Goal: Task Accomplishment & Management: Manage account settings

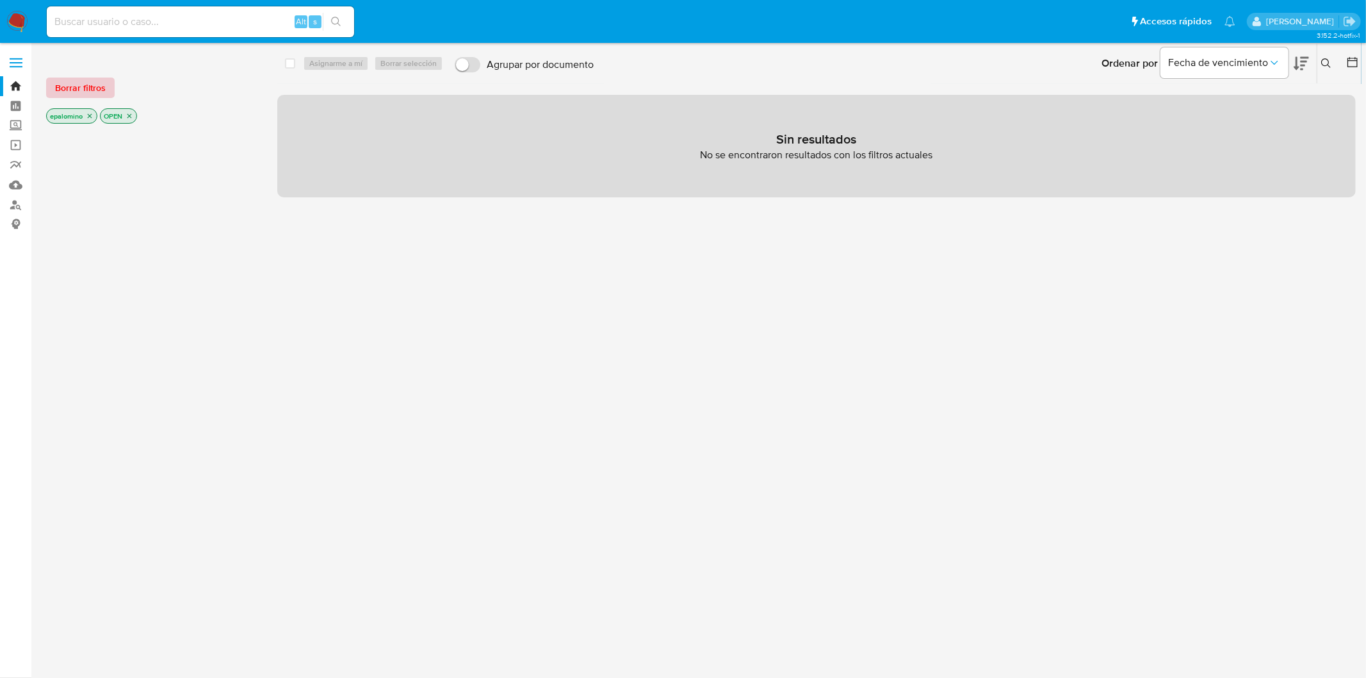
click at [70, 85] on span "Borrar filtros" at bounding box center [80, 88] width 51 height 18
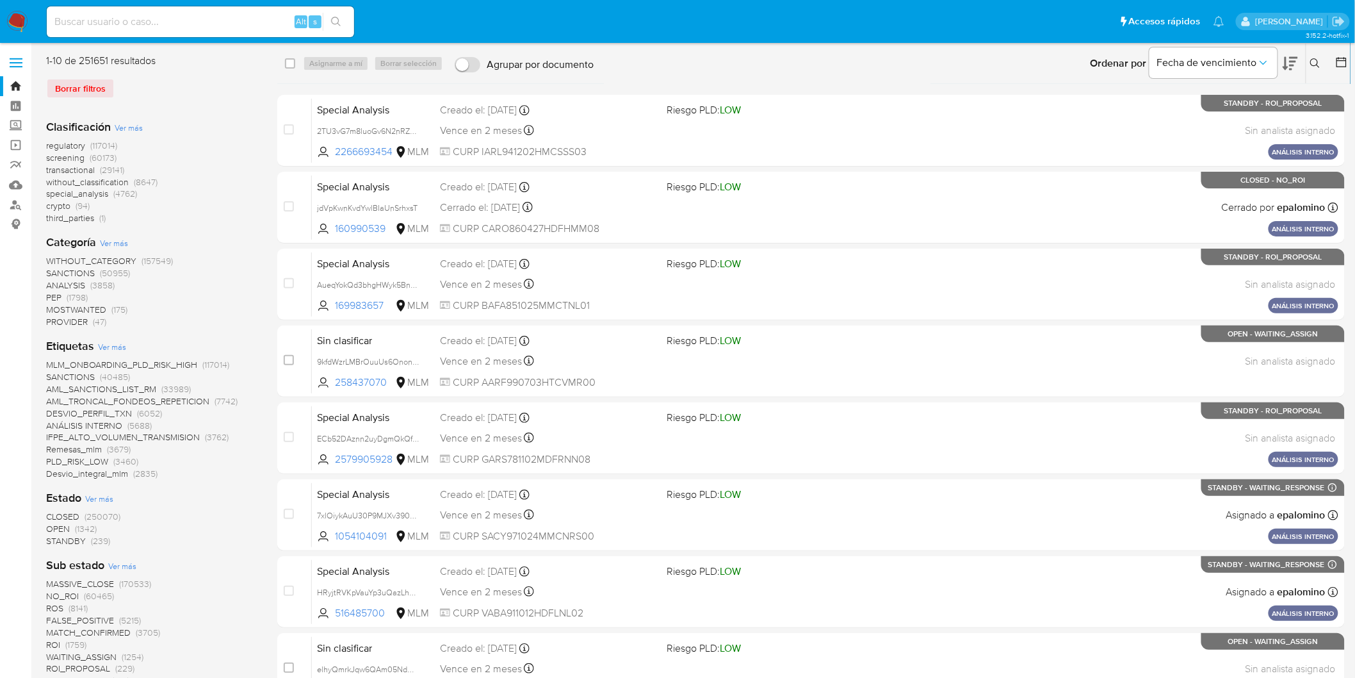
click at [91, 183] on span "without_classification" at bounding box center [87, 181] width 83 height 13
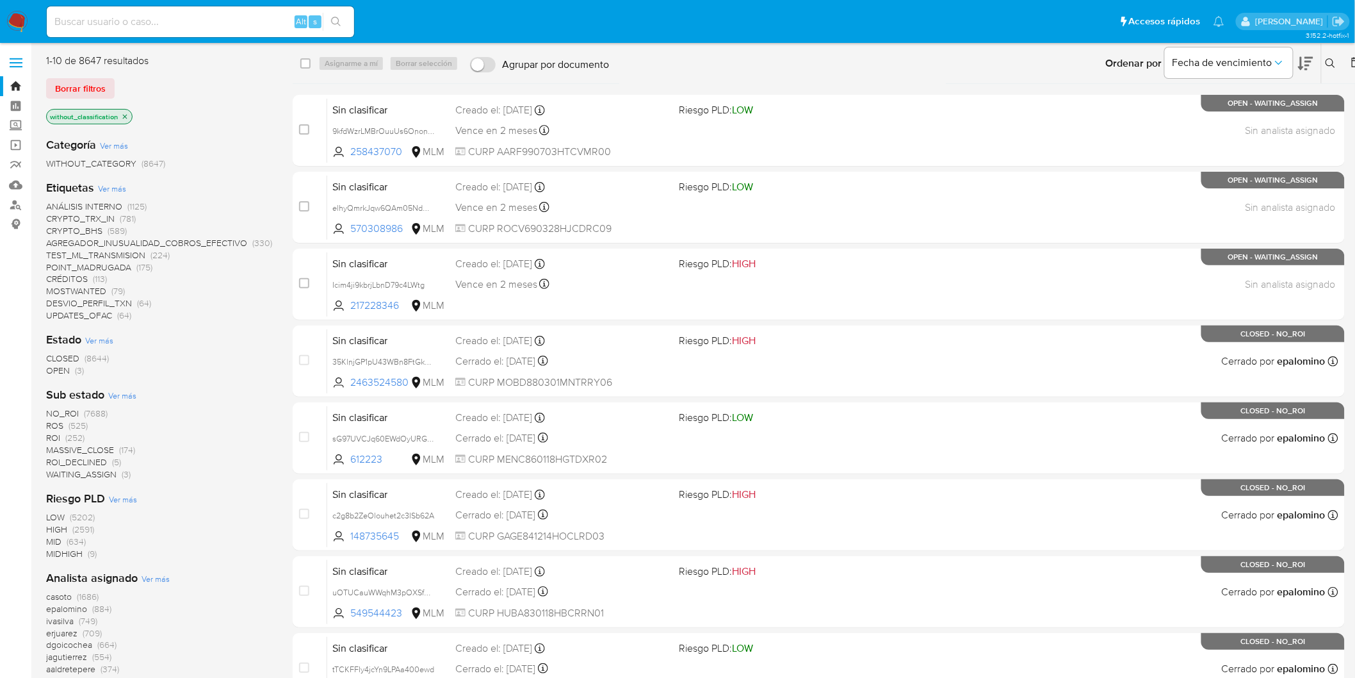
click at [70, 369] on span "OPEN (3)" at bounding box center [65, 370] width 38 height 12
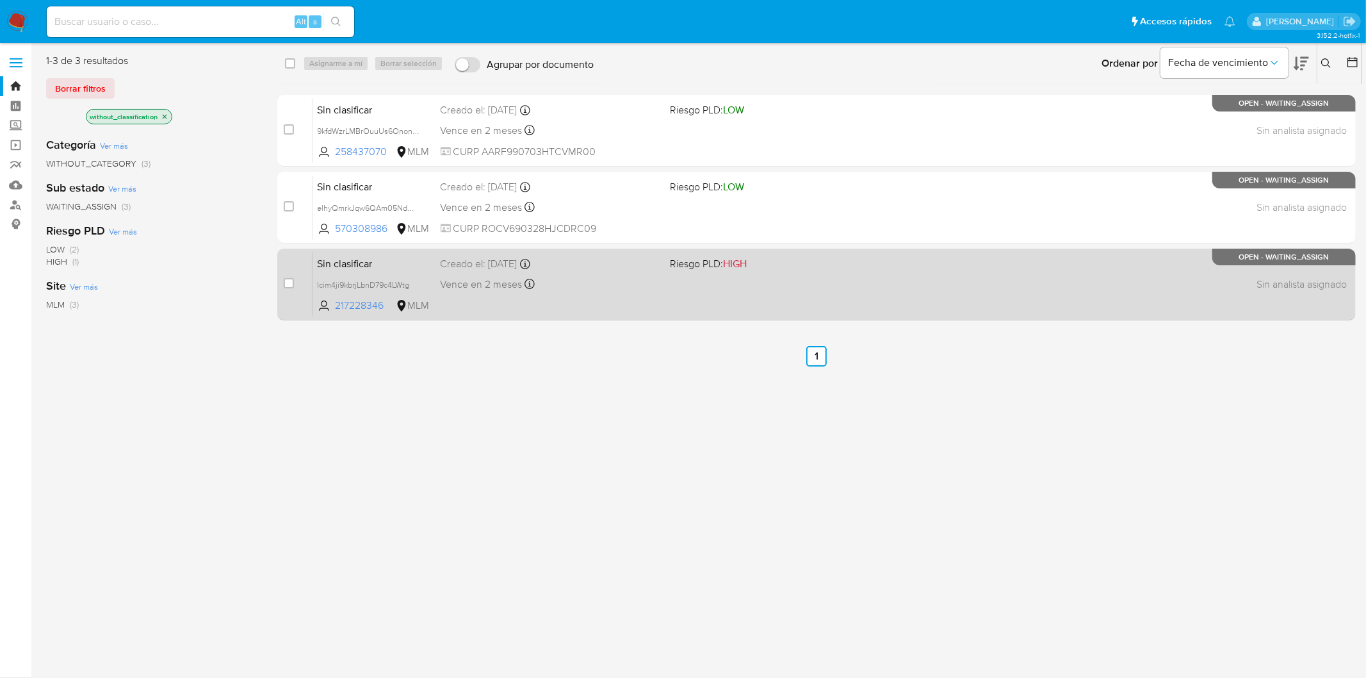
click at [359, 265] on span "Sin clasificar" at bounding box center [374, 262] width 113 height 17
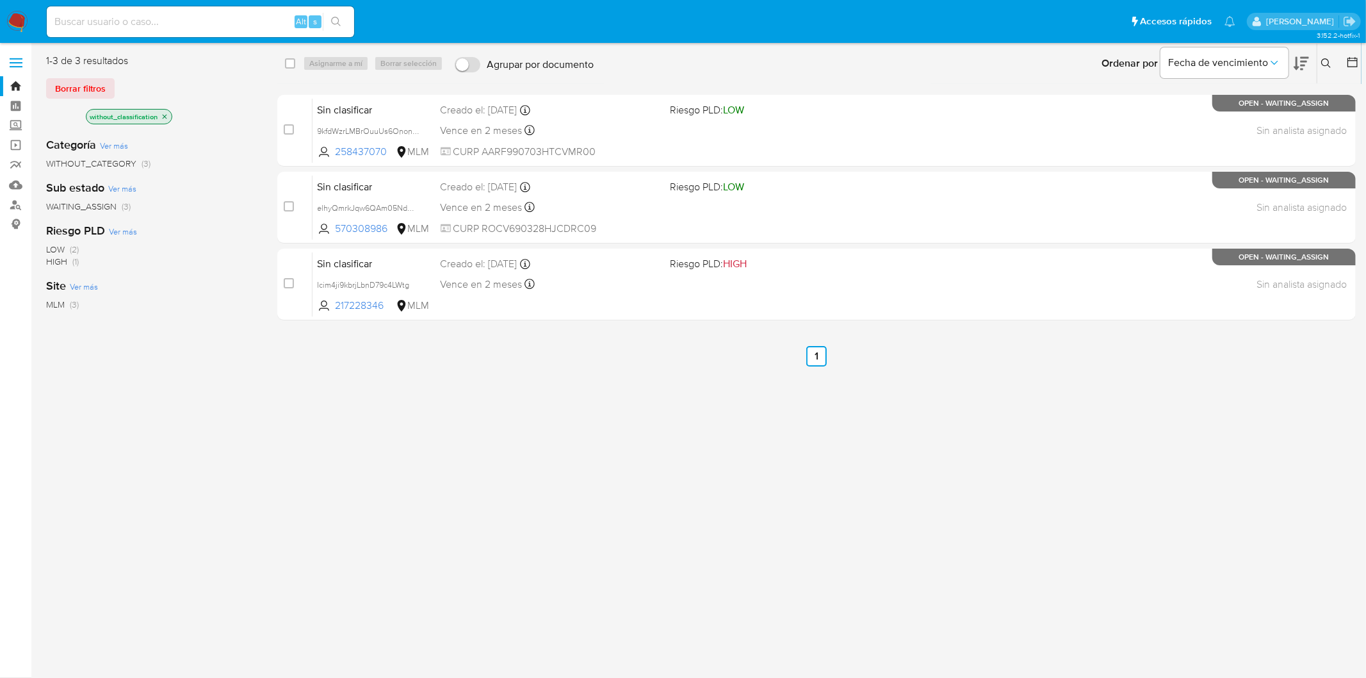
click at [86, 85] on span "Borrar filtros" at bounding box center [80, 88] width 51 height 18
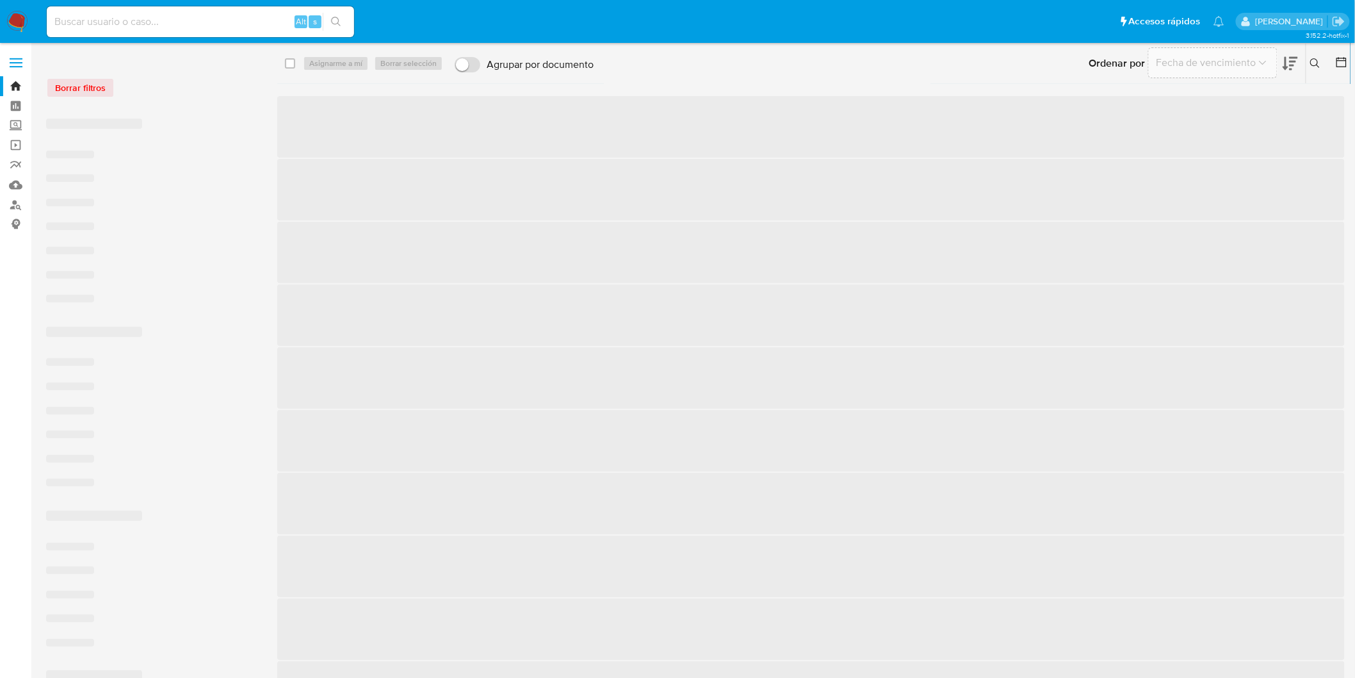
click at [1314, 62] on icon at bounding box center [1315, 63] width 10 height 10
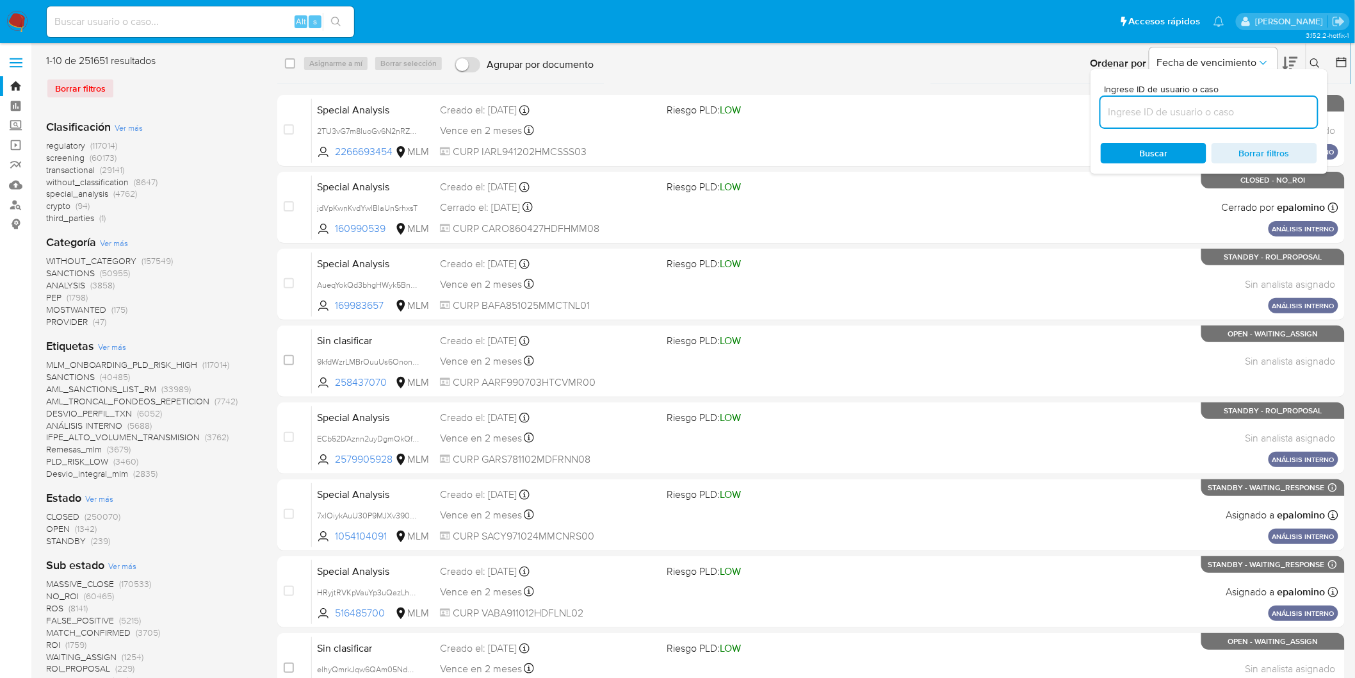
click at [1168, 112] on input at bounding box center [1209, 112] width 216 height 17
type input "217228346"
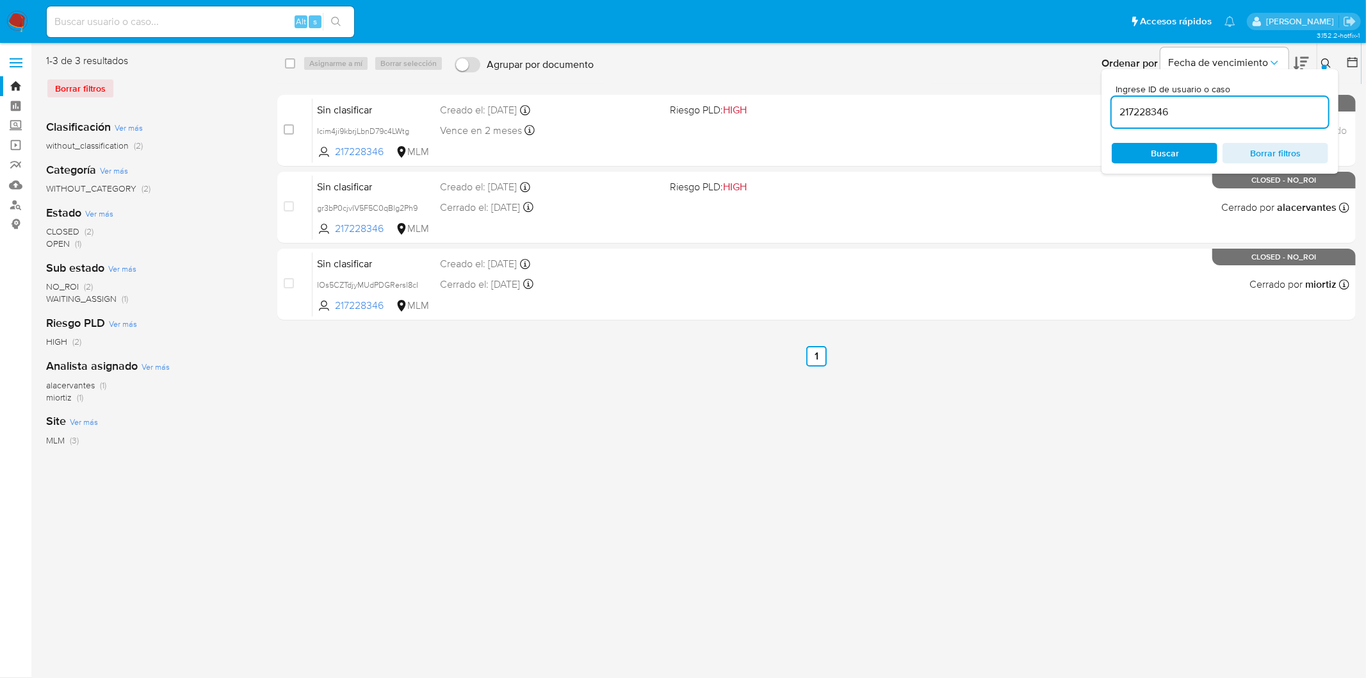
click at [1328, 62] on icon at bounding box center [1326, 63] width 10 height 10
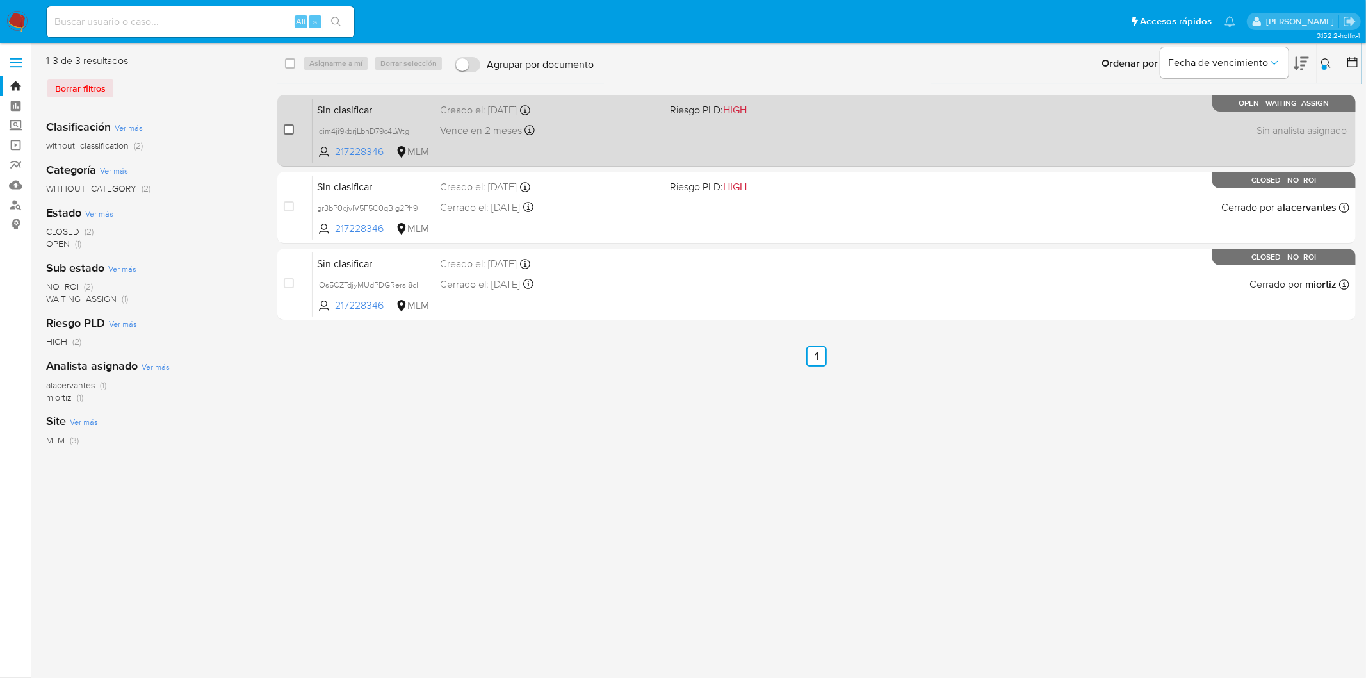
click at [286, 124] on input "checkbox" at bounding box center [289, 129] width 10 height 10
checkbox input "true"
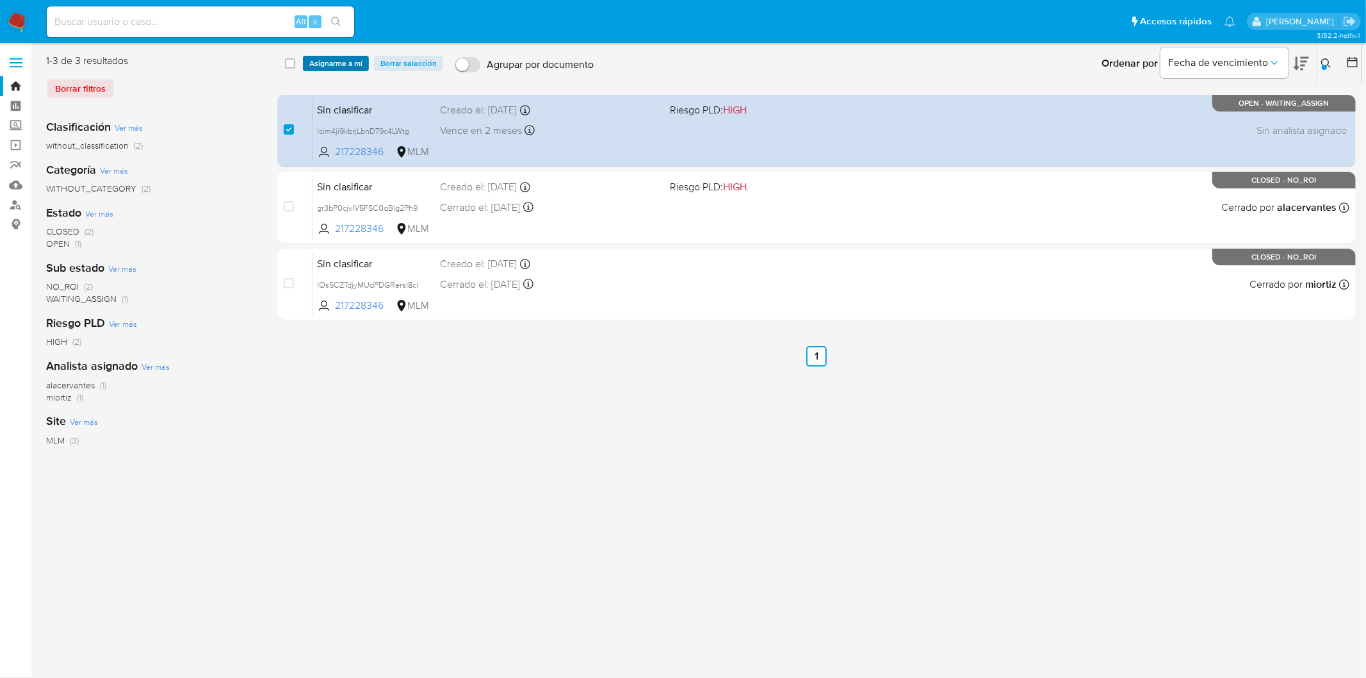
click at [324, 67] on span "Asignarme a mí" at bounding box center [335, 63] width 53 height 13
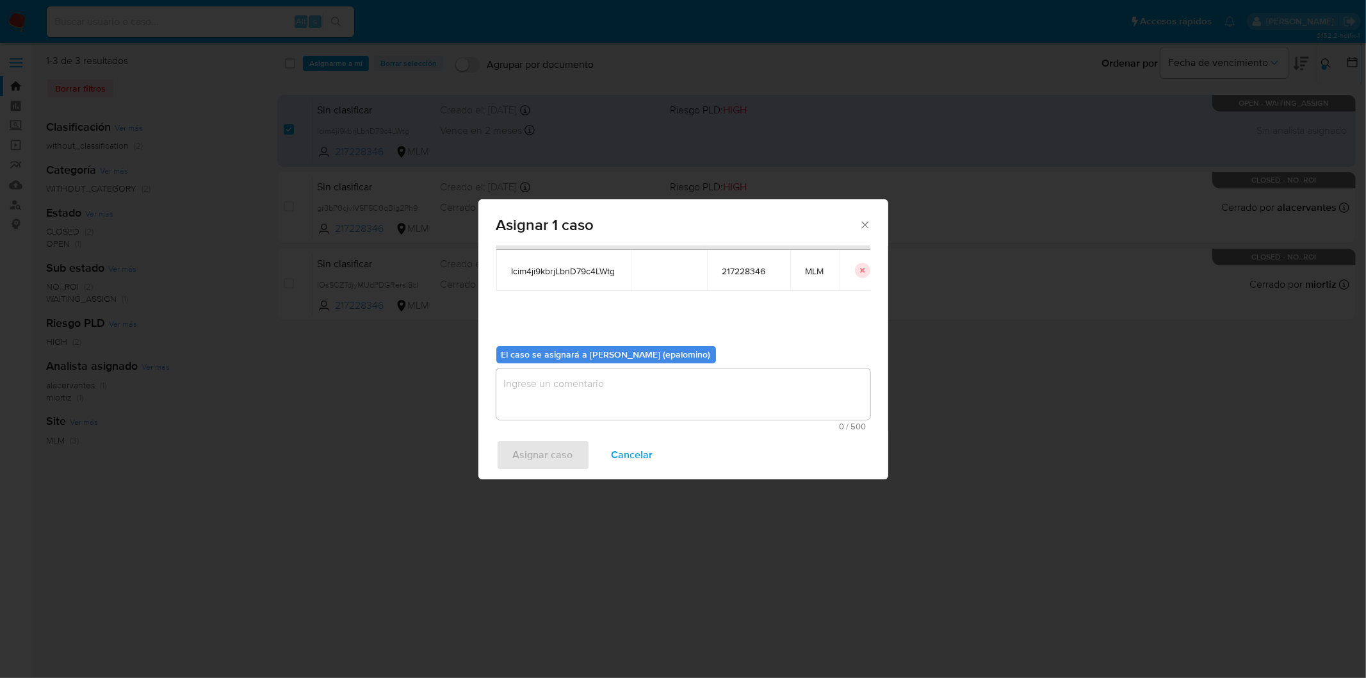
scroll to position [66, 0]
click at [528, 417] on textarea "assign-modal" at bounding box center [683, 391] width 374 height 51
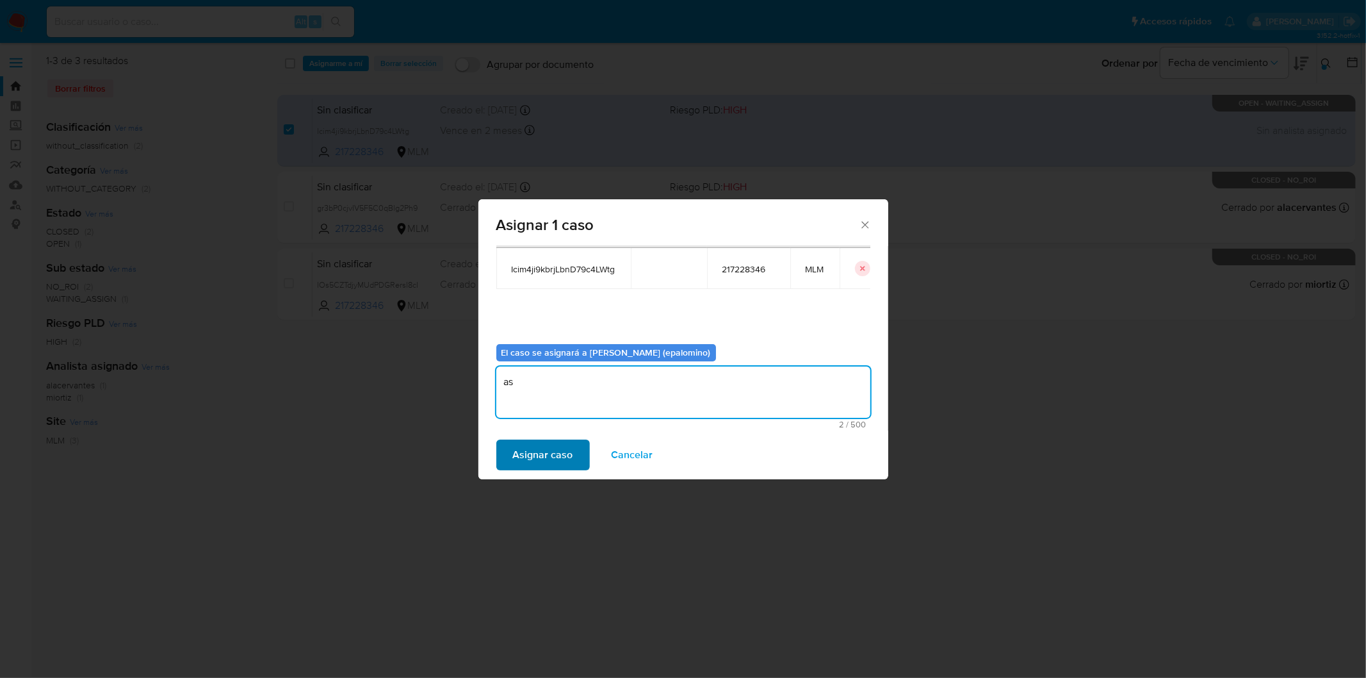
type textarea "as"
click at [528, 452] on span "Asignar caso" at bounding box center [543, 455] width 60 height 28
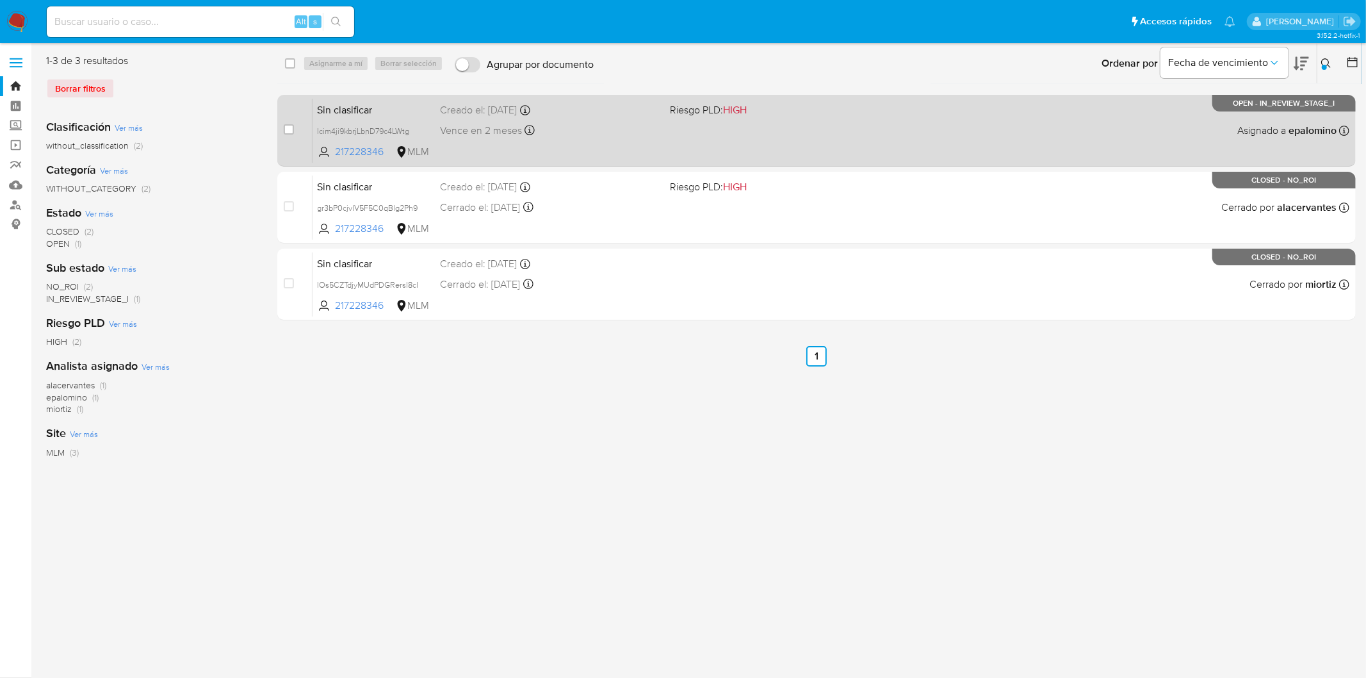
click at [354, 113] on span "Sin clasificar" at bounding box center [374, 109] width 113 height 17
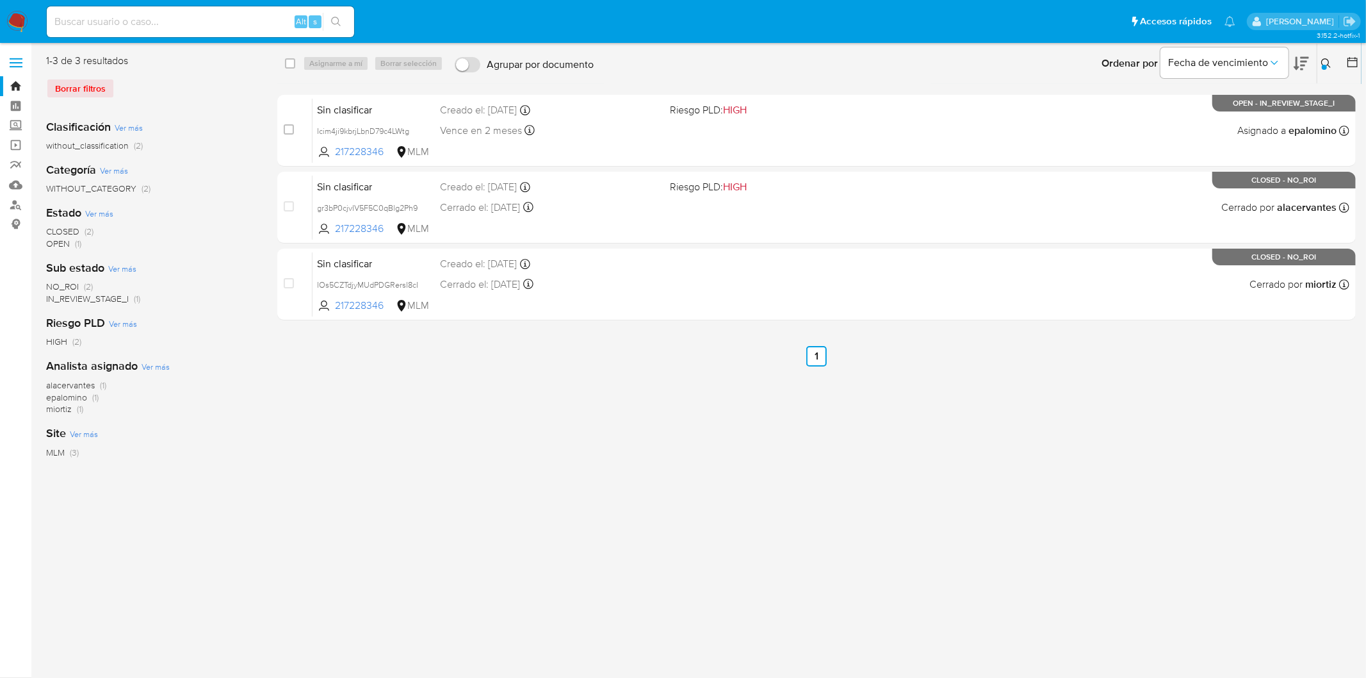
click at [19, 20] on img at bounding box center [17, 22] width 22 height 22
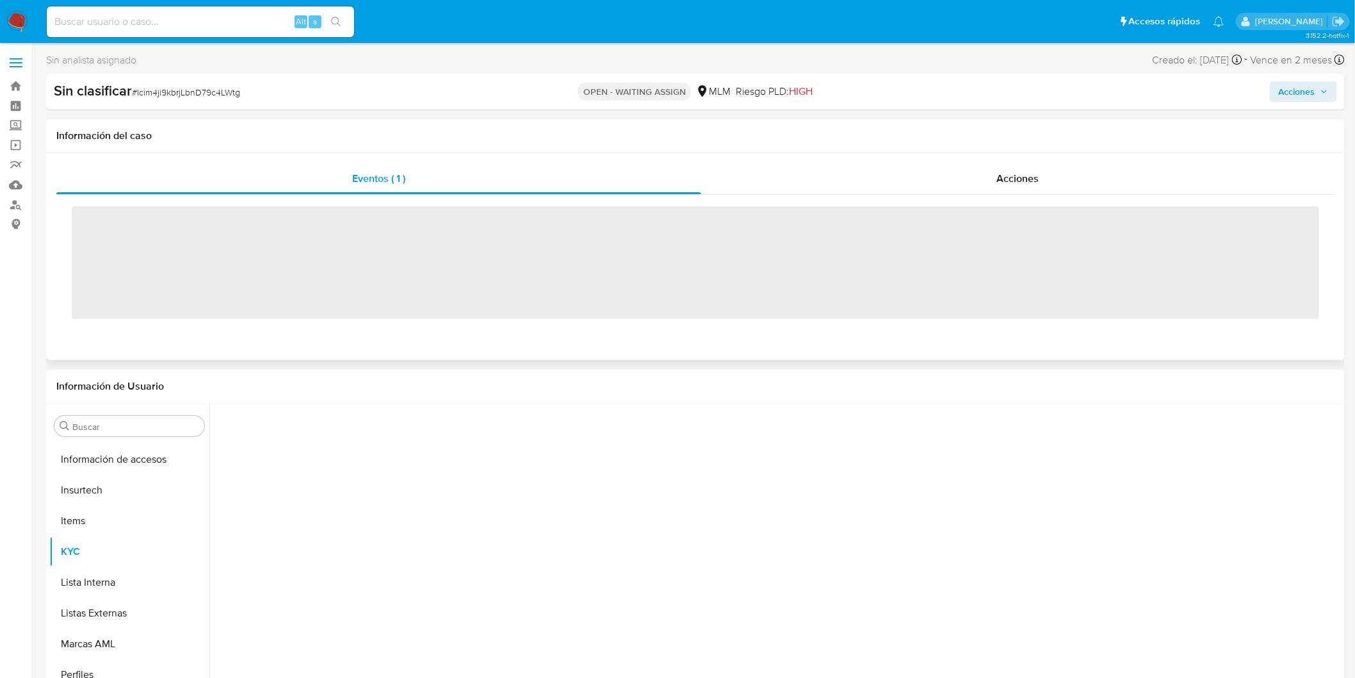
scroll to position [510, 0]
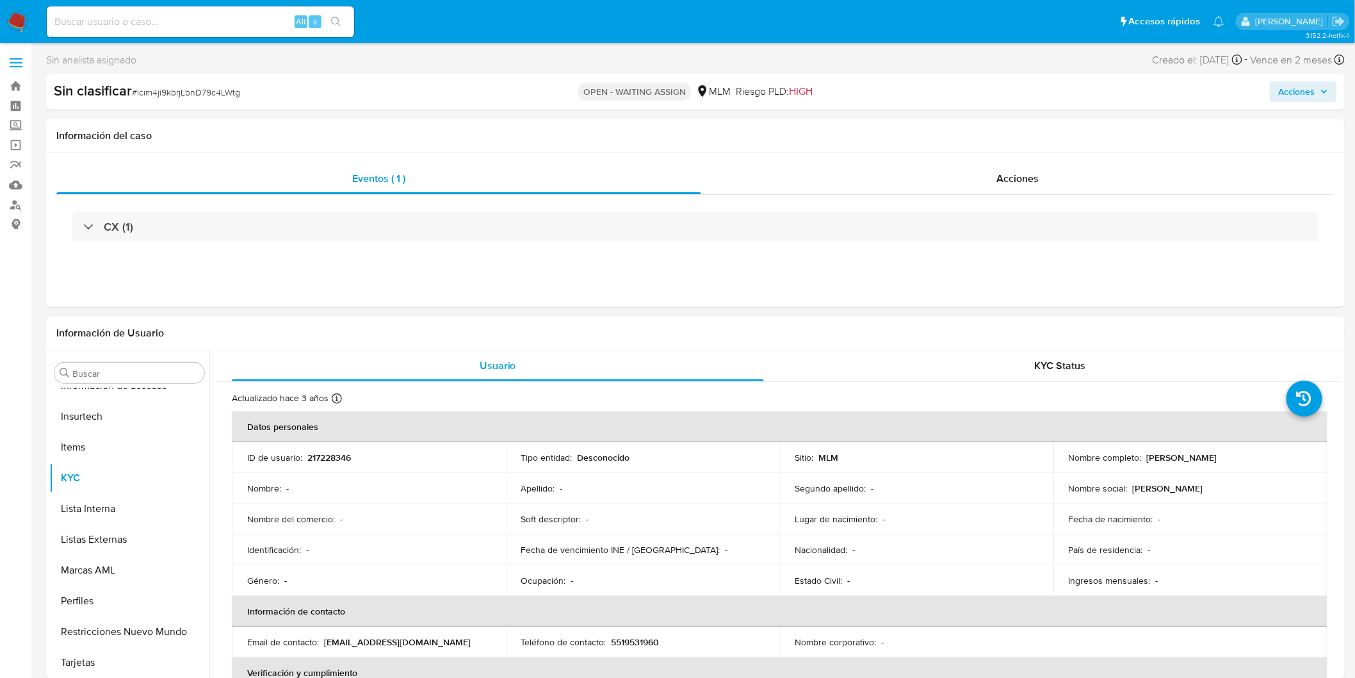
click at [346, 457] on p "217228346" at bounding box center [329, 458] width 44 height 12
select select "10"
copy p "217228346"
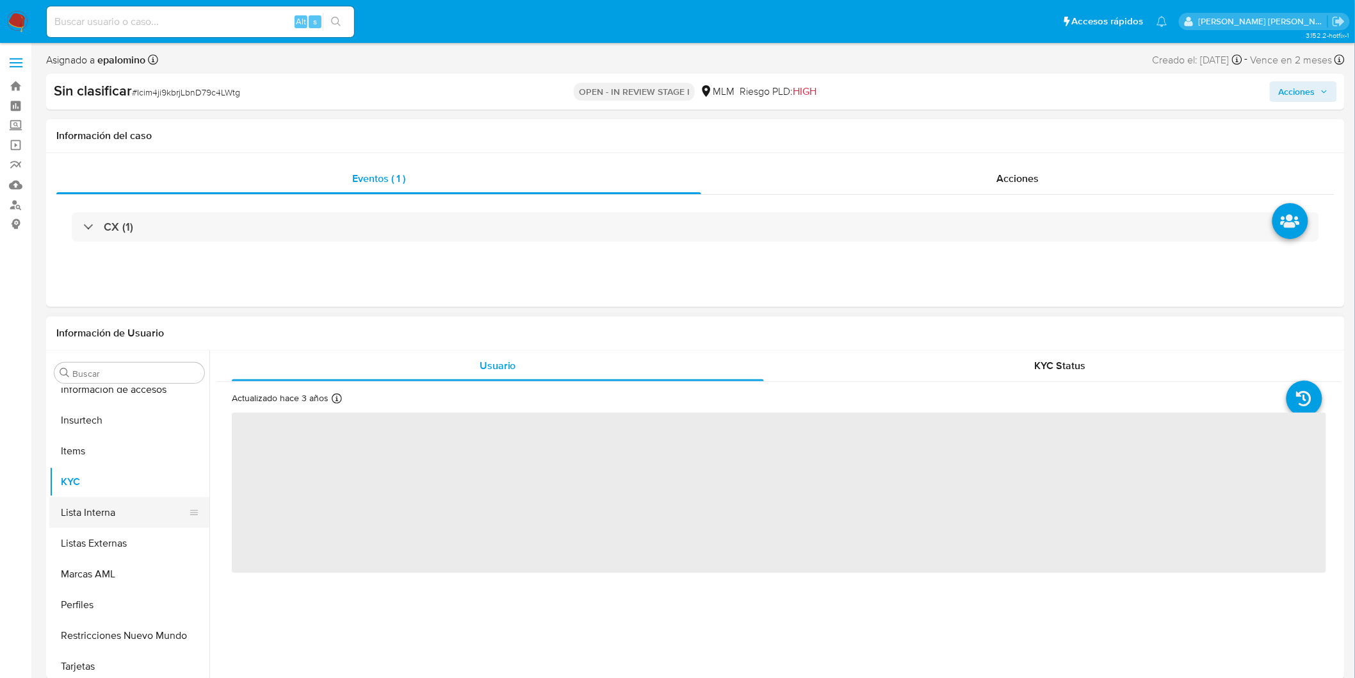
scroll to position [510, 0]
click at [170, 623] on button "Restricciones Nuevo Mundo" at bounding box center [124, 630] width 150 height 31
select select "10"
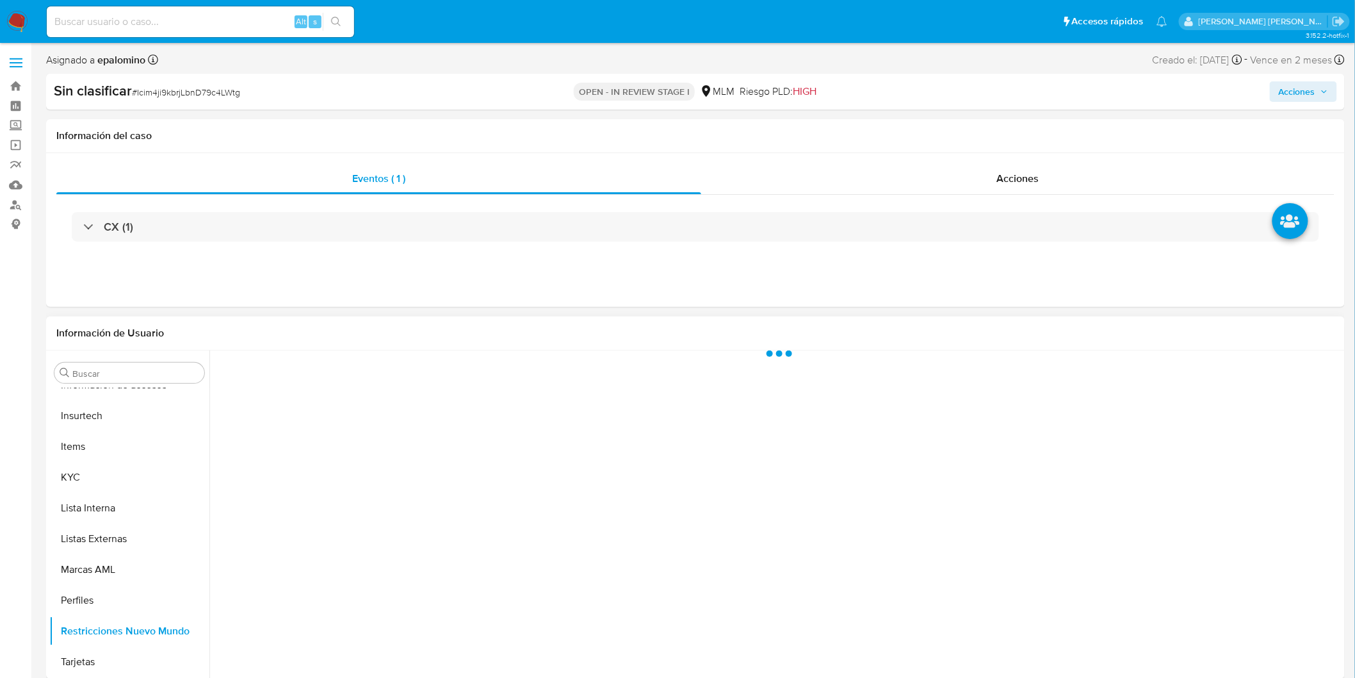
scroll to position [510, 0]
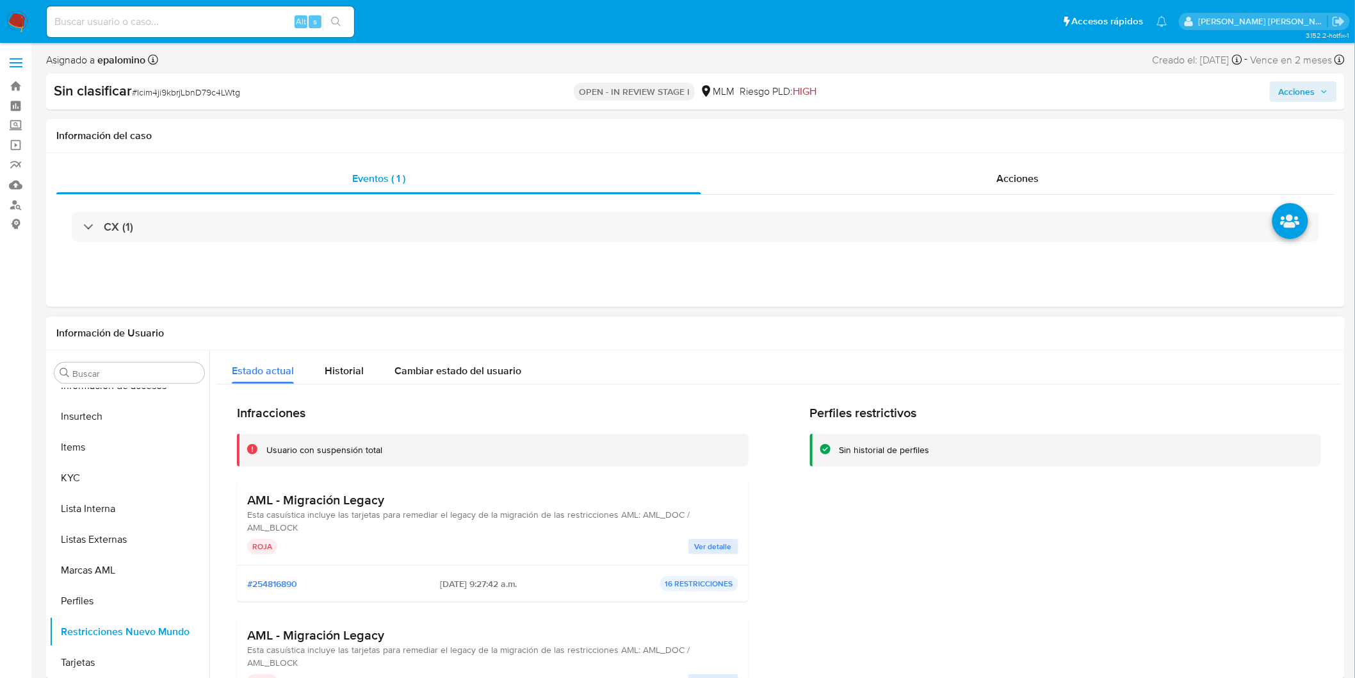
click at [713, 544] on span "Ver detalle" at bounding box center [713, 546] width 37 height 13
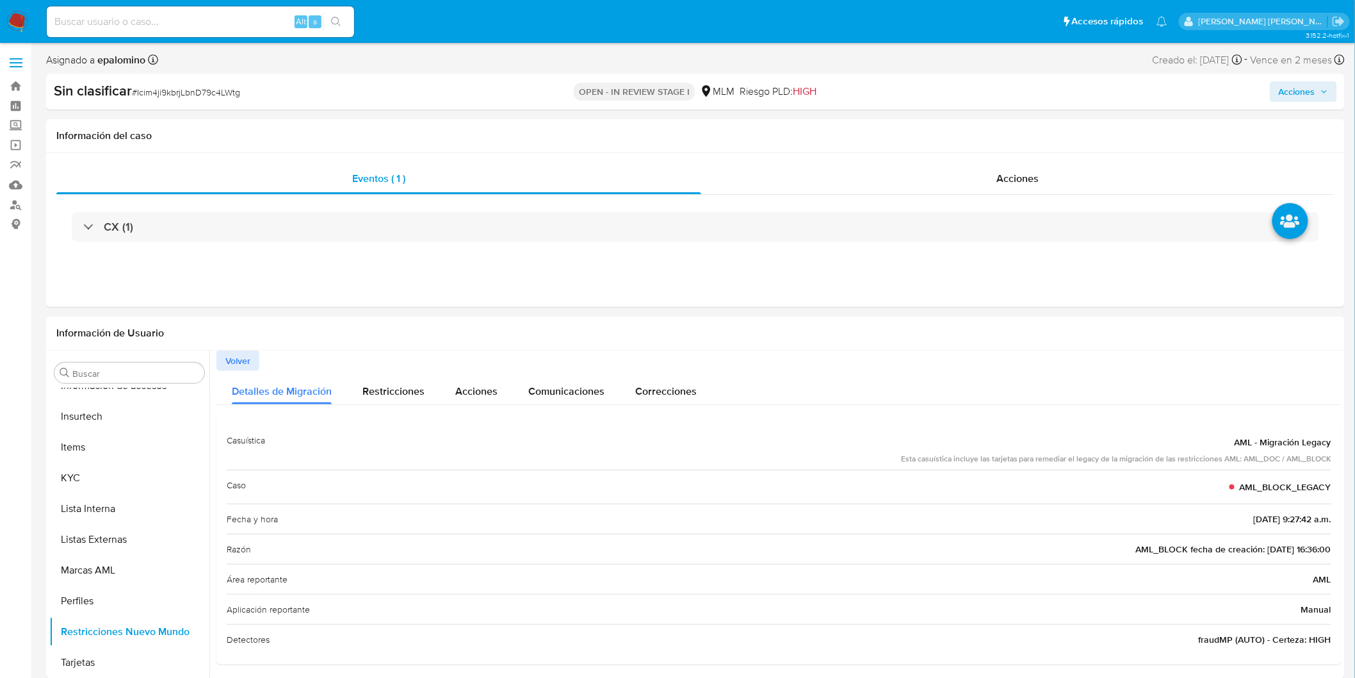
click at [1305, 92] on span "Acciones" at bounding box center [1297, 91] width 37 height 20
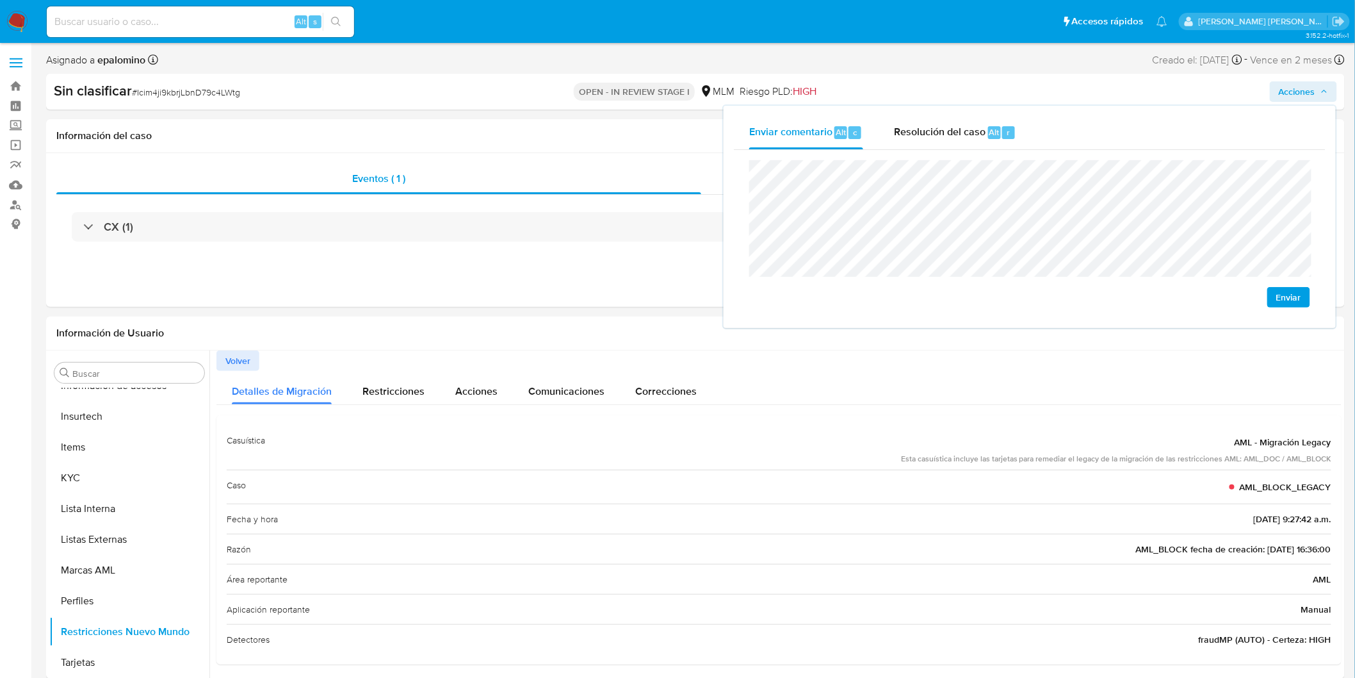
click at [1283, 290] on span "Enviar" at bounding box center [1288, 297] width 25 height 18
click at [972, 124] on span "Resolución del caso" at bounding box center [940, 131] width 92 height 15
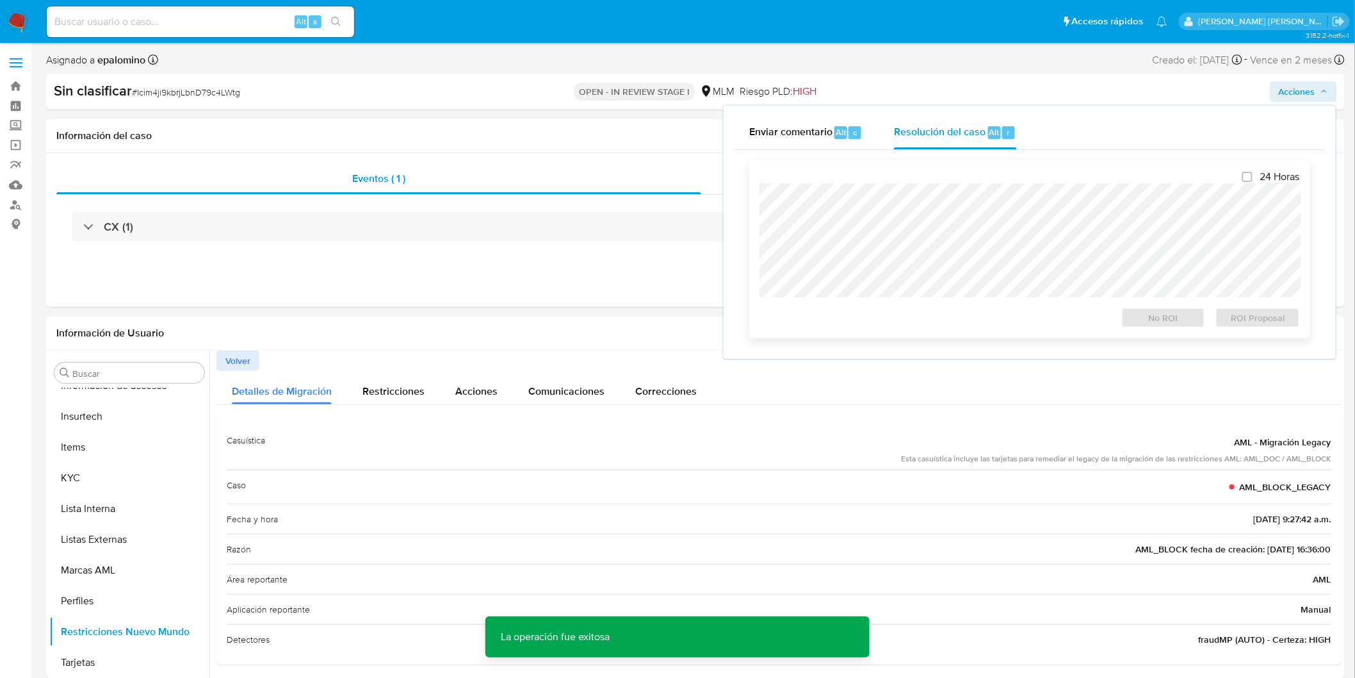
click at [972, 183] on div at bounding box center [1030, 240] width 541 height 114
click at [1174, 311] on span "No ROI" at bounding box center [1163, 318] width 67 height 18
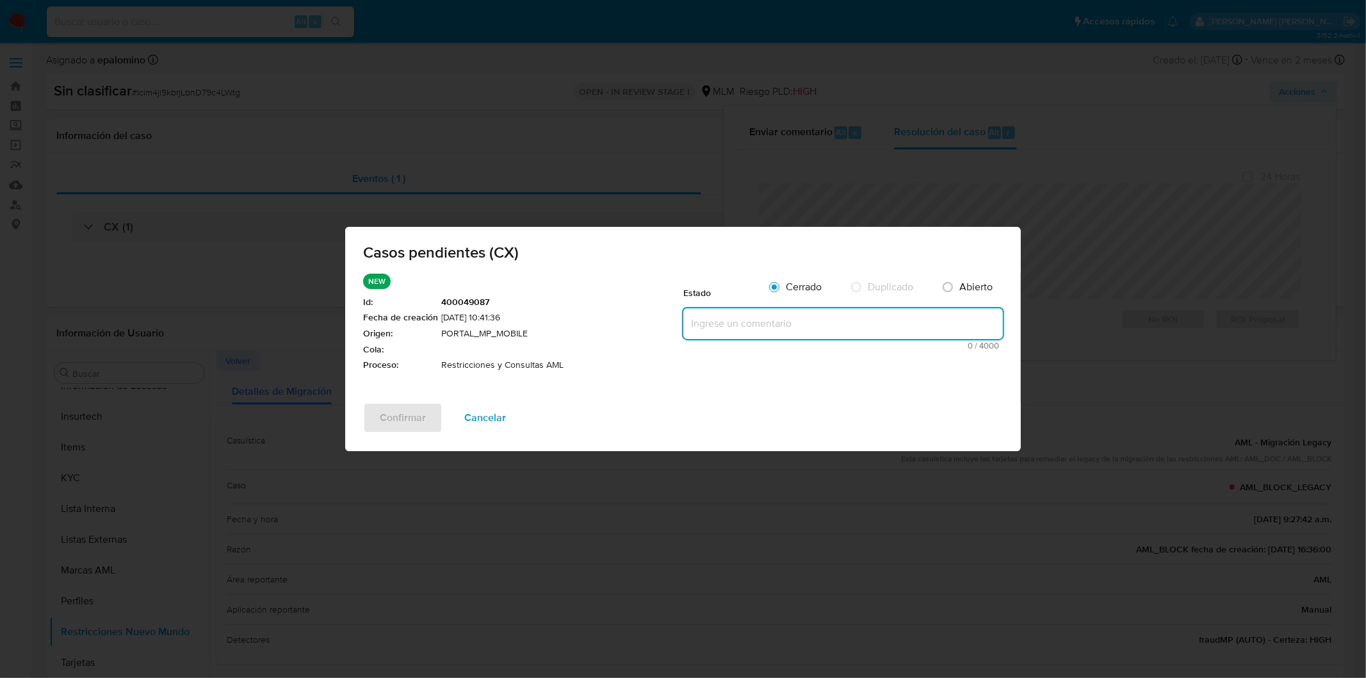
click at [722, 327] on textarea at bounding box center [843, 323] width 320 height 31
paste textarea "no se realizará reactivación de la cuenta"
type textarea "no se realizará reactivación de la cuenta"
click at [416, 414] on span "Confirmar" at bounding box center [403, 417] width 46 height 28
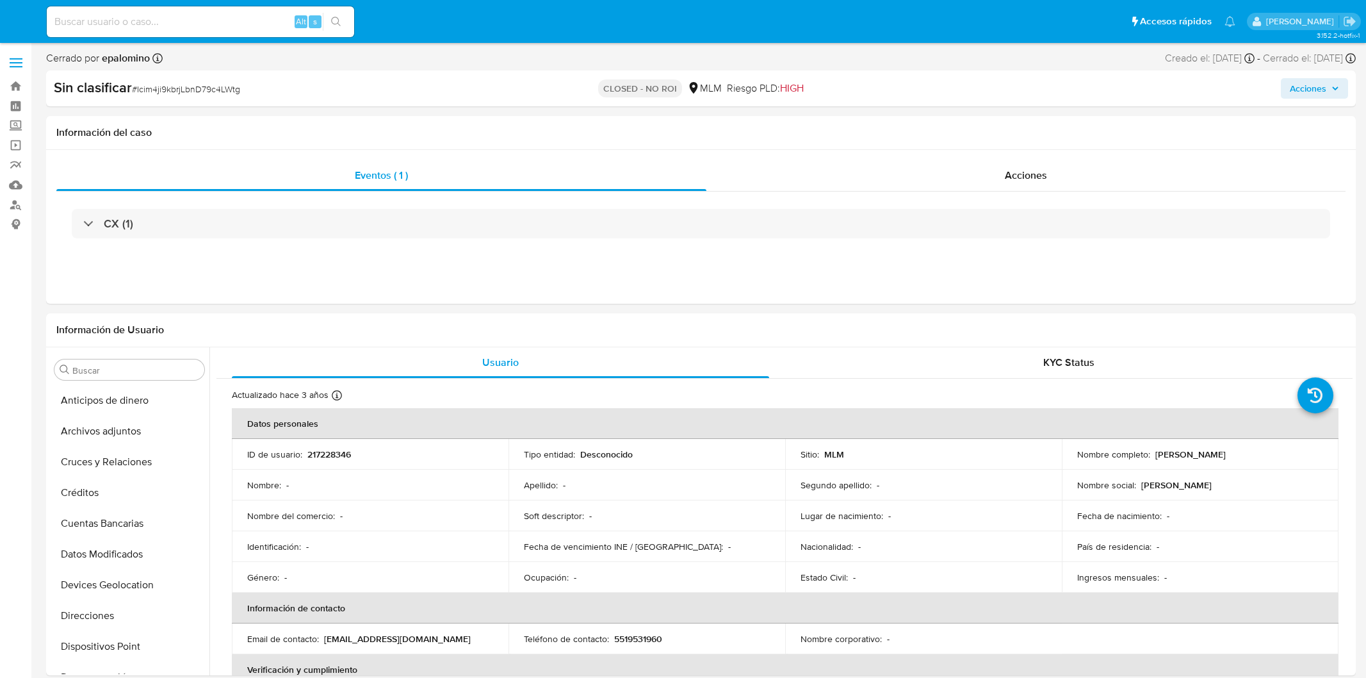
select select "10"
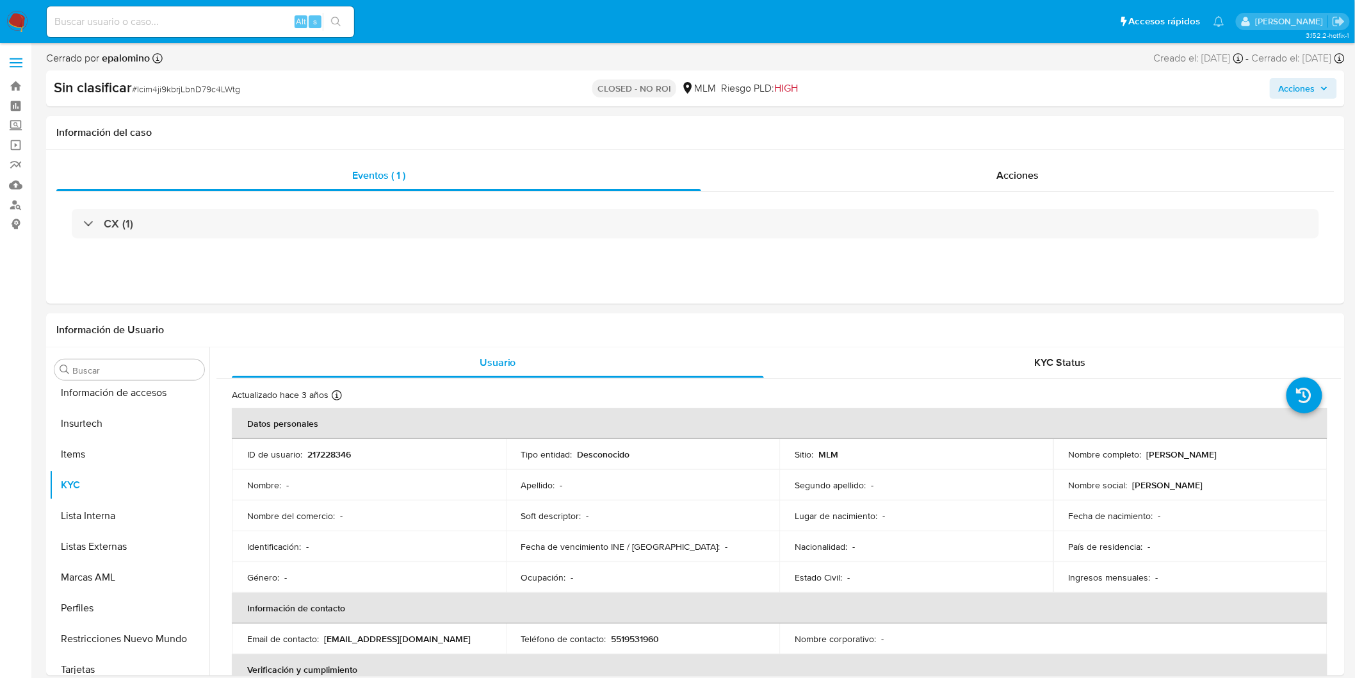
scroll to position [510, 0]
click at [212, 94] on span "# Icim4ji9kbrjLbnD79c4LWtg" at bounding box center [186, 89] width 108 height 13
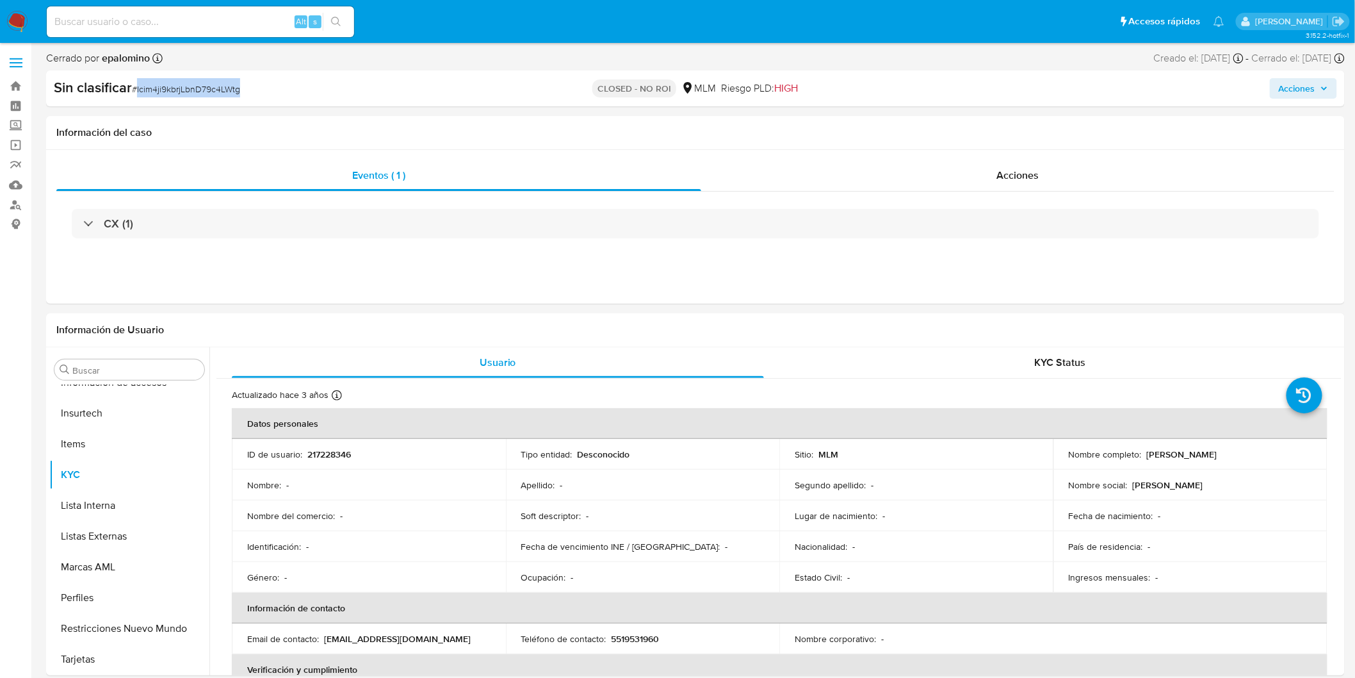
click at [212, 94] on span "# Icim4ji9kbrjLbnD79c4LWtg" at bounding box center [186, 89] width 108 height 13
copy span "Icim4ji9kbrjLbnD79c4LWtg"
click at [337, 457] on p "217228346" at bounding box center [329, 454] width 44 height 12
copy p "217228346"
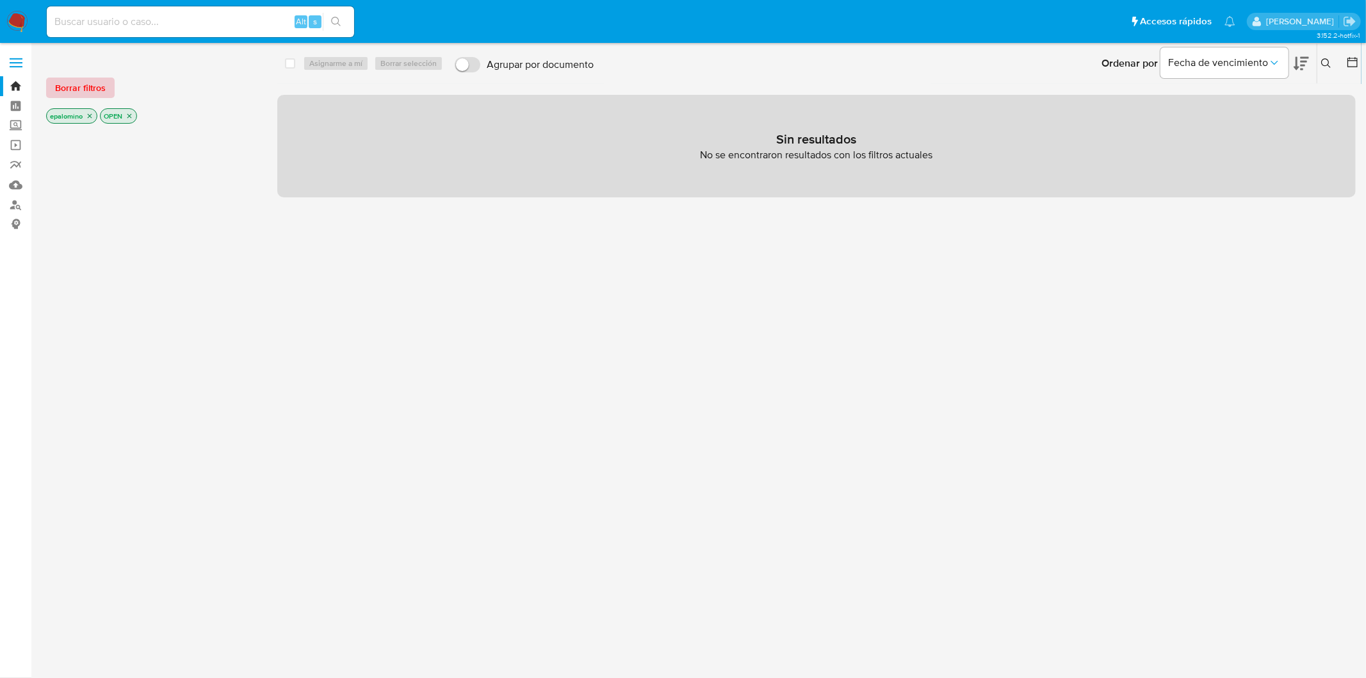
click at [81, 83] on span "Borrar filtros" at bounding box center [80, 88] width 51 height 18
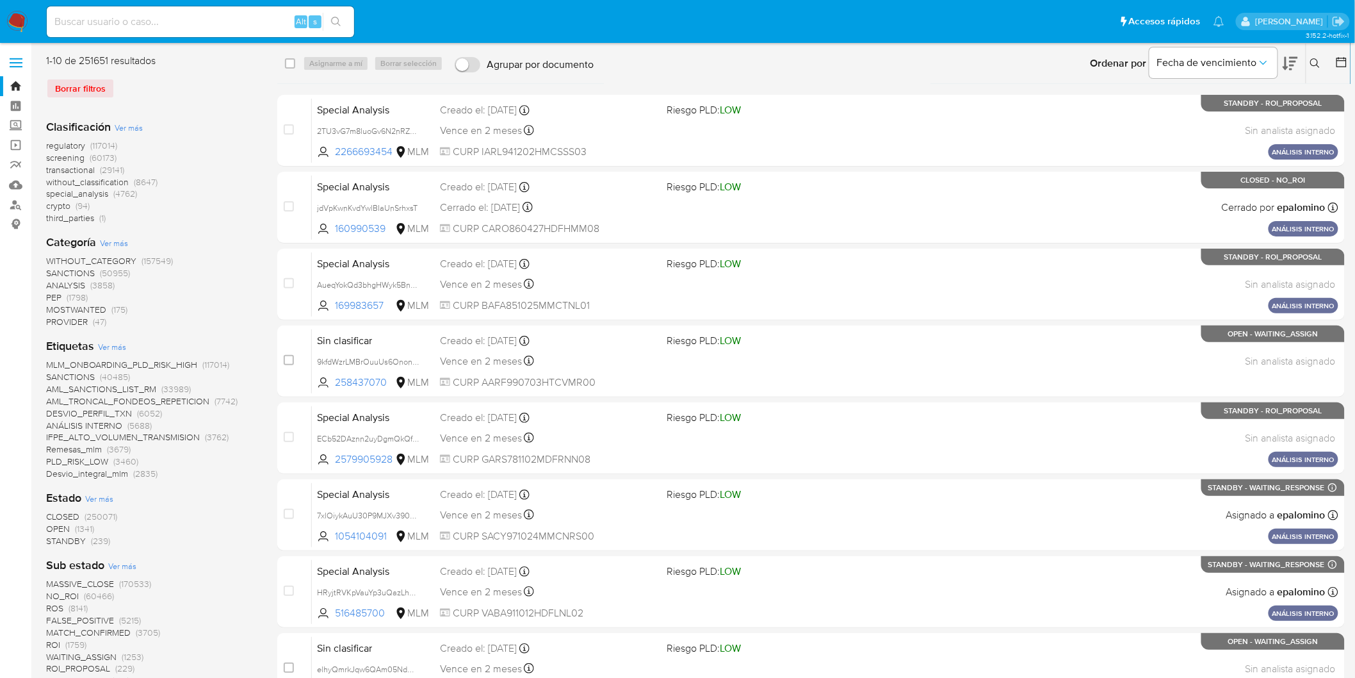
click at [126, 181] on span "without_classification" at bounding box center [87, 181] width 83 height 13
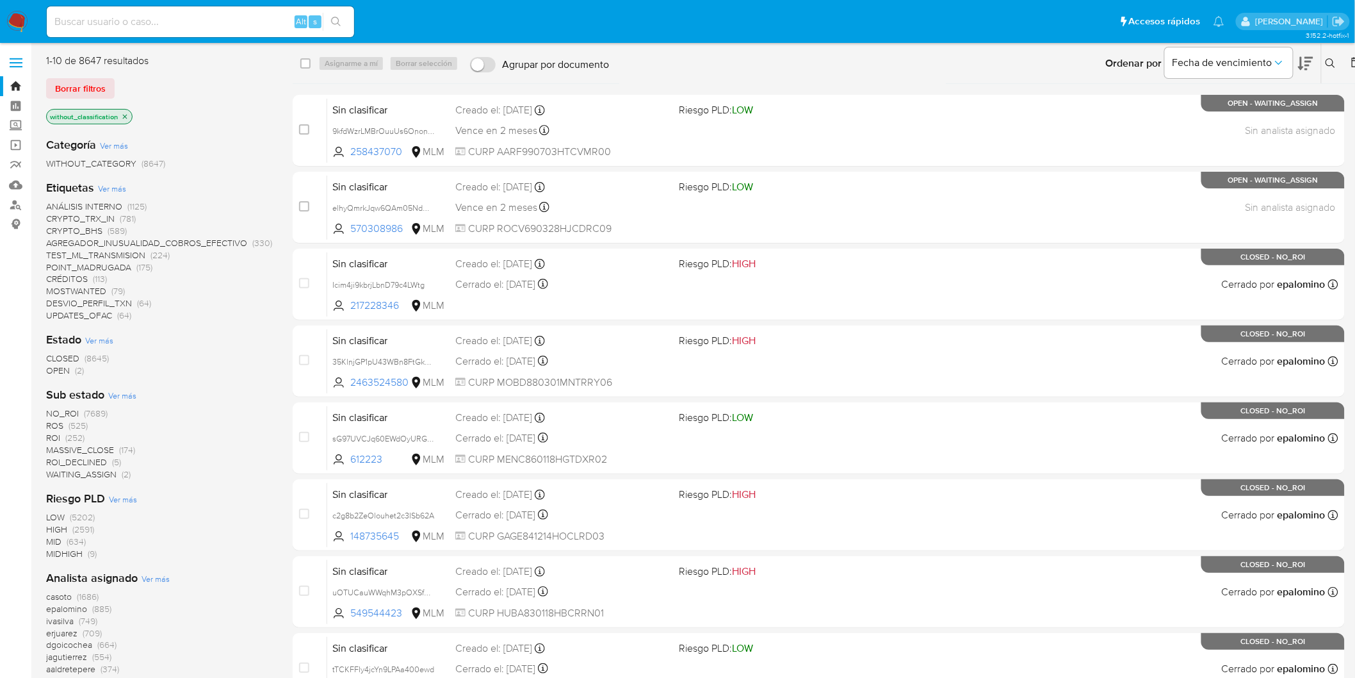
click at [77, 372] on span "(2)" at bounding box center [79, 370] width 9 height 13
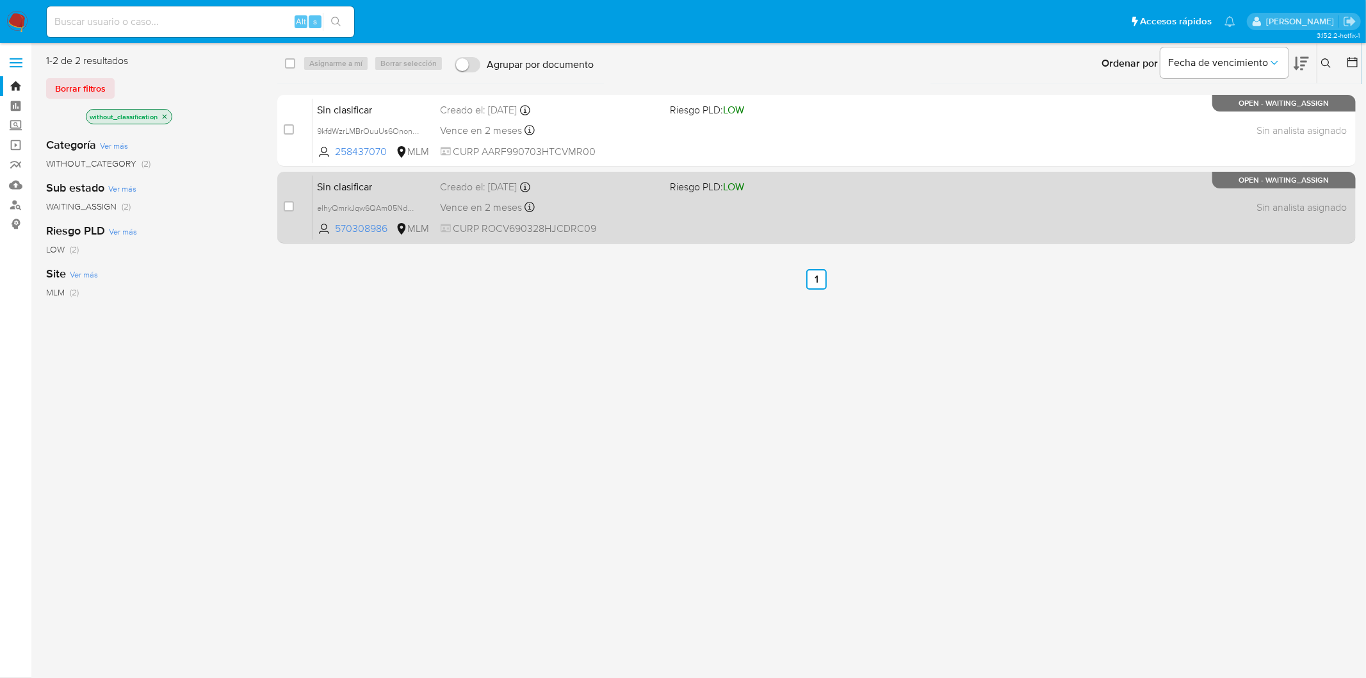
click at [350, 184] on span "Sin clasificar" at bounding box center [374, 185] width 113 height 17
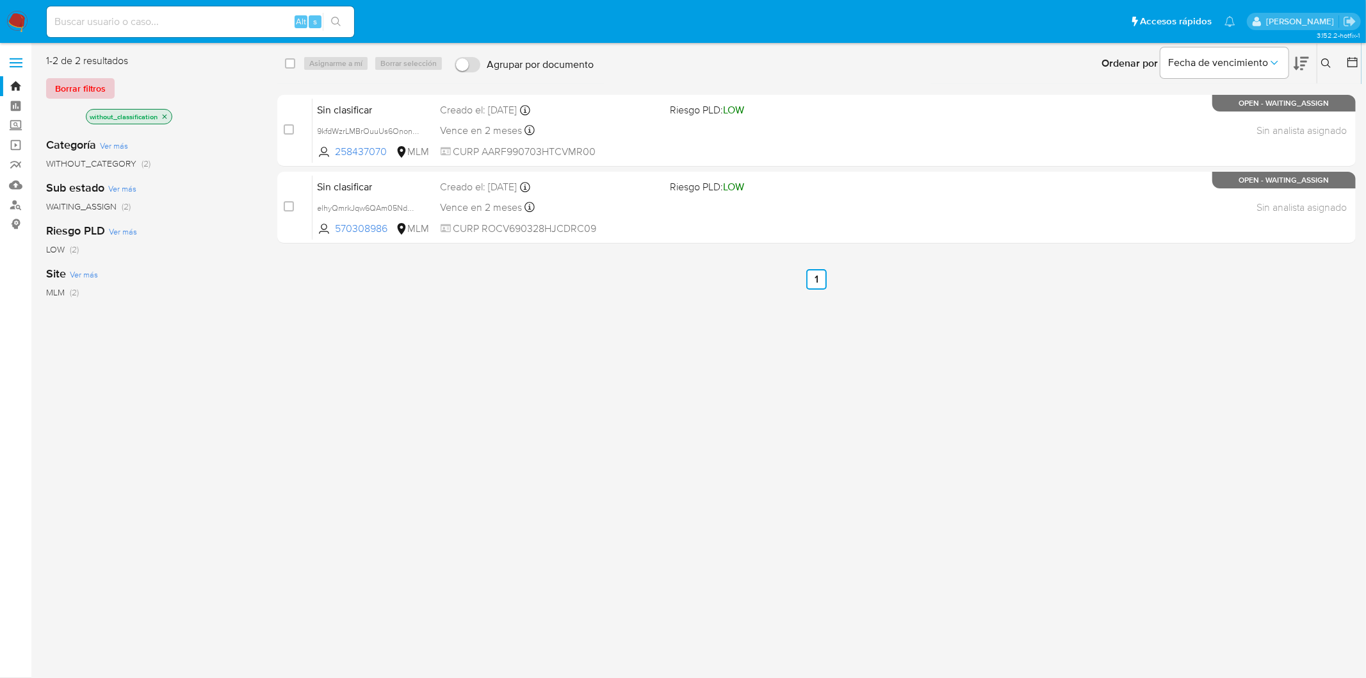
click at [81, 80] on span "Borrar filtros" at bounding box center [80, 88] width 51 height 18
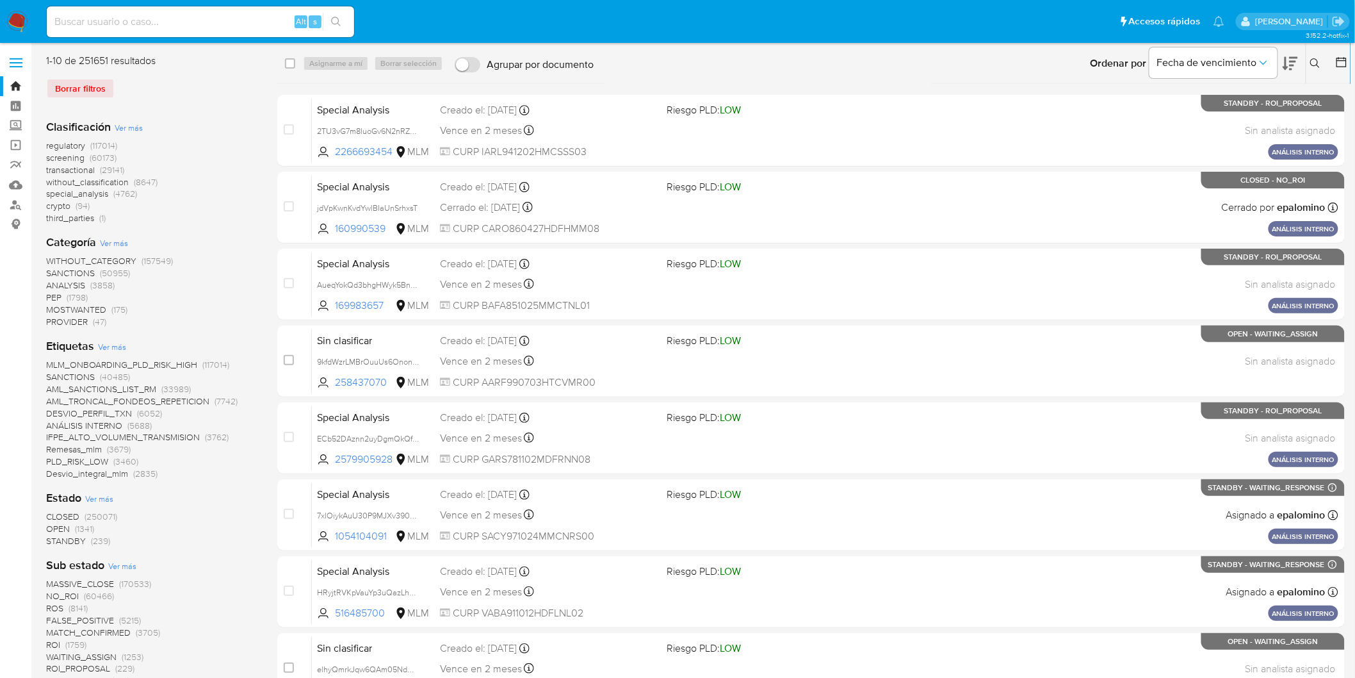
click at [1315, 59] on icon at bounding box center [1315, 63] width 10 height 10
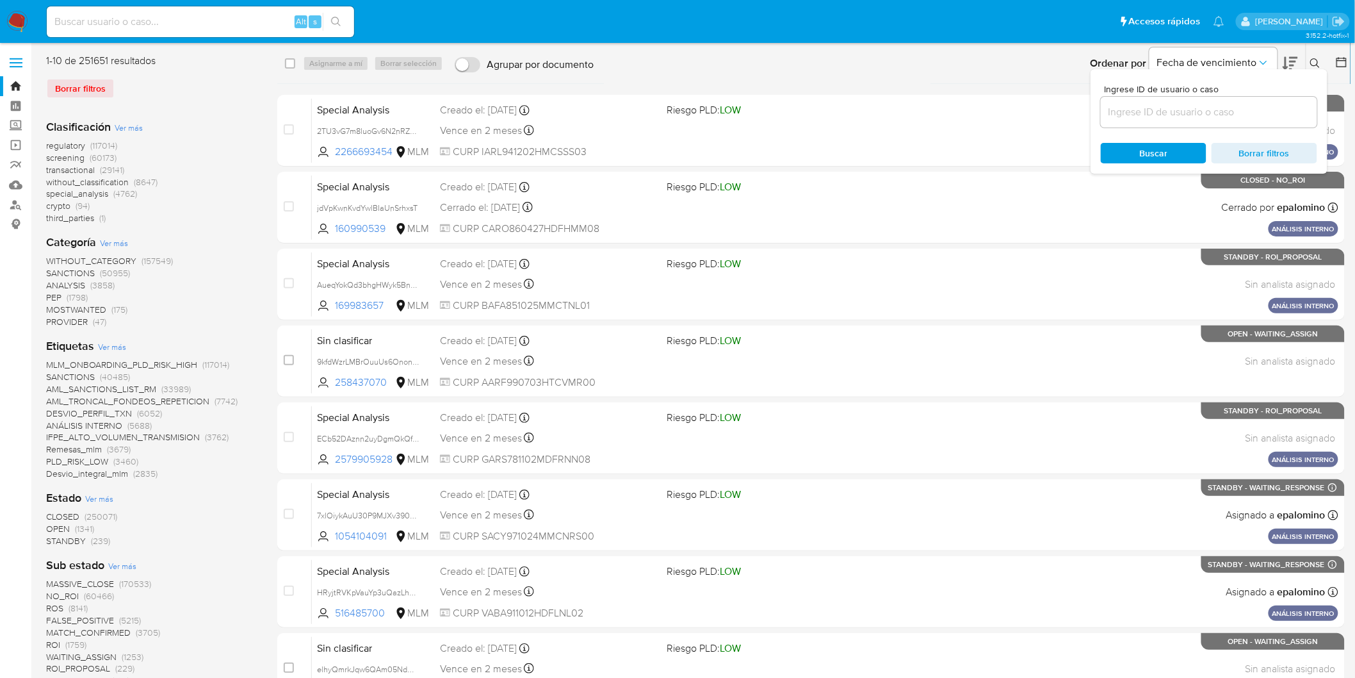
click at [1160, 118] on input at bounding box center [1209, 112] width 216 height 17
type input "570308986"
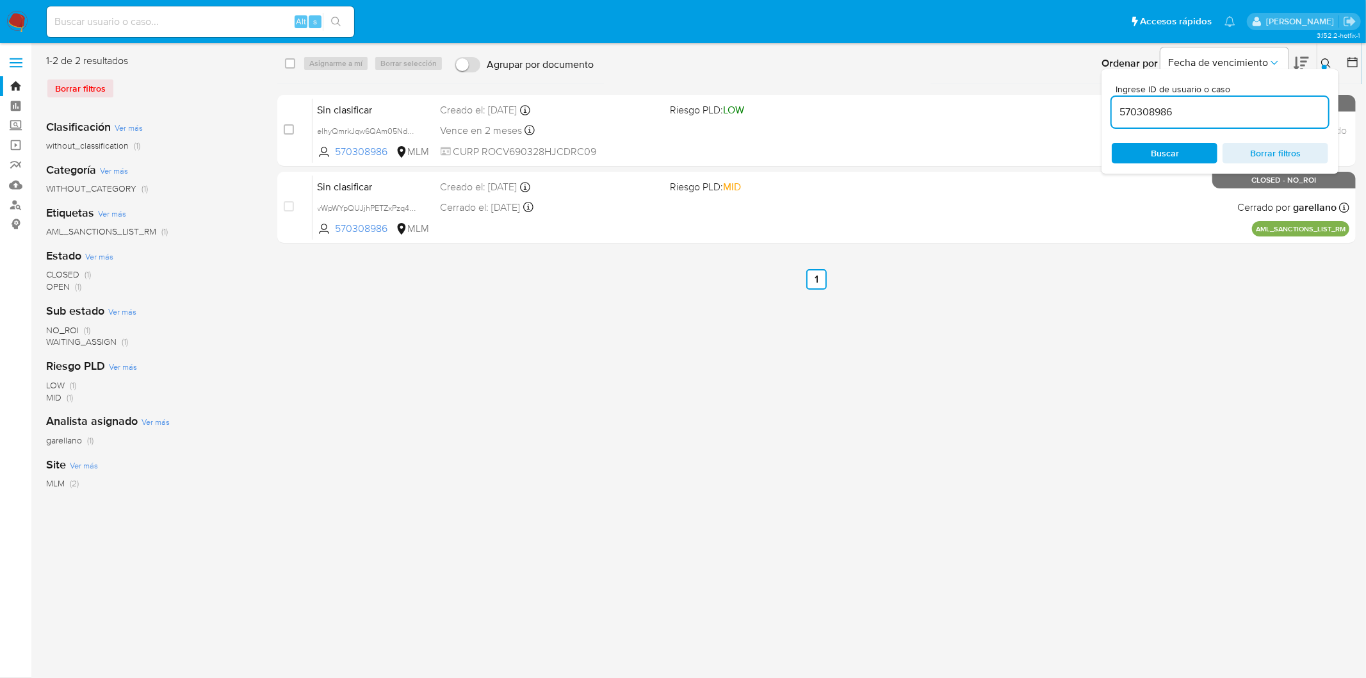
click at [1330, 56] on button at bounding box center [1327, 63] width 21 height 15
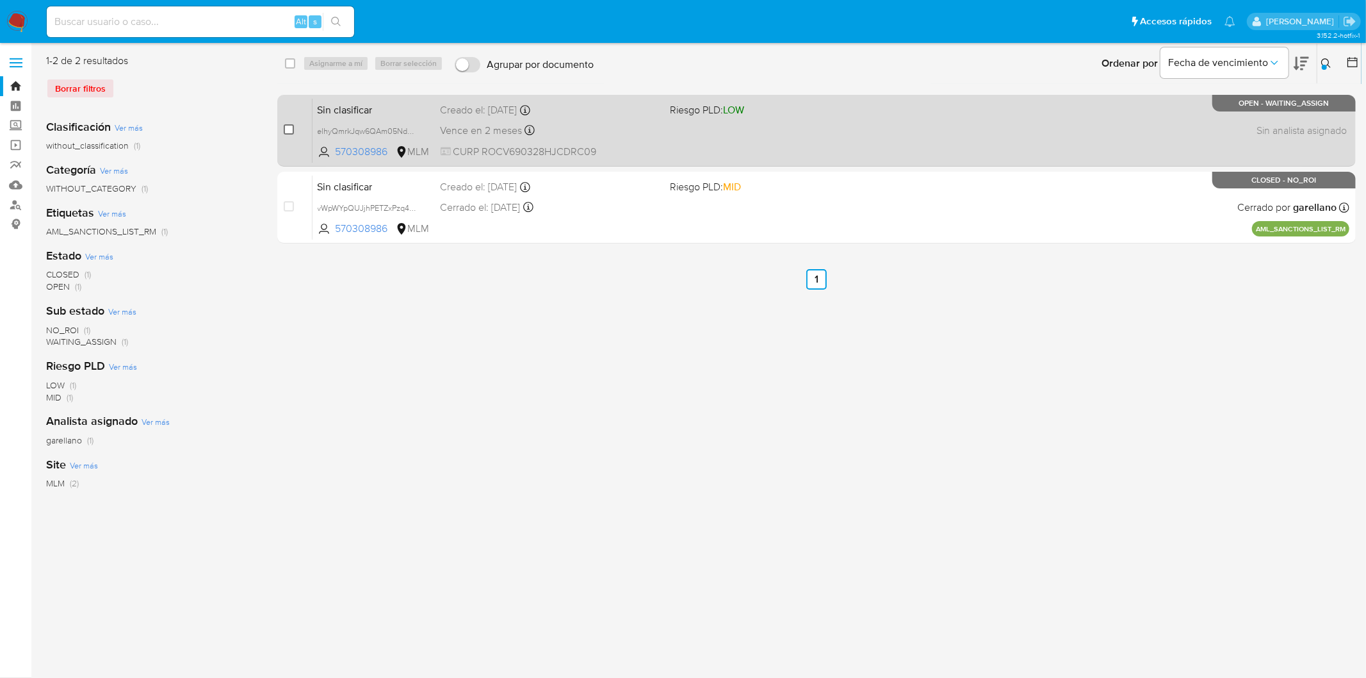
click at [286, 128] on input "checkbox" at bounding box center [289, 129] width 10 height 10
checkbox input "true"
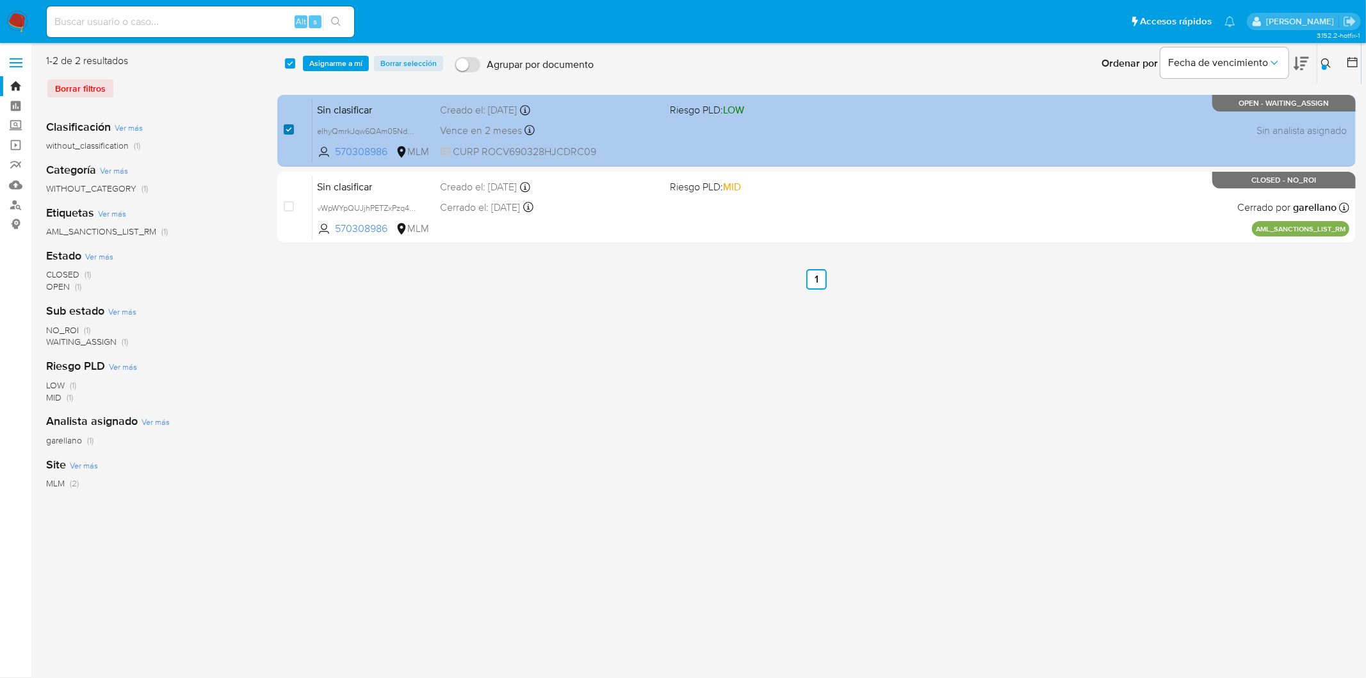
checkbox input "true"
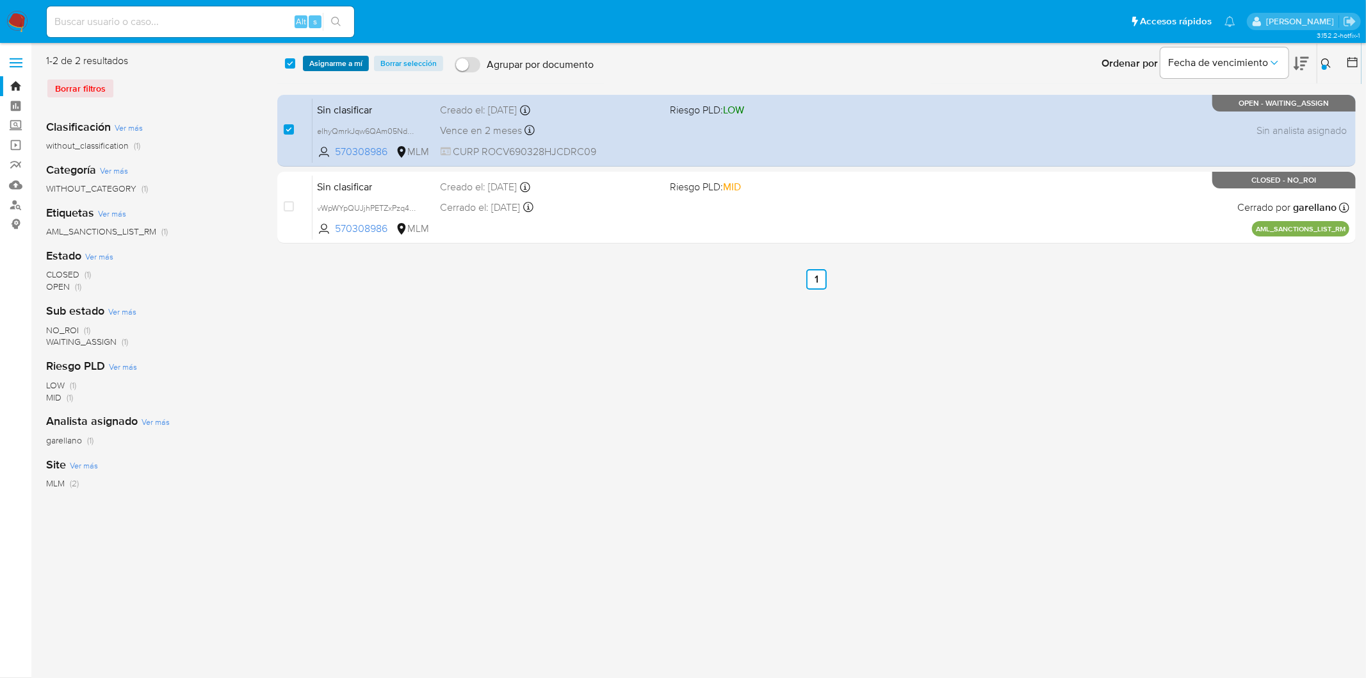
click at [337, 63] on span "Asignarme a mí" at bounding box center [335, 63] width 53 height 13
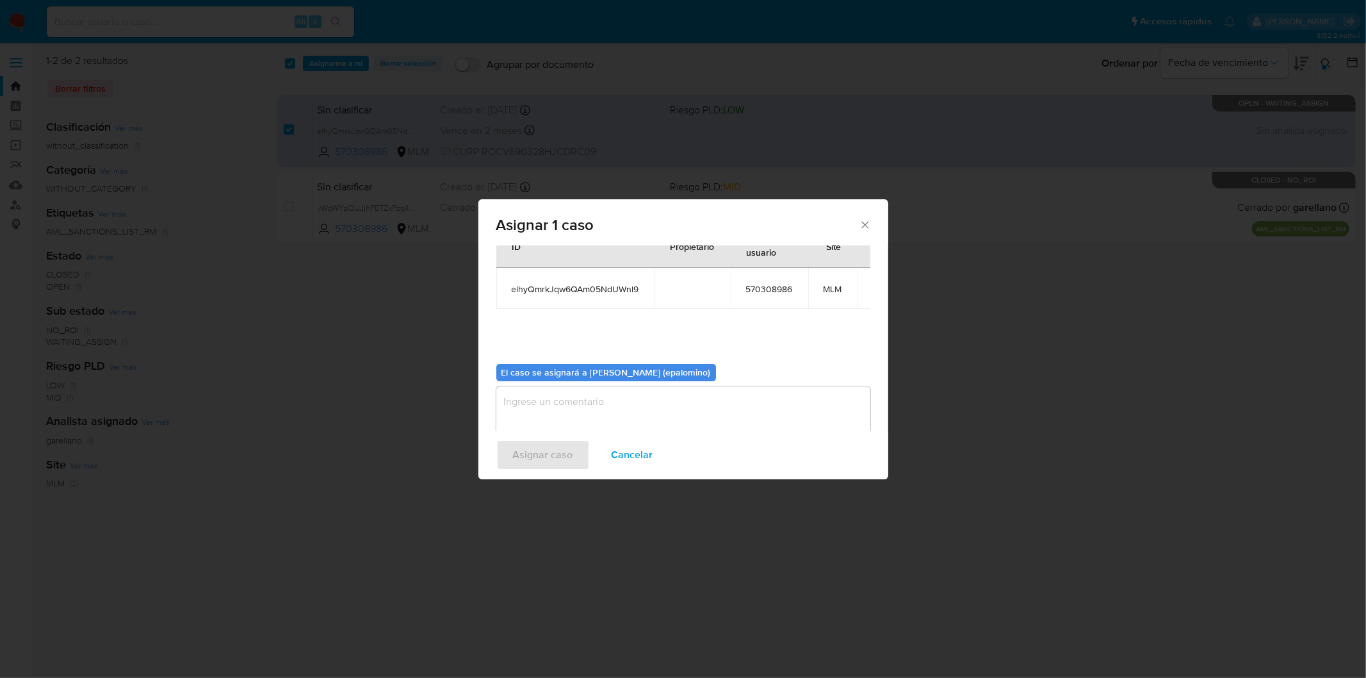
scroll to position [66, 0]
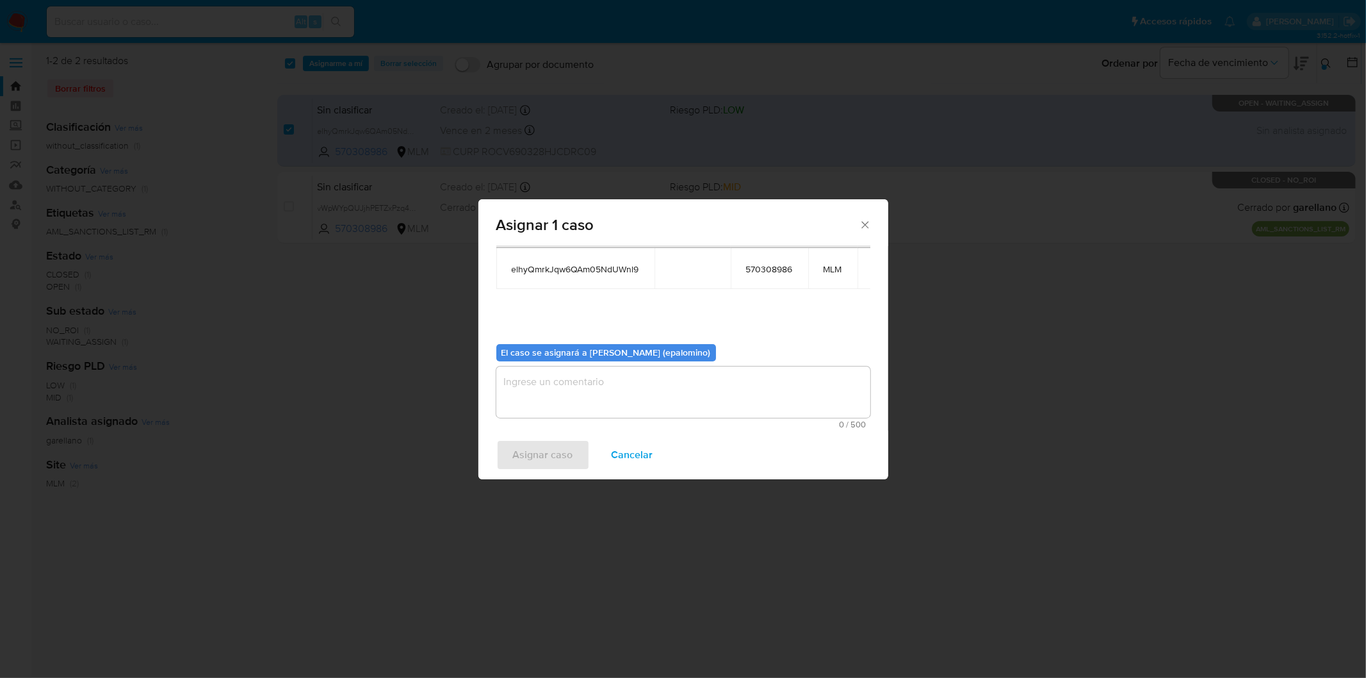
click at [562, 407] on textarea "assign-modal" at bounding box center [683, 391] width 374 height 51
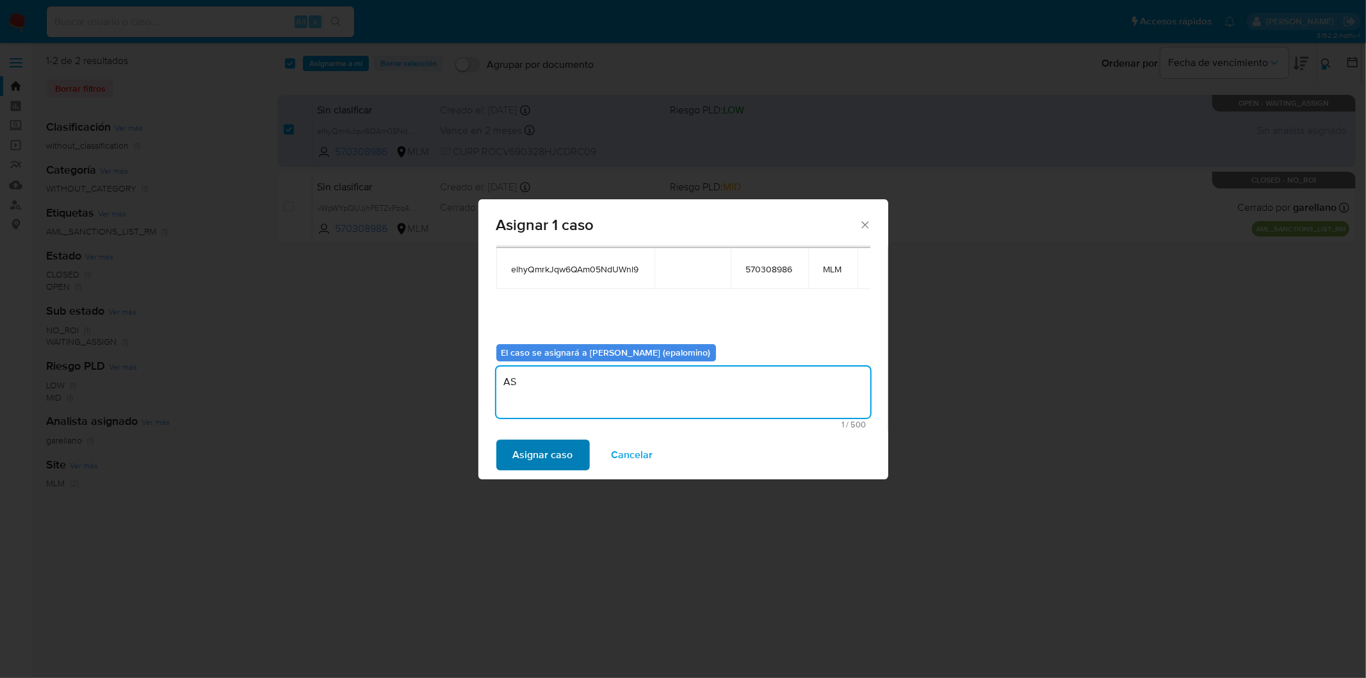
type textarea "AS"
click at [551, 443] on span "Asignar caso" at bounding box center [543, 455] width 60 height 28
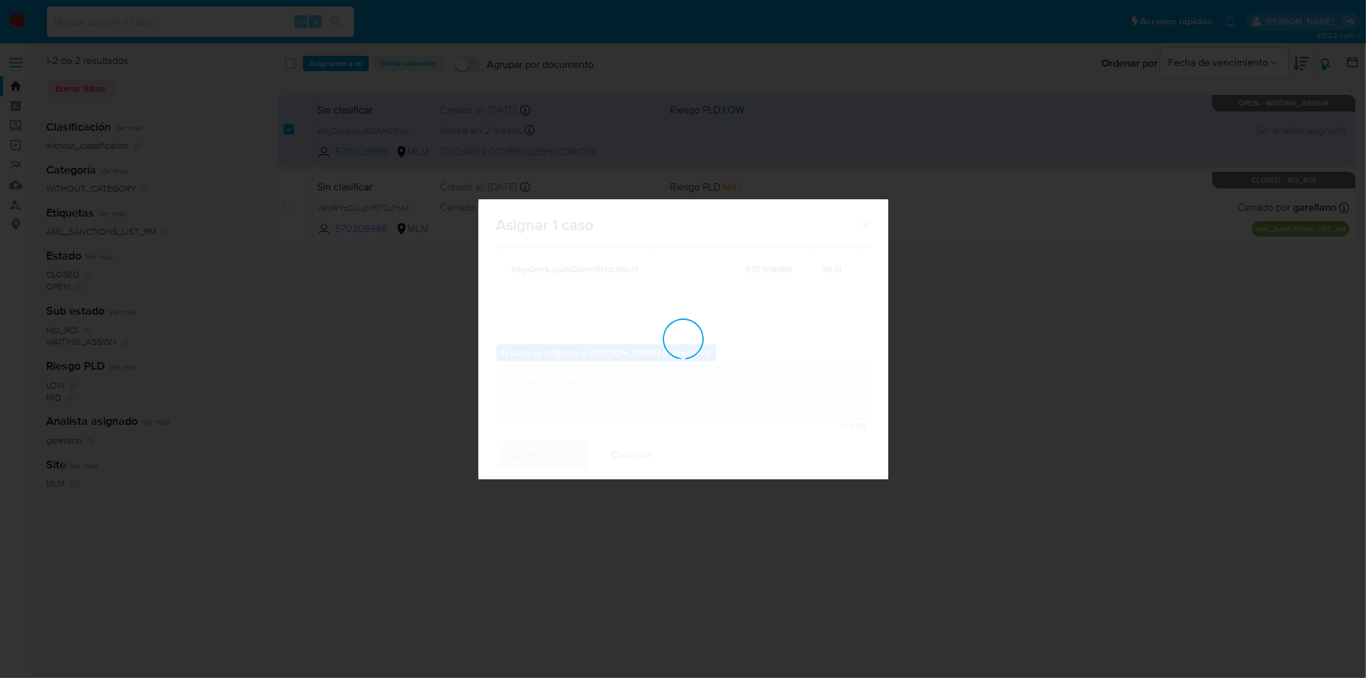
checkbox input "false"
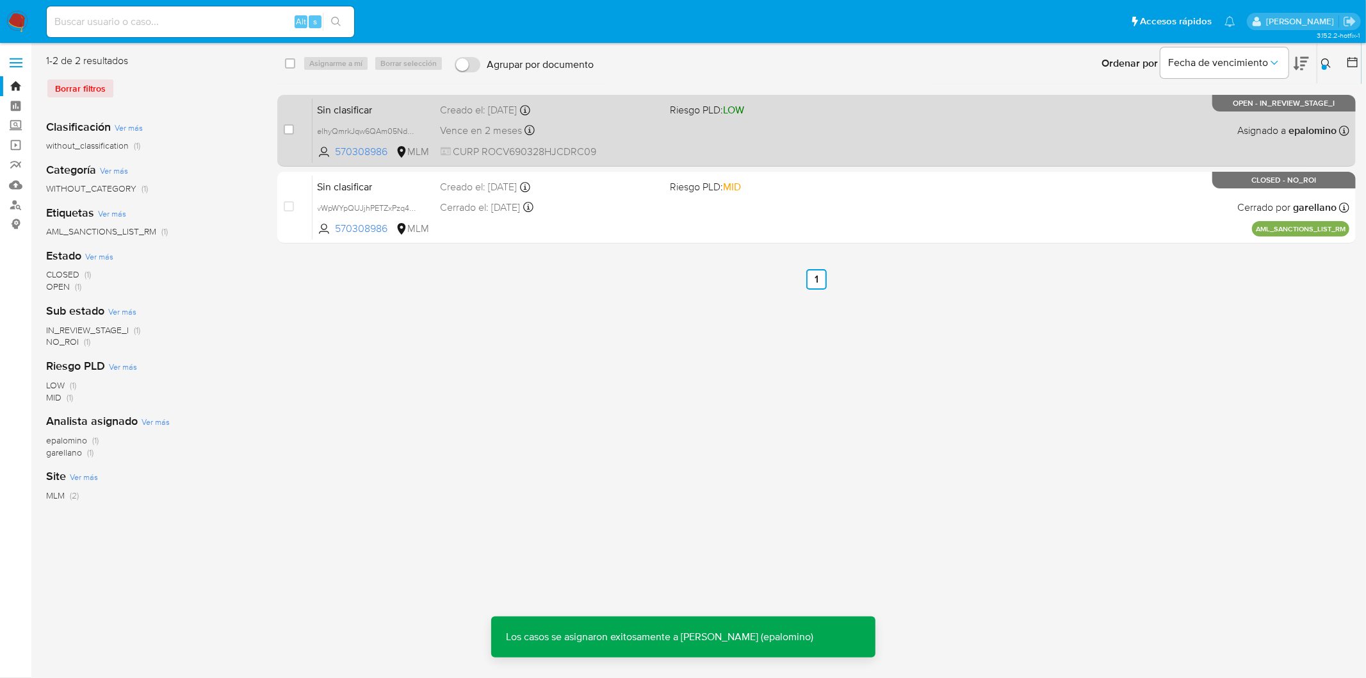
click at [365, 110] on span "Sin clasificar" at bounding box center [374, 109] width 113 height 17
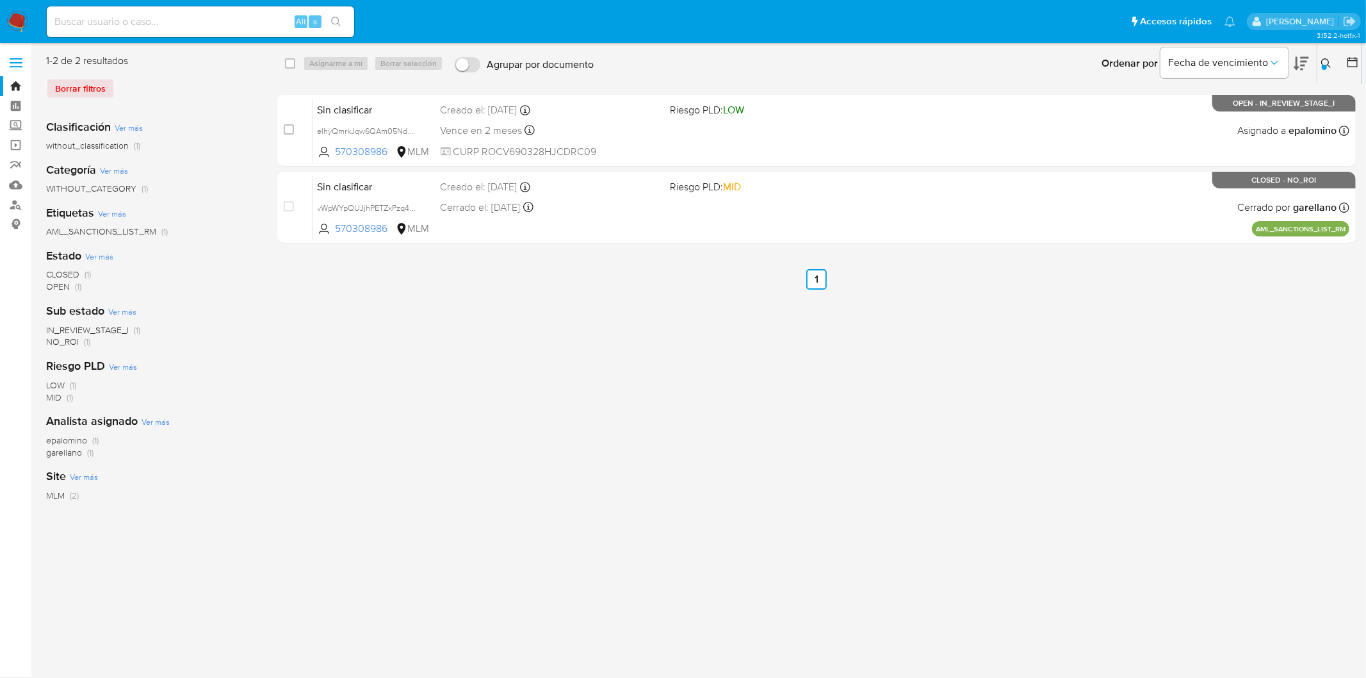
click at [17, 22] on img at bounding box center [17, 22] width 22 height 22
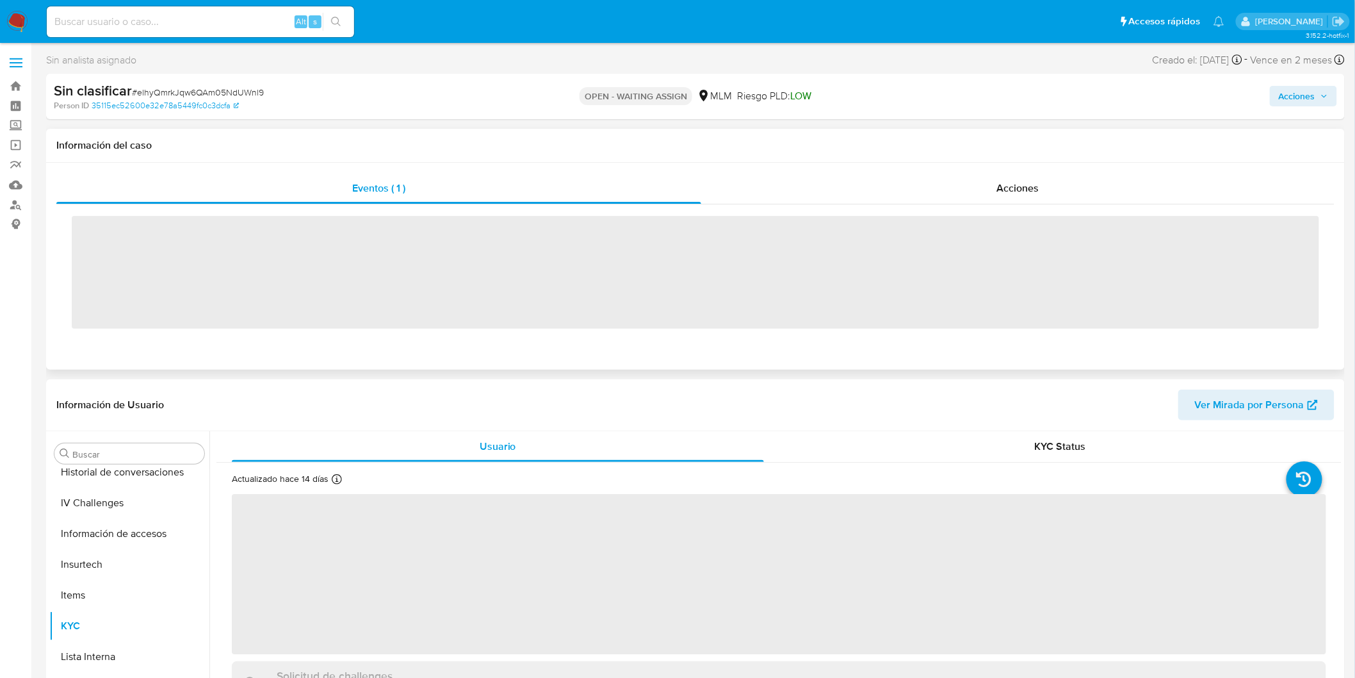
scroll to position [510, 0]
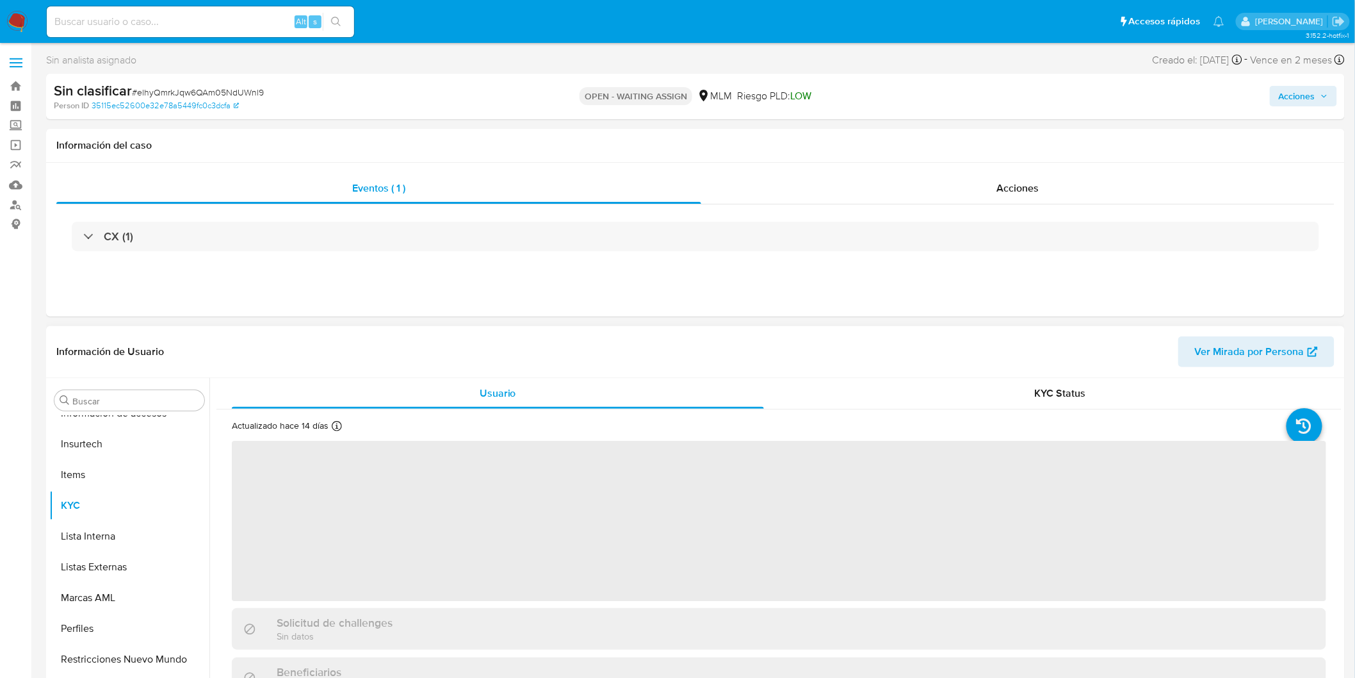
select select "10"
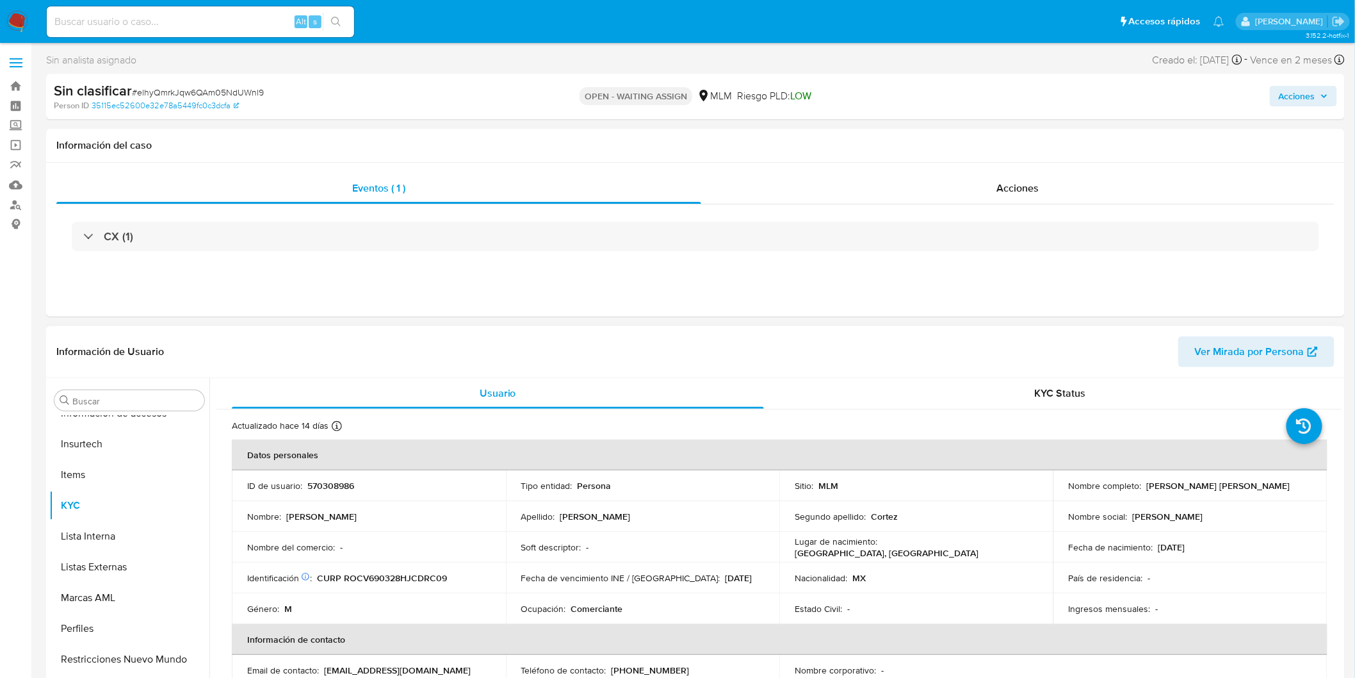
click at [342, 483] on p "570308986" at bounding box center [330, 486] width 47 height 12
copy p "570308986"
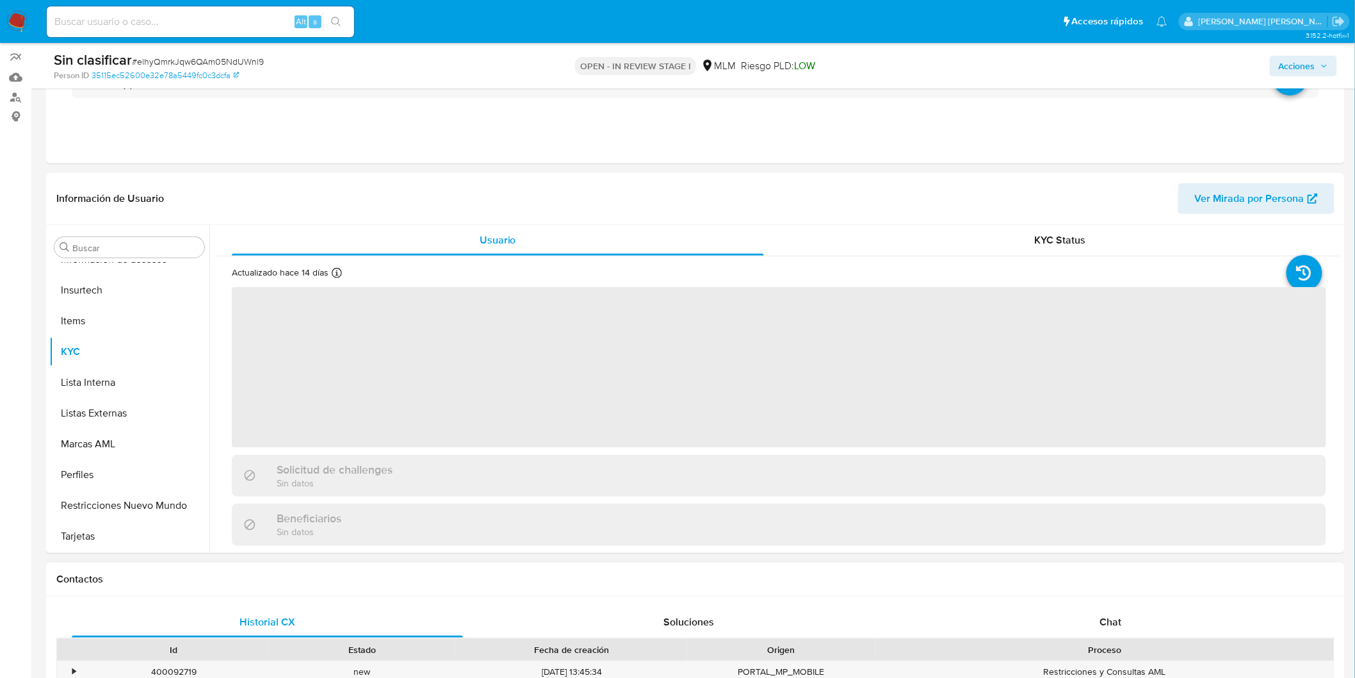
scroll to position [142, 0]
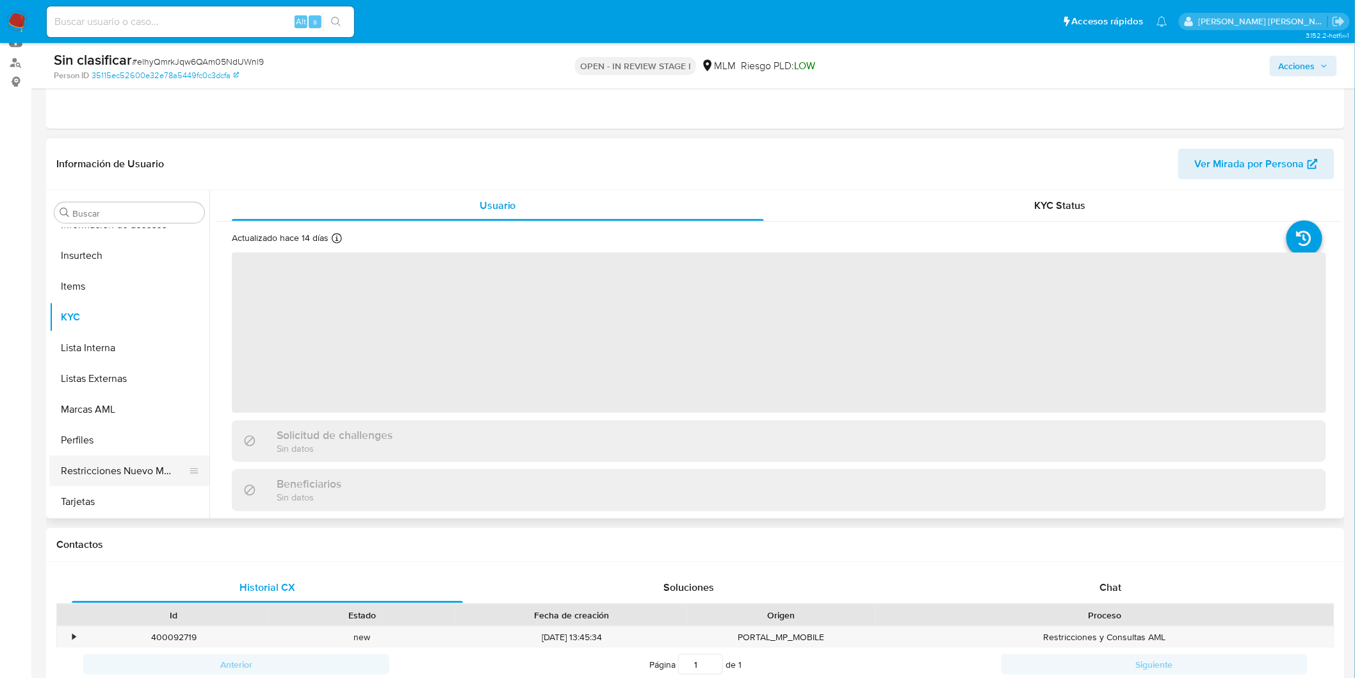
click at [145, 472] on button "Restricciones Nuevo Mundo" at bounding box center [124, 470] width 150 height 31
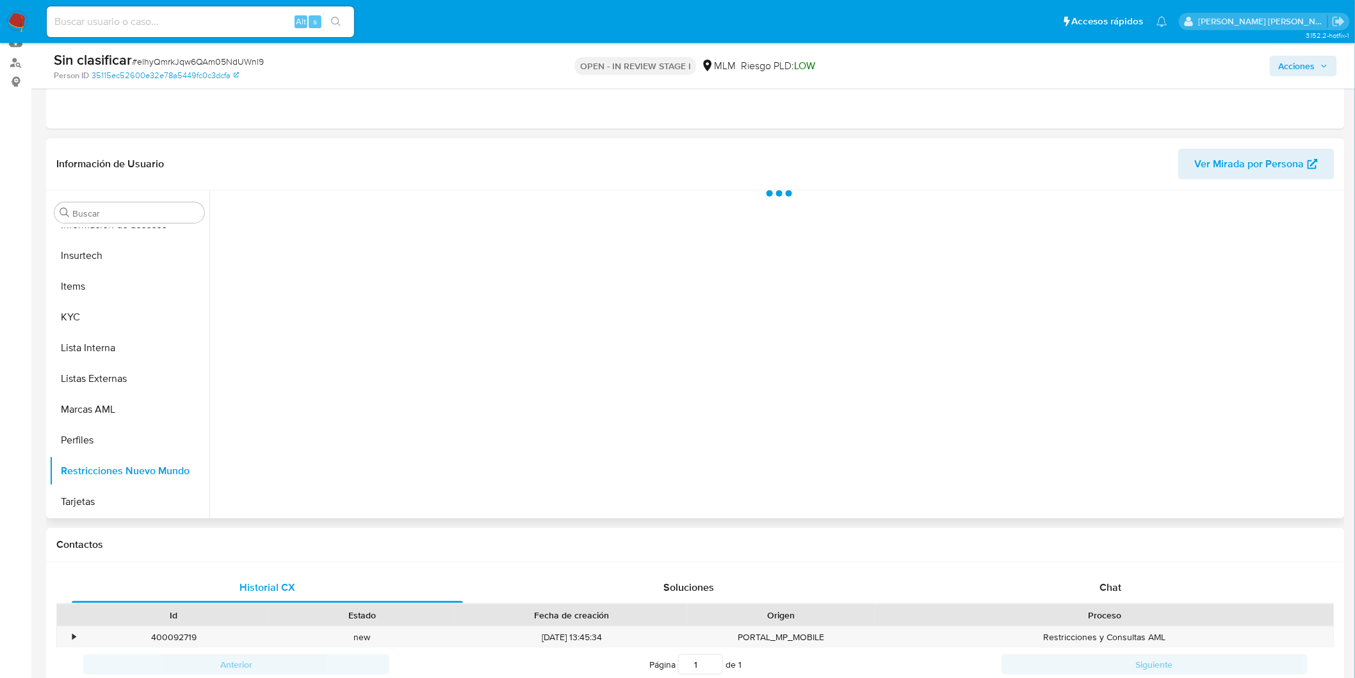
scroll to position [510, 0]
select select "10"
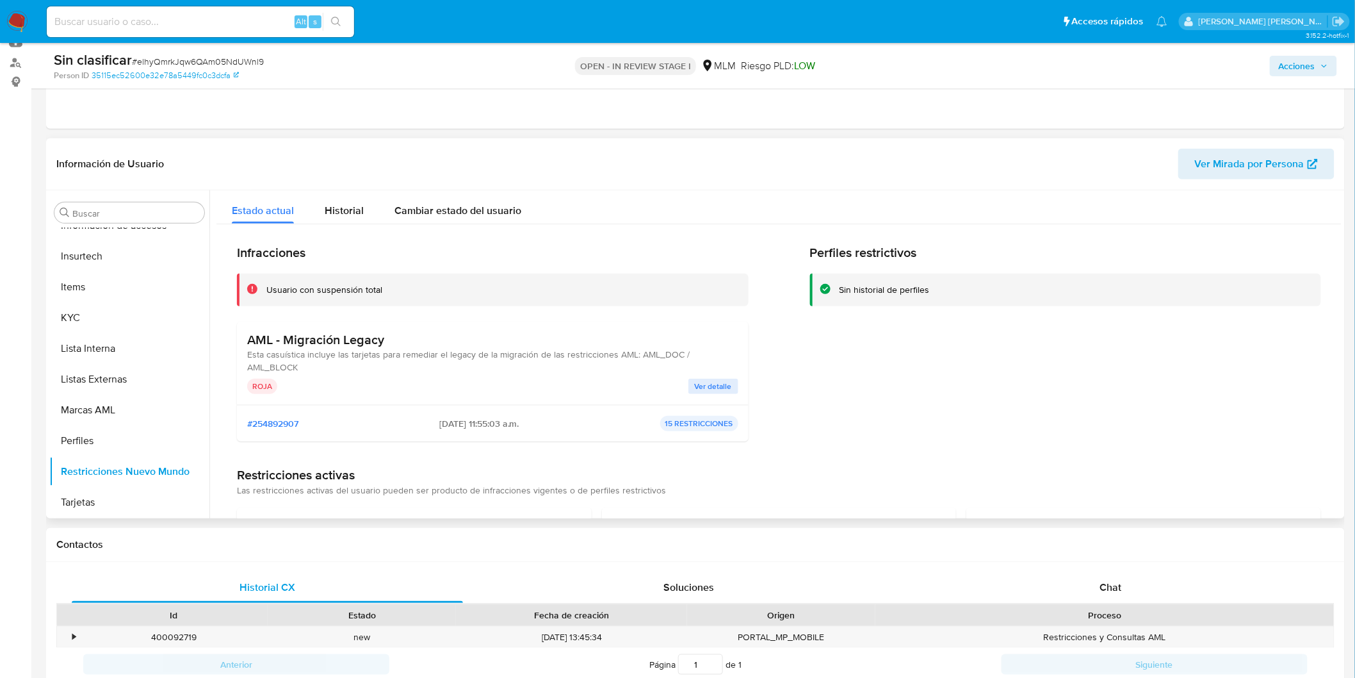
click at [711, 384] on span "Ver detalle" at bounding box center [713, 386] width 37 height 13
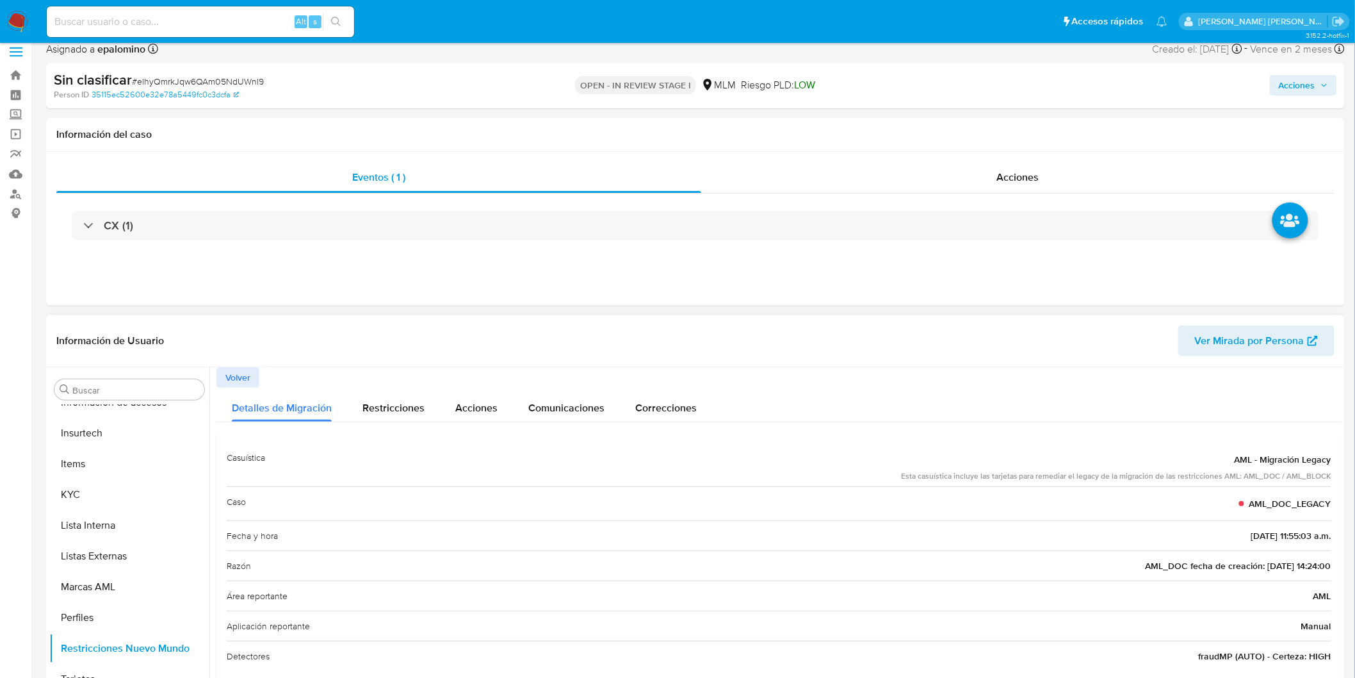
scroll to position [0, 0]
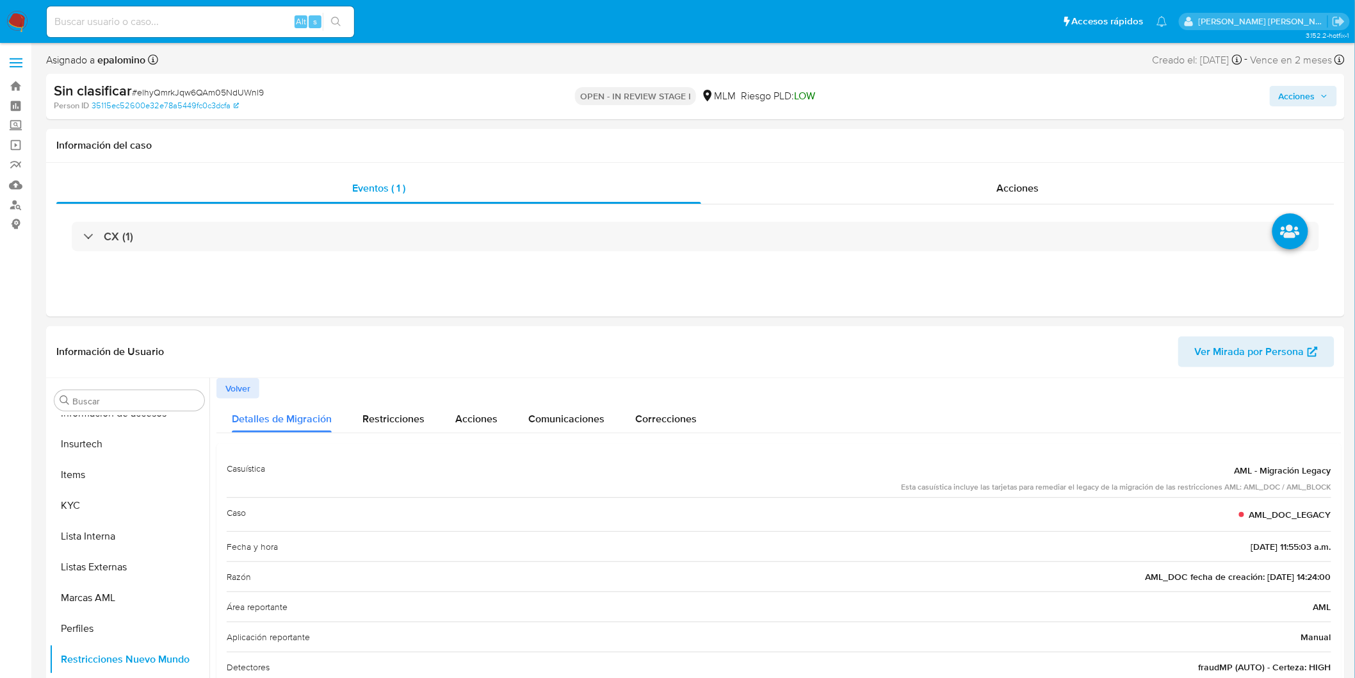
click at [1299, 86] on span "Acciones" at bounding box center [1297, 96] width 37 height 20
click at [1299, 293] on span "Enviar" at bounding box center [1288, 302] width 25 height 18
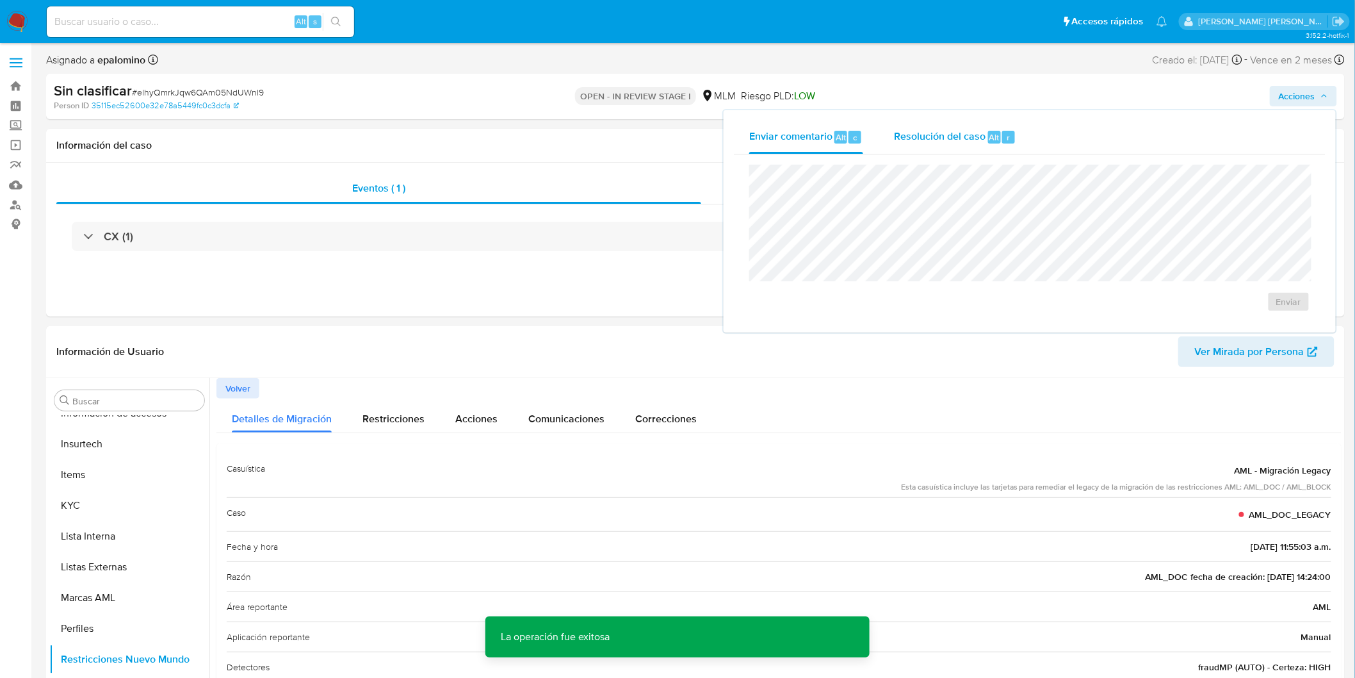
click at [982, 140] on span "Resolución del caso" at bounding box center [940, 136] width 92 height 15
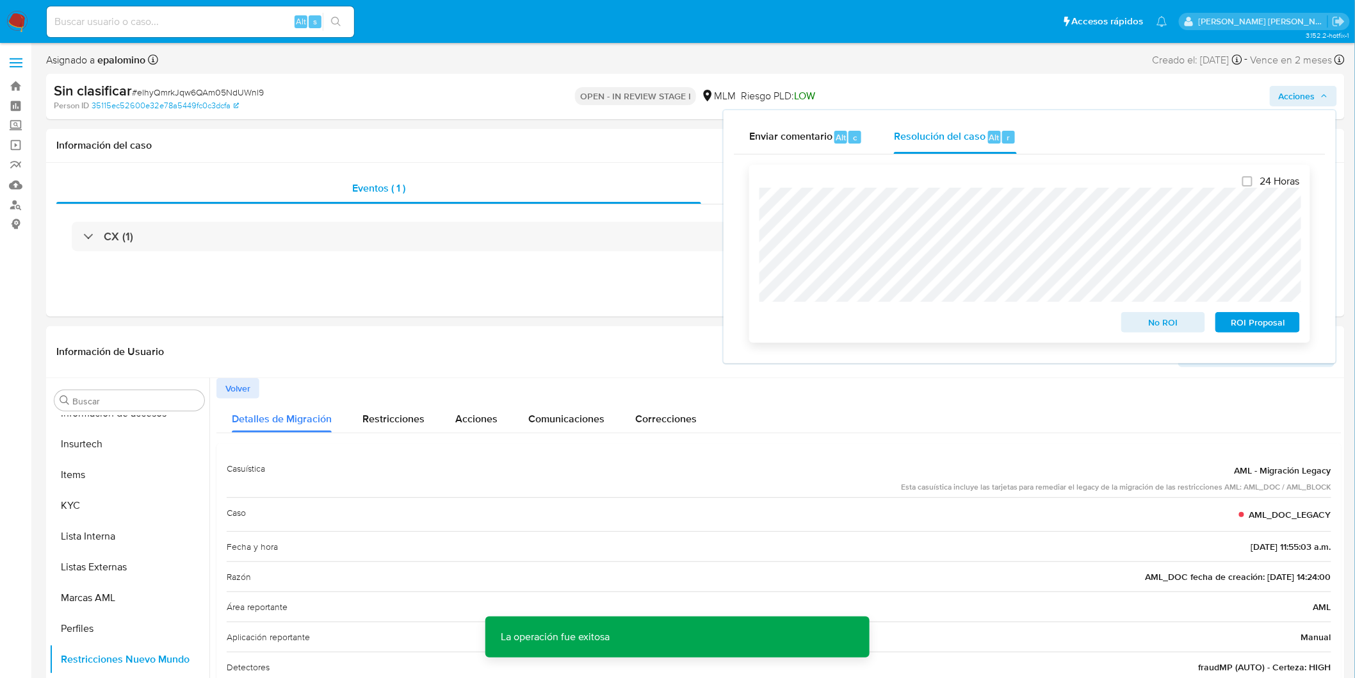
click at [1163, 323] on span "No ROI" at bounding box center [1163, 322] width 67 height 18
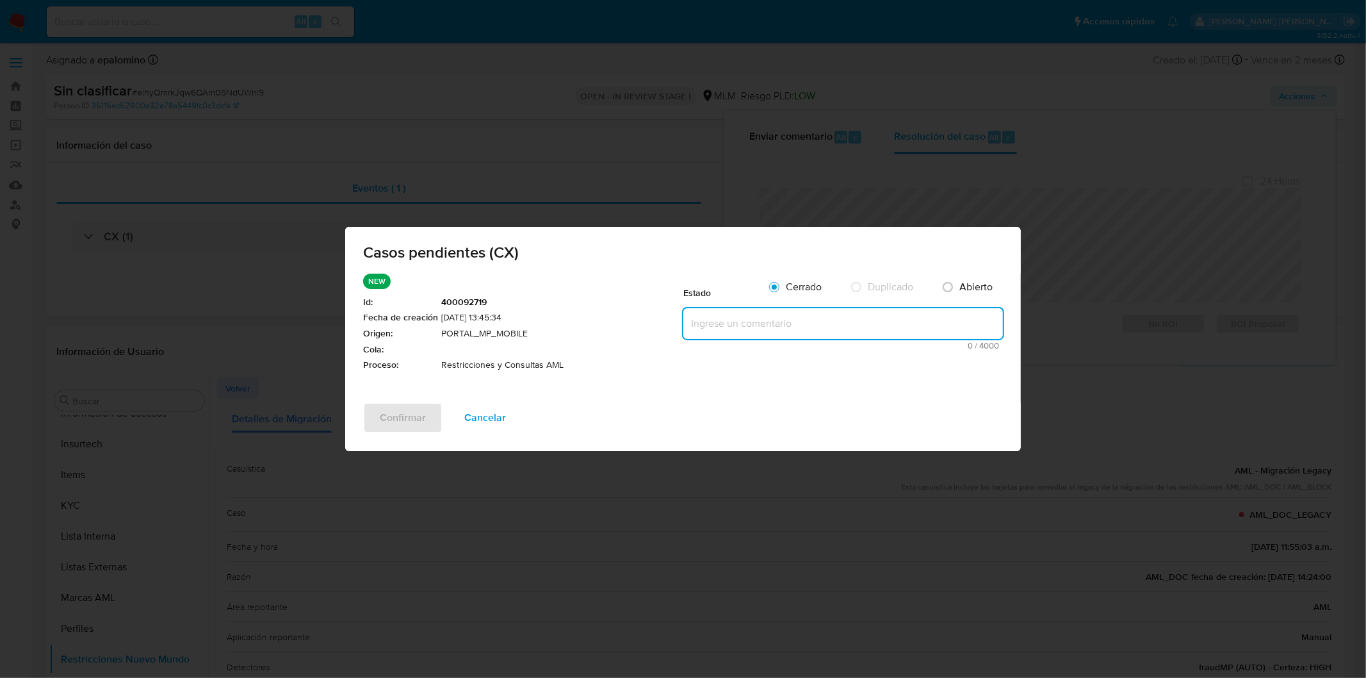
click at [823, 321] on textarea at bounding box center [843, 323] width 320 height 31
paste textarea "no se realizará reactivación de la cuenta"
type textarea "no se realizará reactivación de la cuenta"
click at [389, 411] on span "Confirmar" at bounding box center [403, 417] width 46 height 28
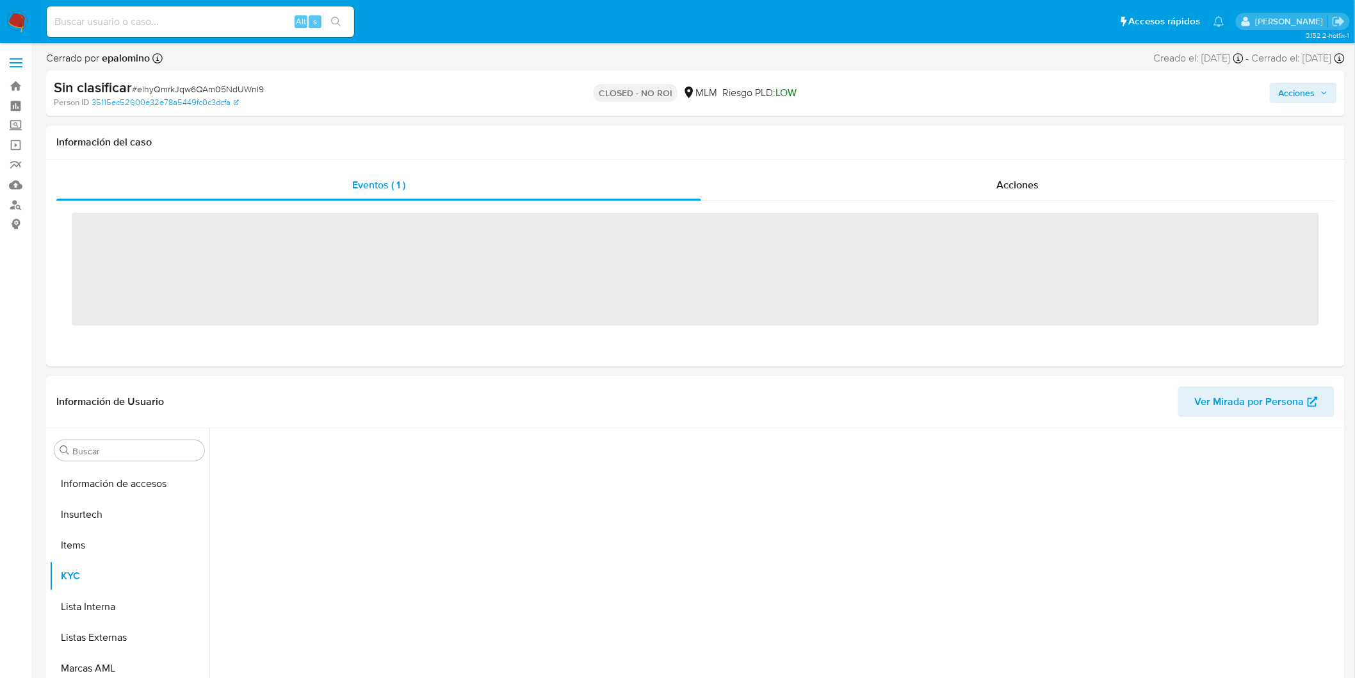
scroll to position [510, 0]
click at [250, 87] on span "# elhyQmrkJqw6QAm05NdUWnl9" at bounding box center [198, 89] width 132 height 13
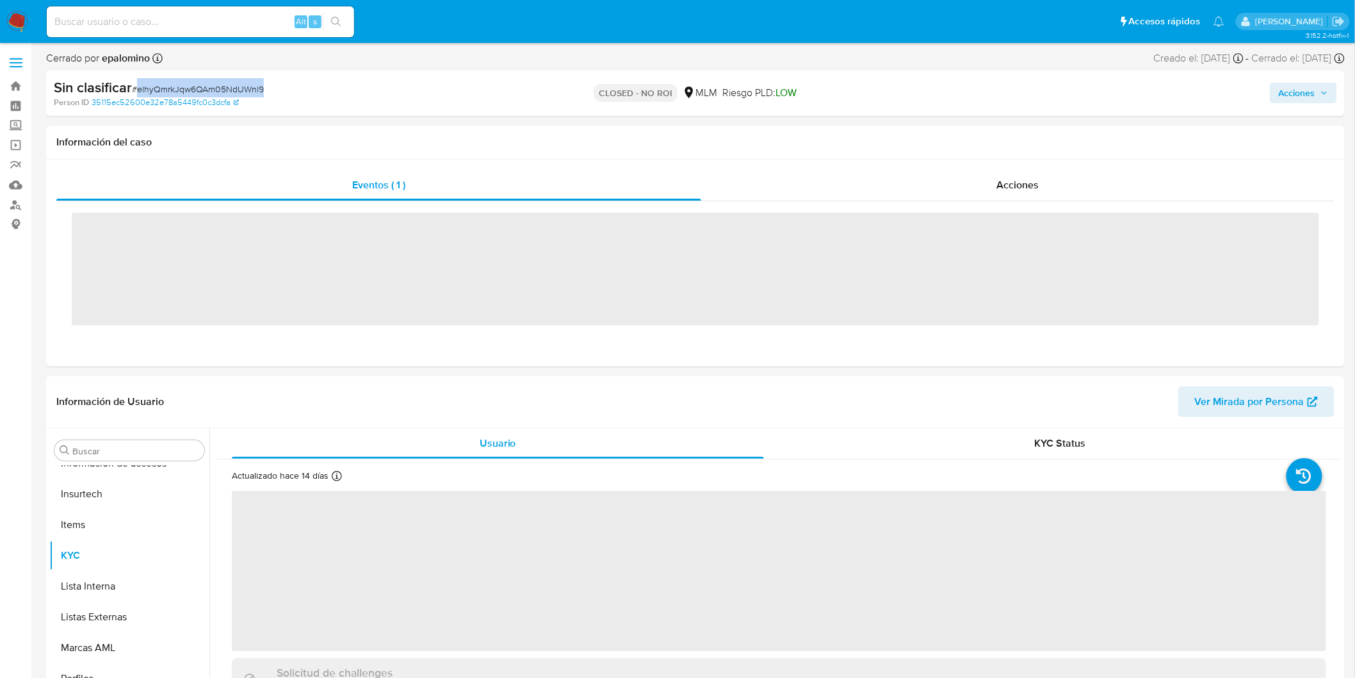
click at [250, 87] on span "# elhyQmrkJqw6QAm05NdUWnl9" at bounding box center [198, 89] width 132 height 13
copy span "elhyQmrkJqw6QAm05NdUWnl9"
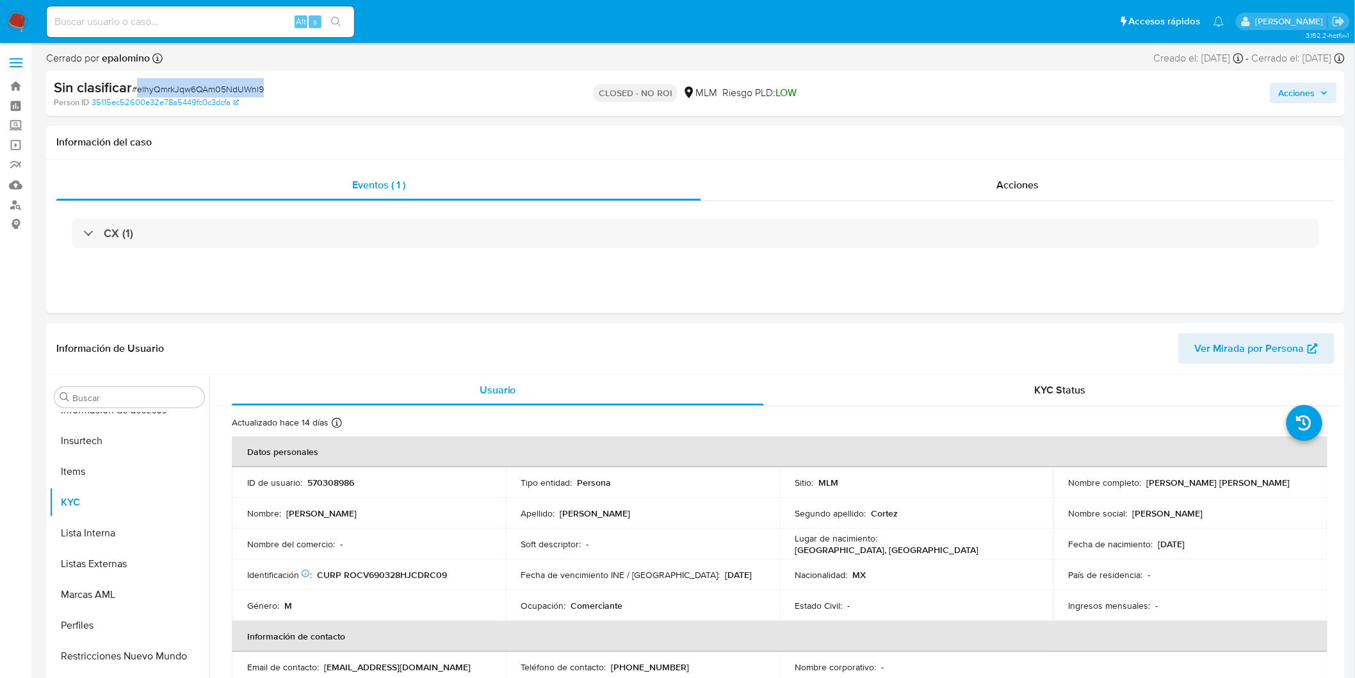
select select "10"
click at [337, 479] on p "570308986" at bounding box center [330, 483] width 47 height 12
copy p "570308986"
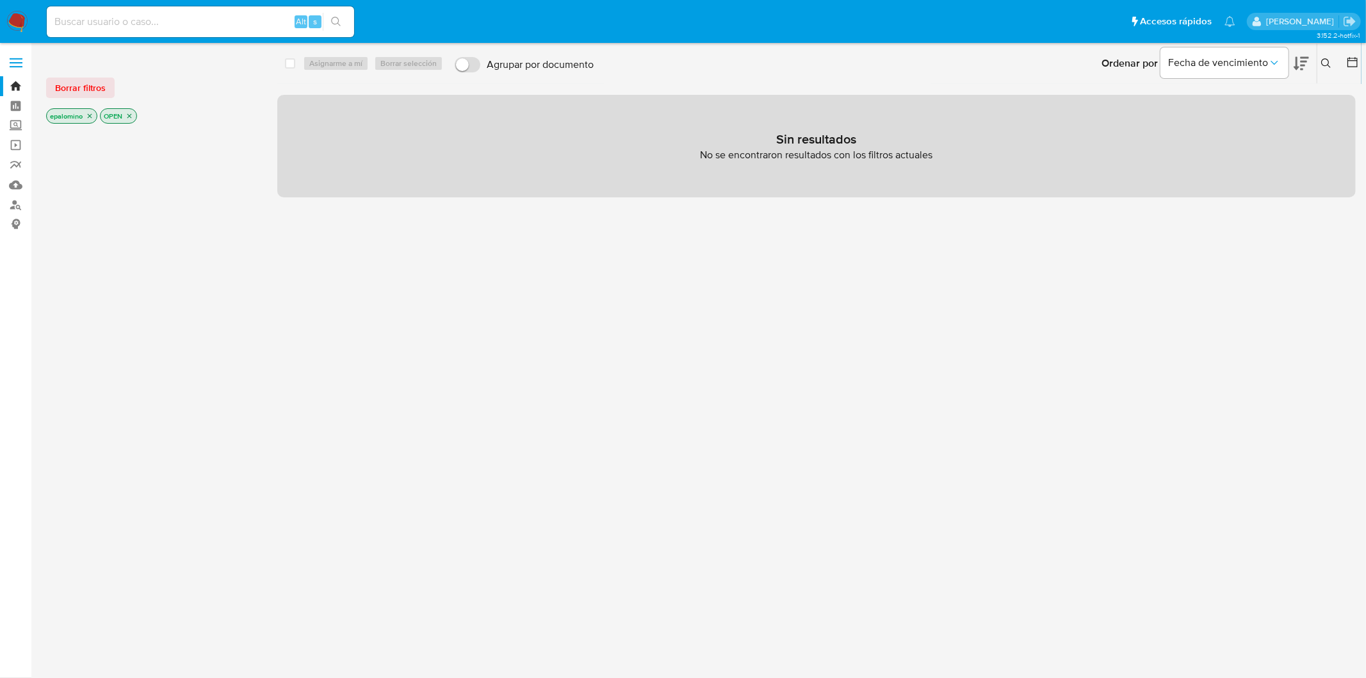
click at [113, 104] on div "Borrar filtros epalomino OPEN" at bounding box center [148, 90] width 205 height 72
click at [81, 84] on span "Borrar filtros" at bounding box center [80, 88] width 51 height 18
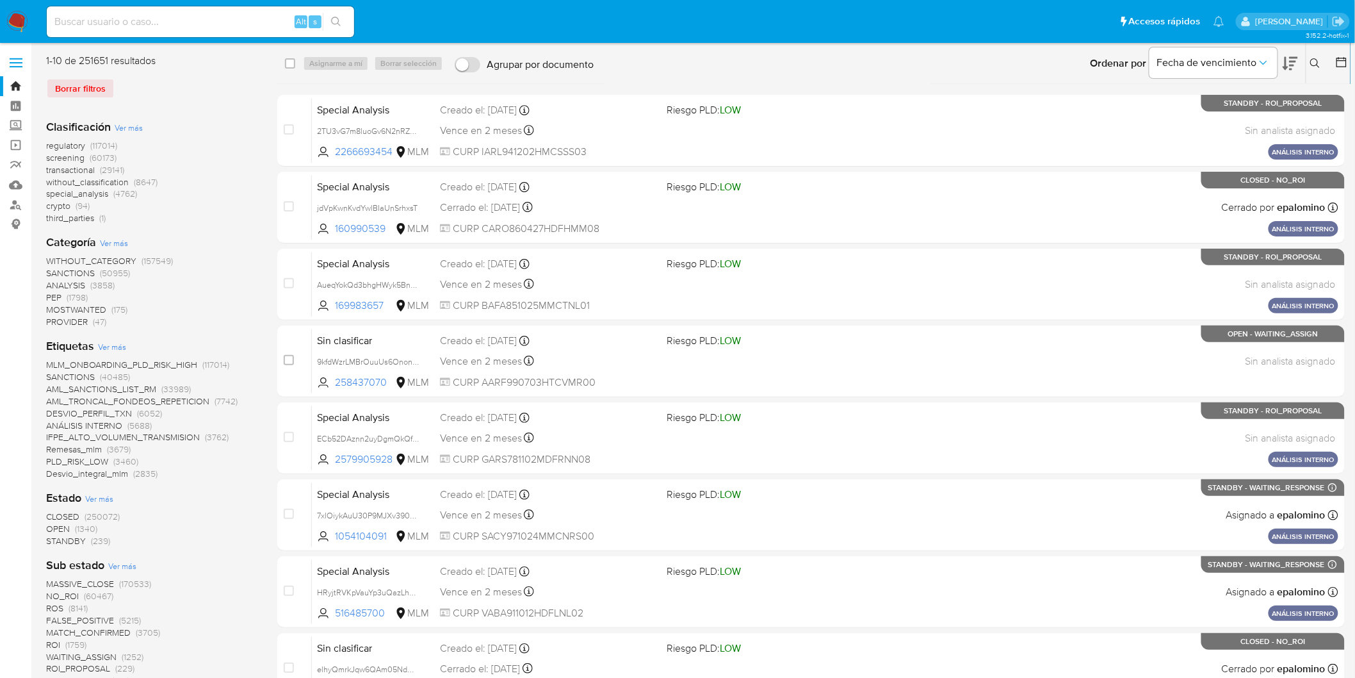
click at [122, 175] on span "without_classification" at bounding box center [87, 181] width 83 height 13
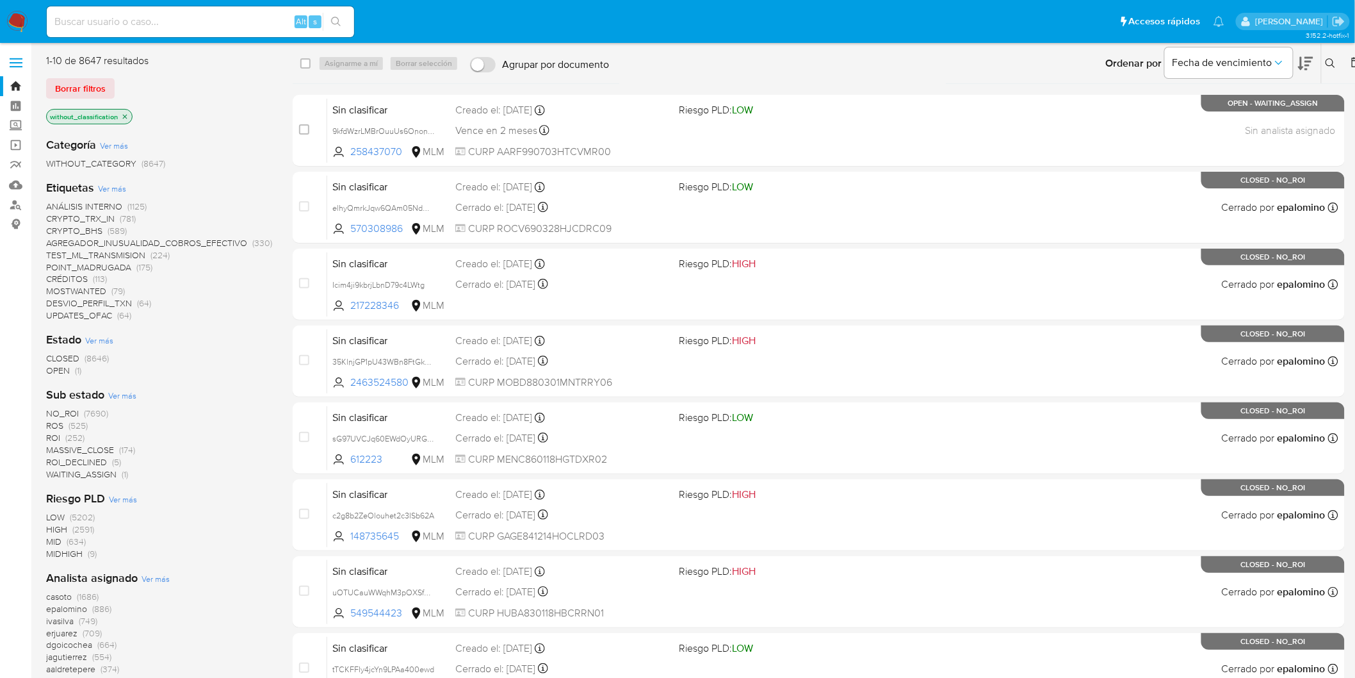
click at [64, 370] on span "OPEN" at bounding box center [58, 370] width 24 height 13
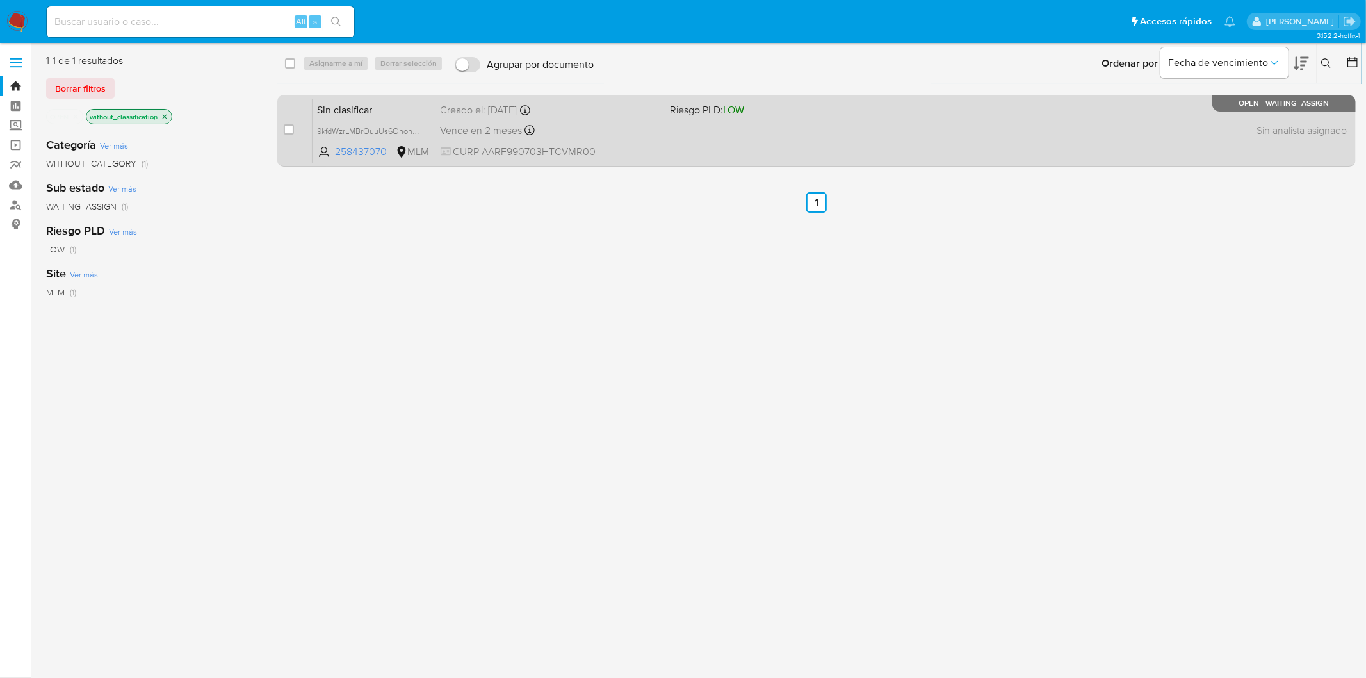
click at [354, 117] on span "Sin clasificar" at bounding box center [374, 109] width 113 height 17
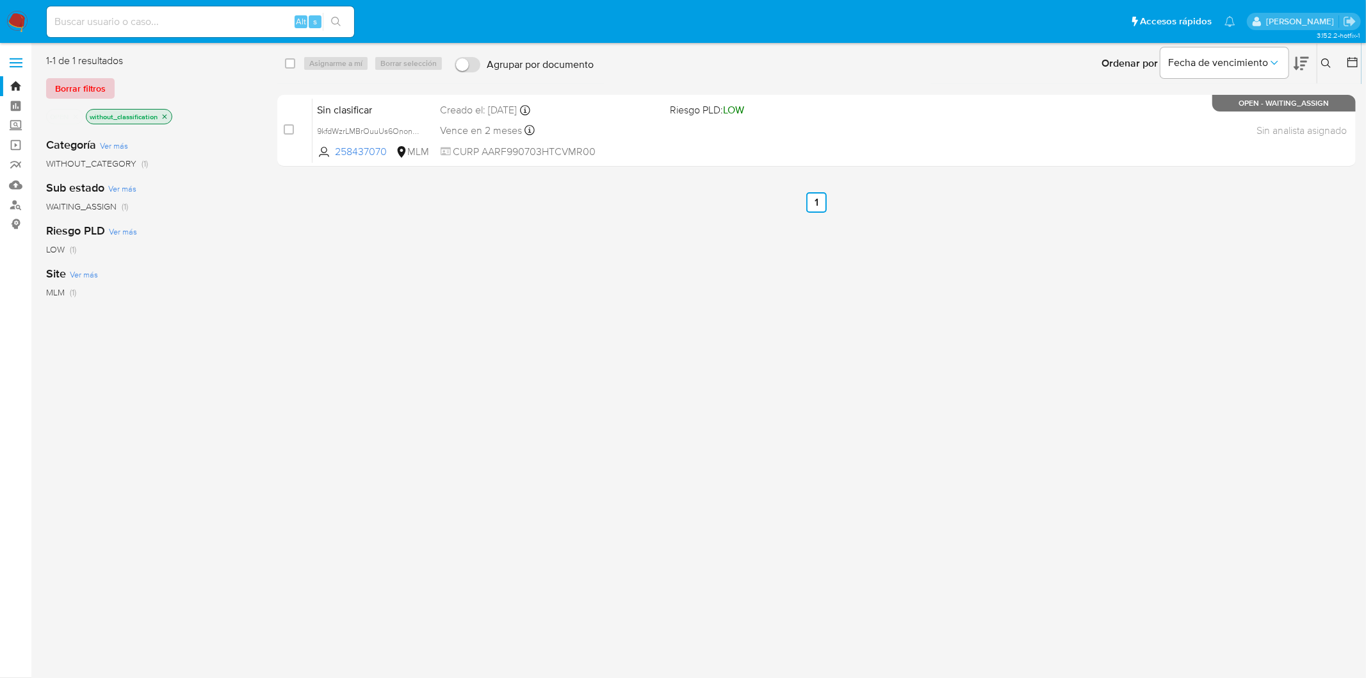
click at [100, 82] on span "Borrar filtros" at bounding box center [80, 88] width 51 height 18
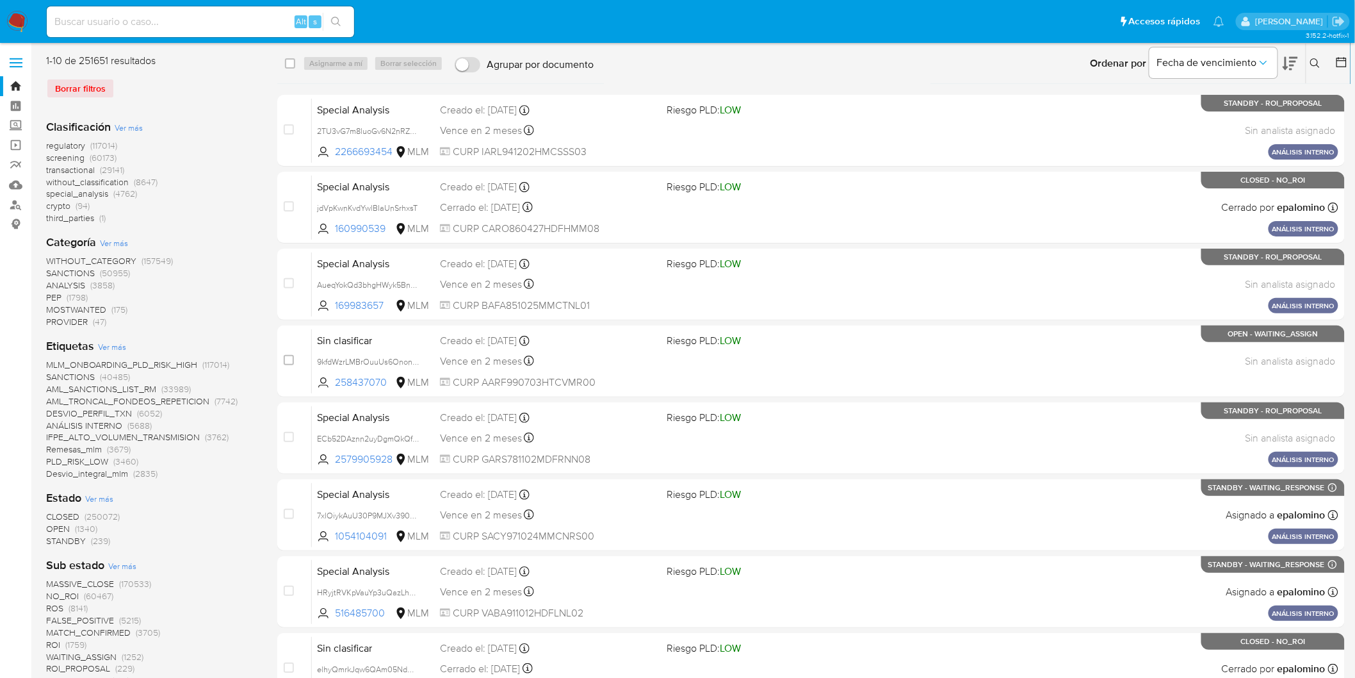
click at [1314, 63] on icon at bounding box center [1315, 63] width 10 height 10
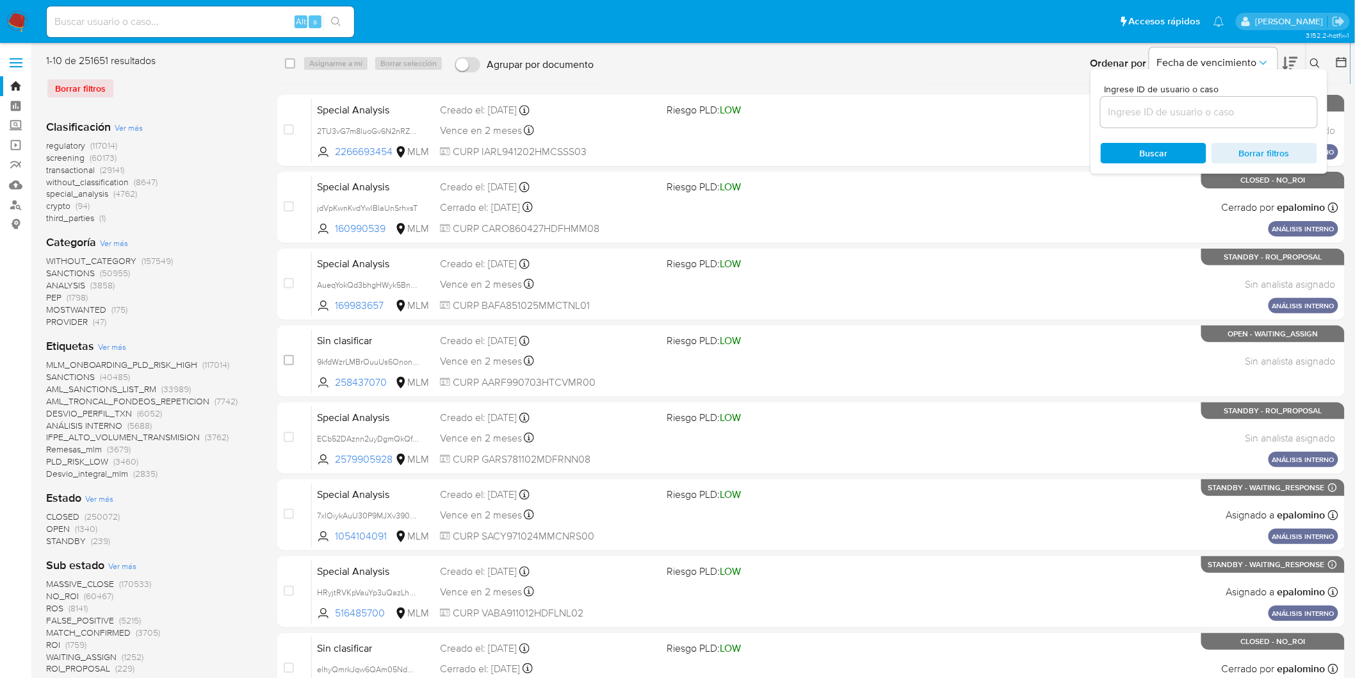
click at [1201, 101] on div at bounding box center [1209, 112] width 216 height 31
click at [1187, 111] on input at bounding box center [1209, 112] width 216 height 17
paste input "258437070"
type input "258437070"
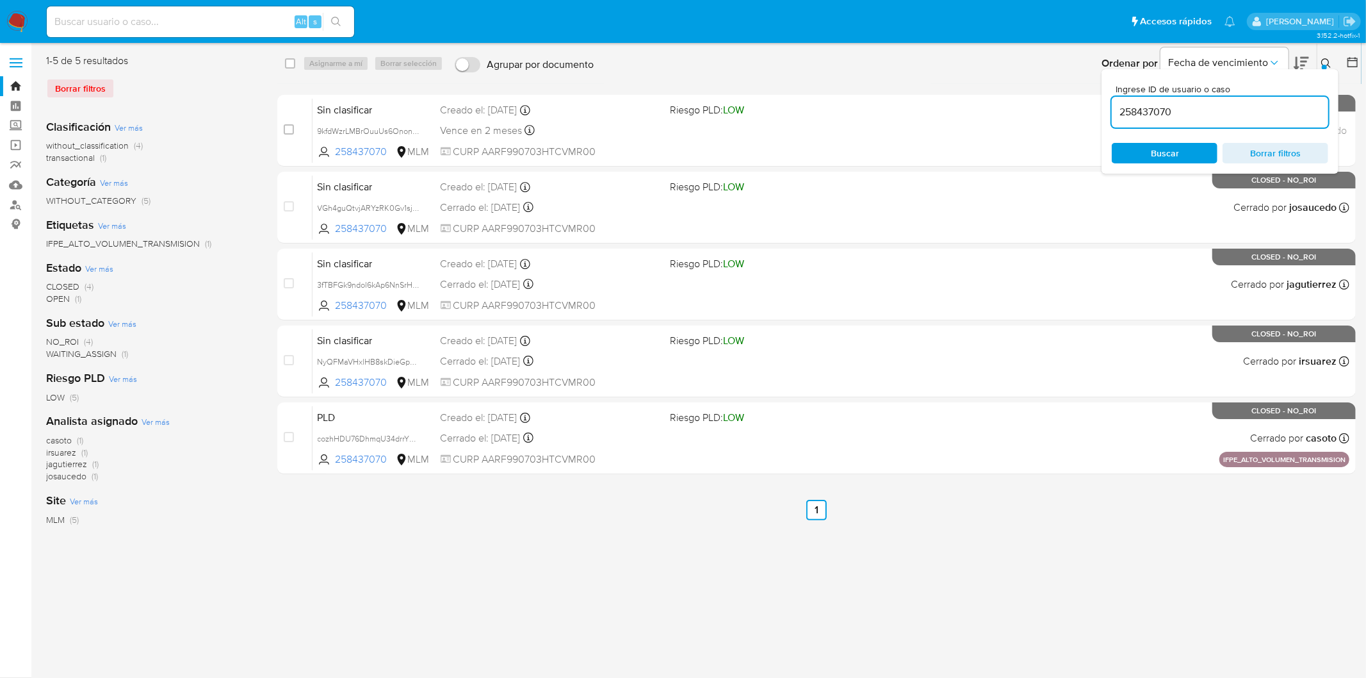
click at [1324, 66] on div at bounding box center [1324, 67] width 5 height 5
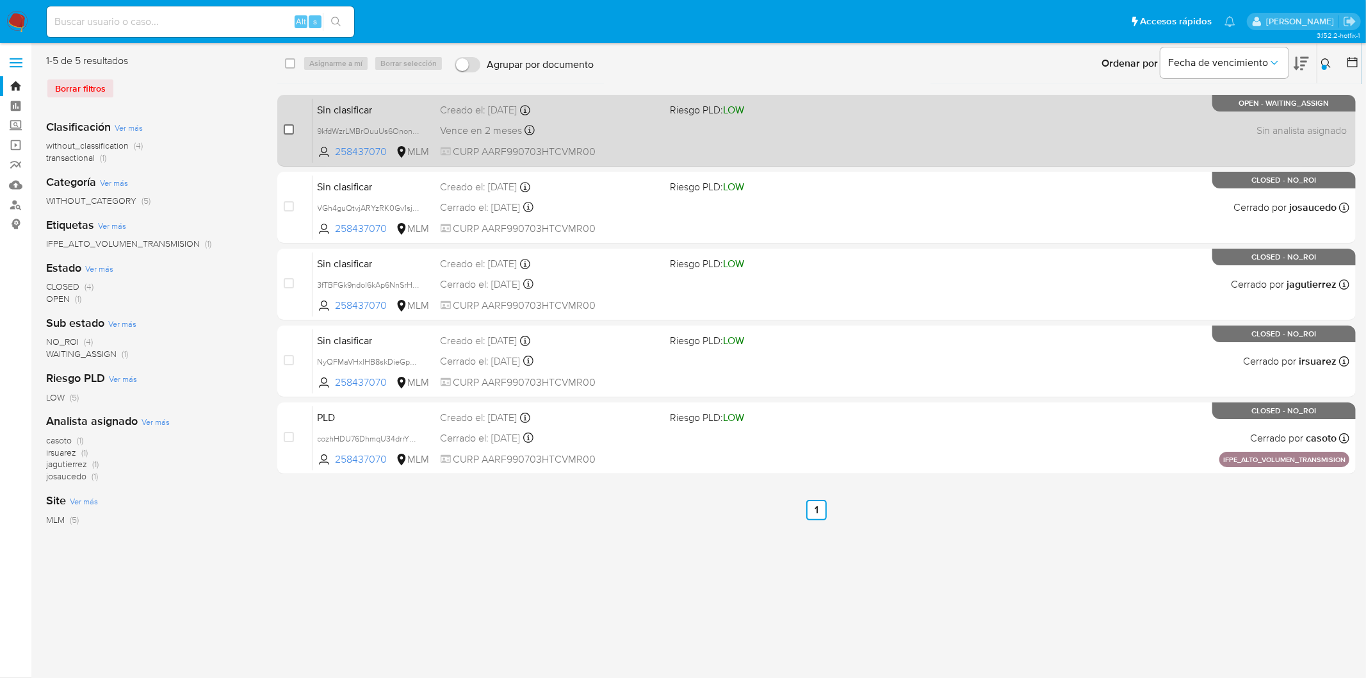
click at [289, 126] on input "checkbox" at bounding box center [289, 129] width 10 height 10
checkbox input "true"
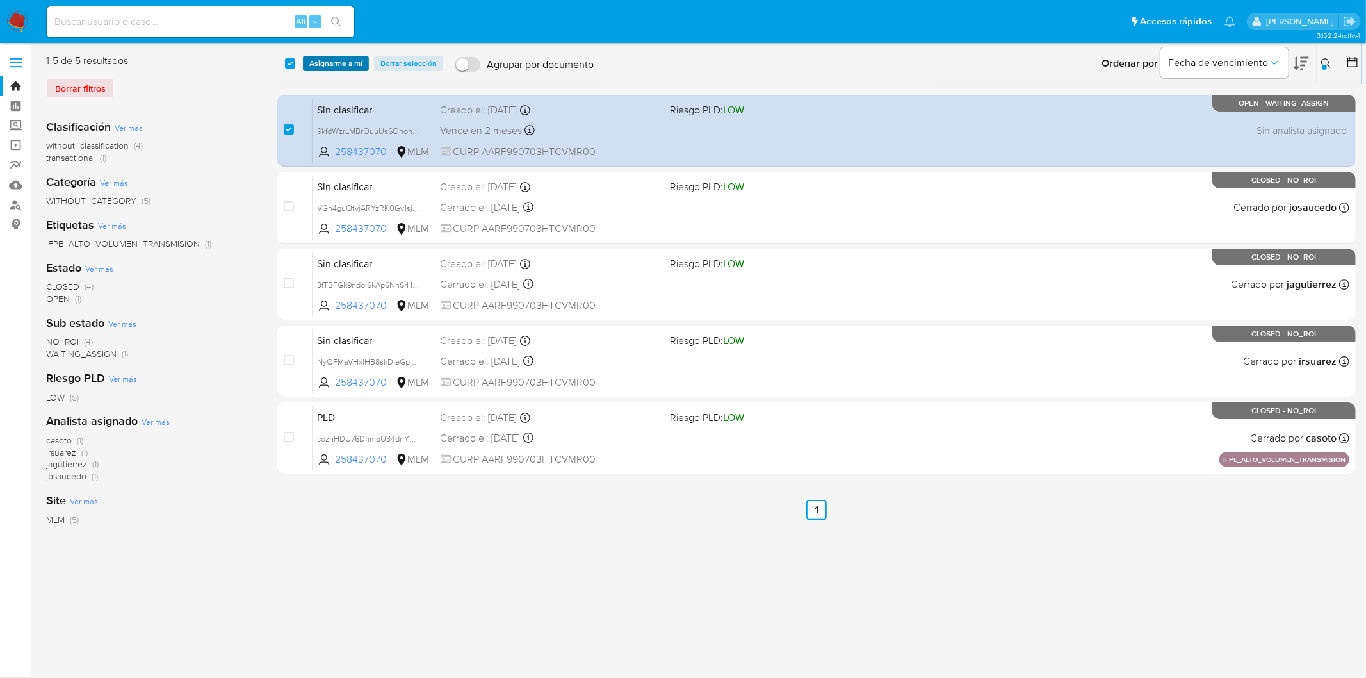
click at [329, 65] on span "Asignarme a mí" at bounding box center [335, 63] width 53 height 13
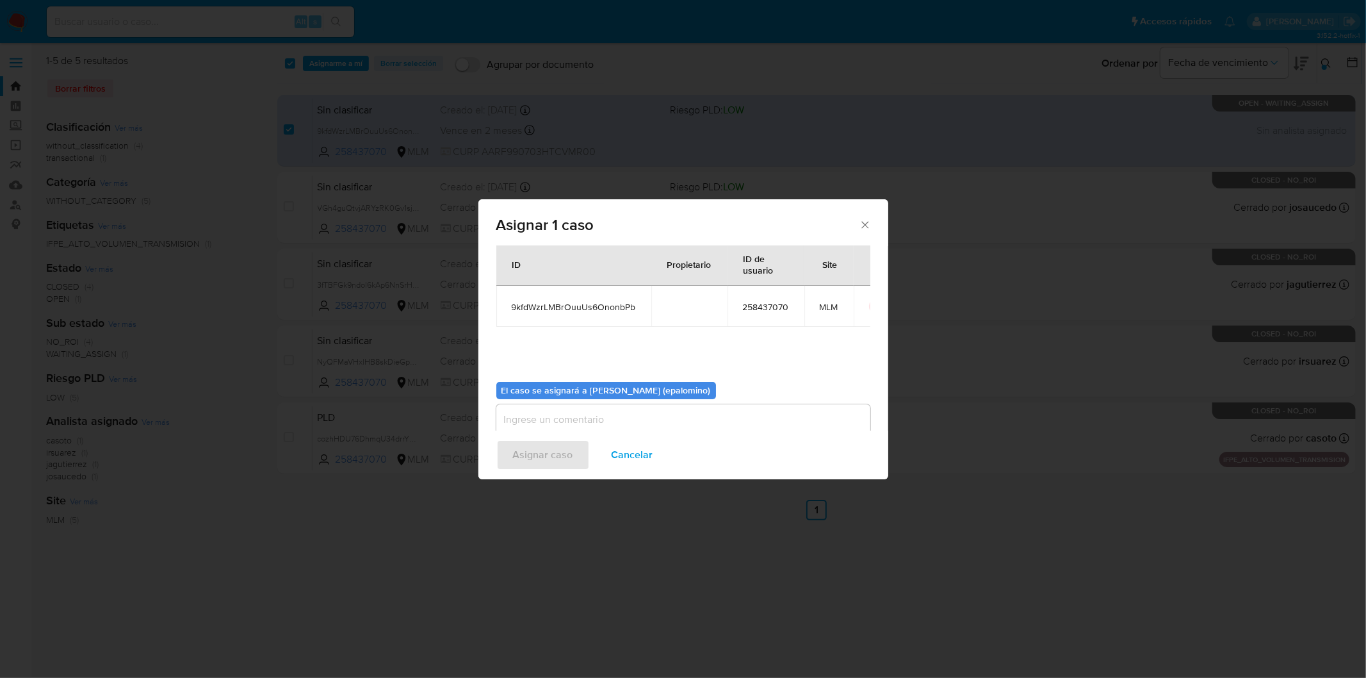
scroll to position [66, 0]
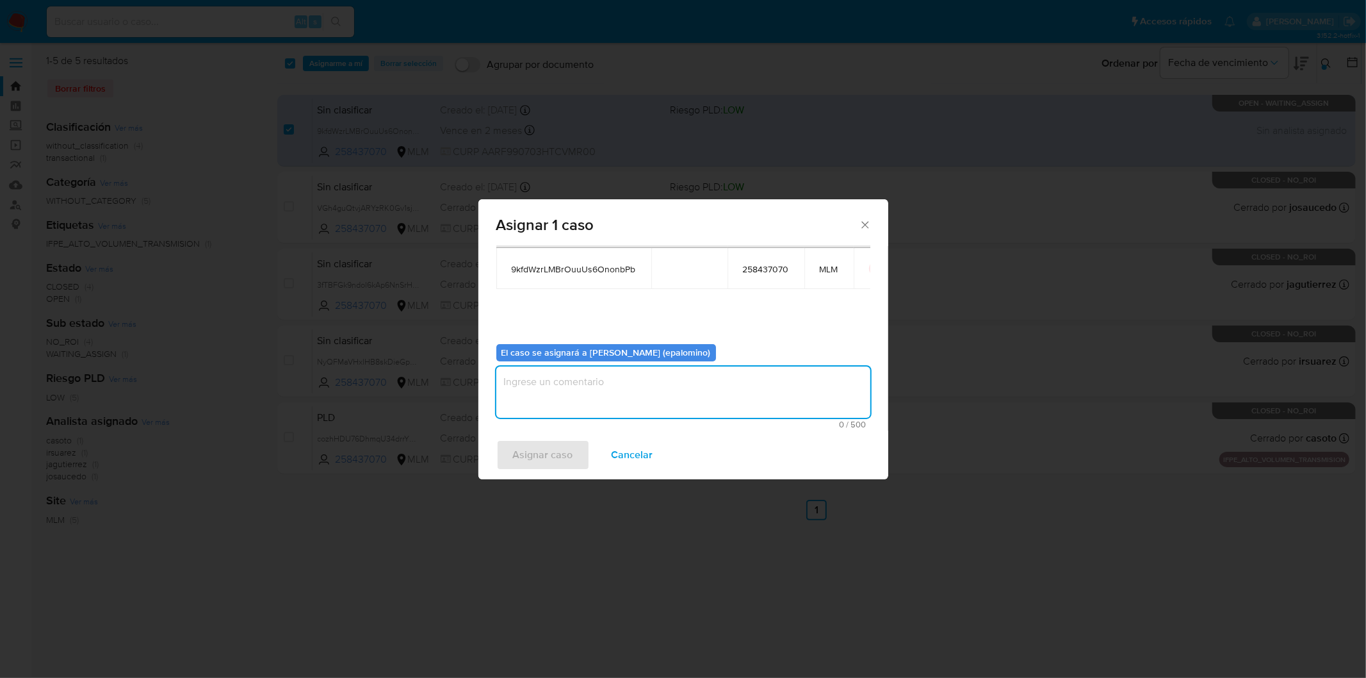
click at [674, 393] on textarea "assign-modal" at bounding box center [683, 391] width 374 height 51
type textarea "AS"
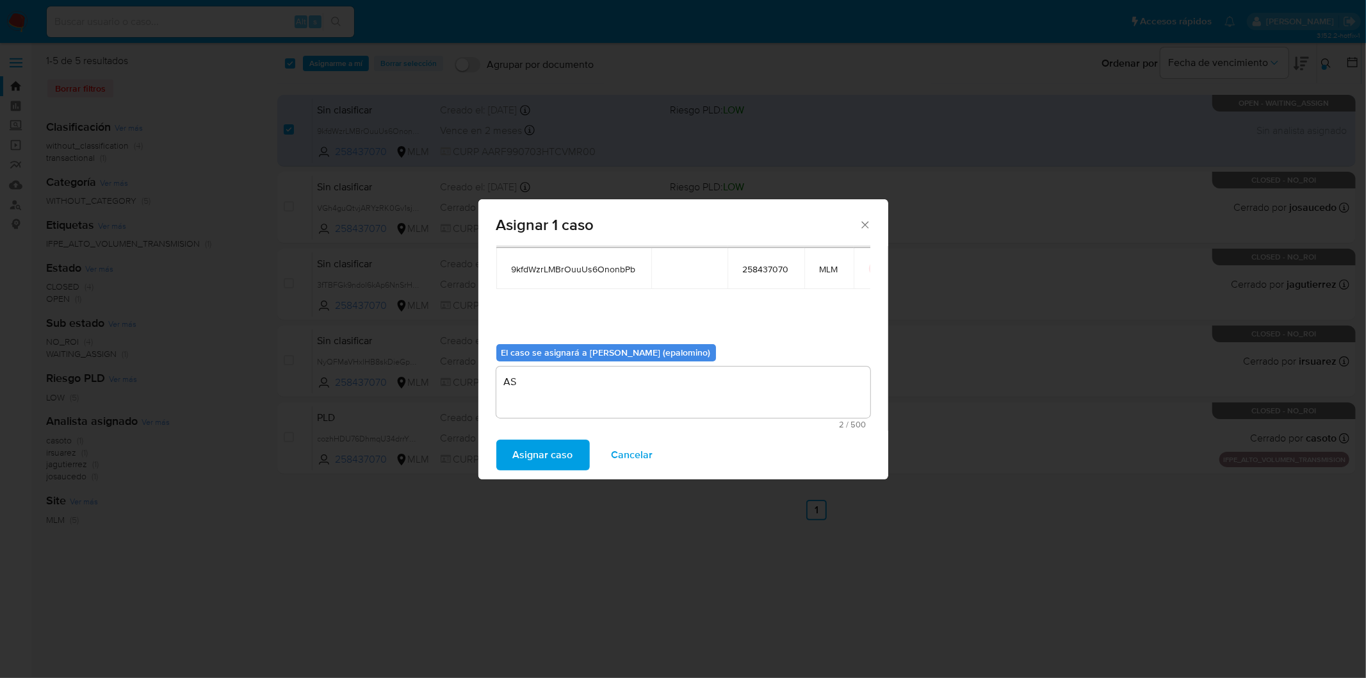
click at [559, 453] on span "Asignar caso" at bounding box center [543, 455] width 60 height 28
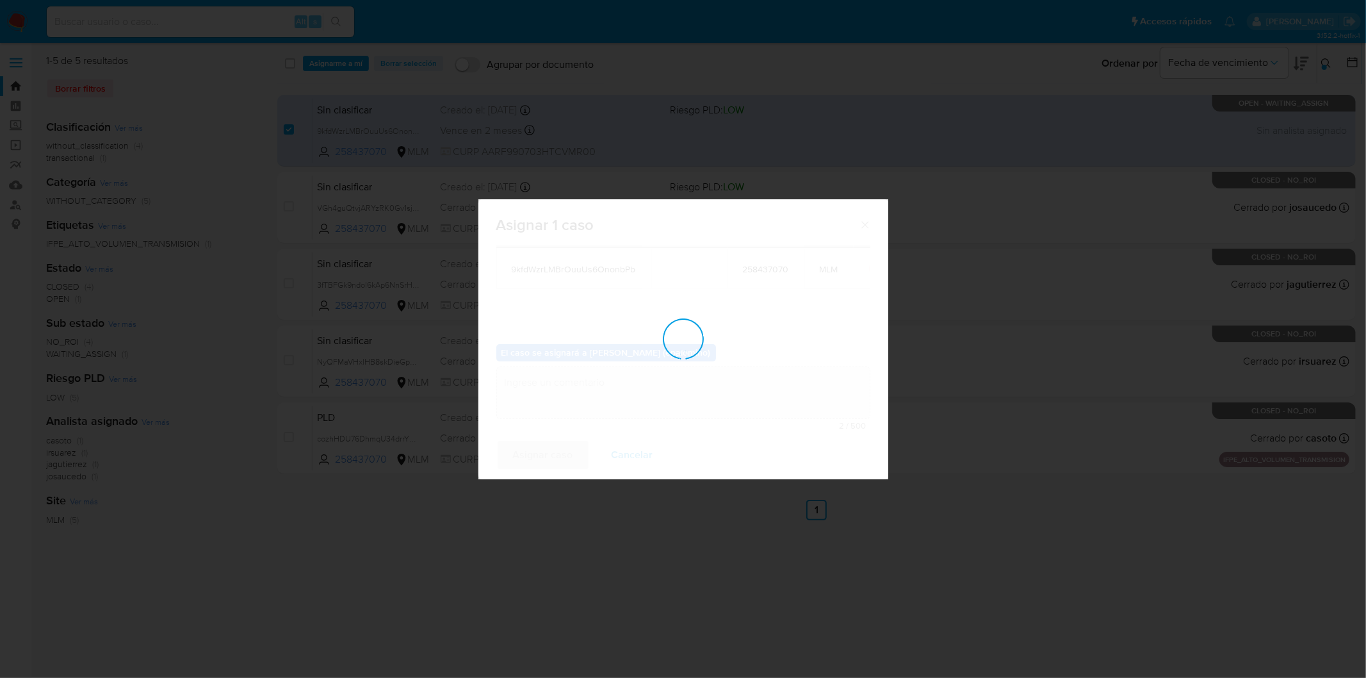
checkbox input "false"
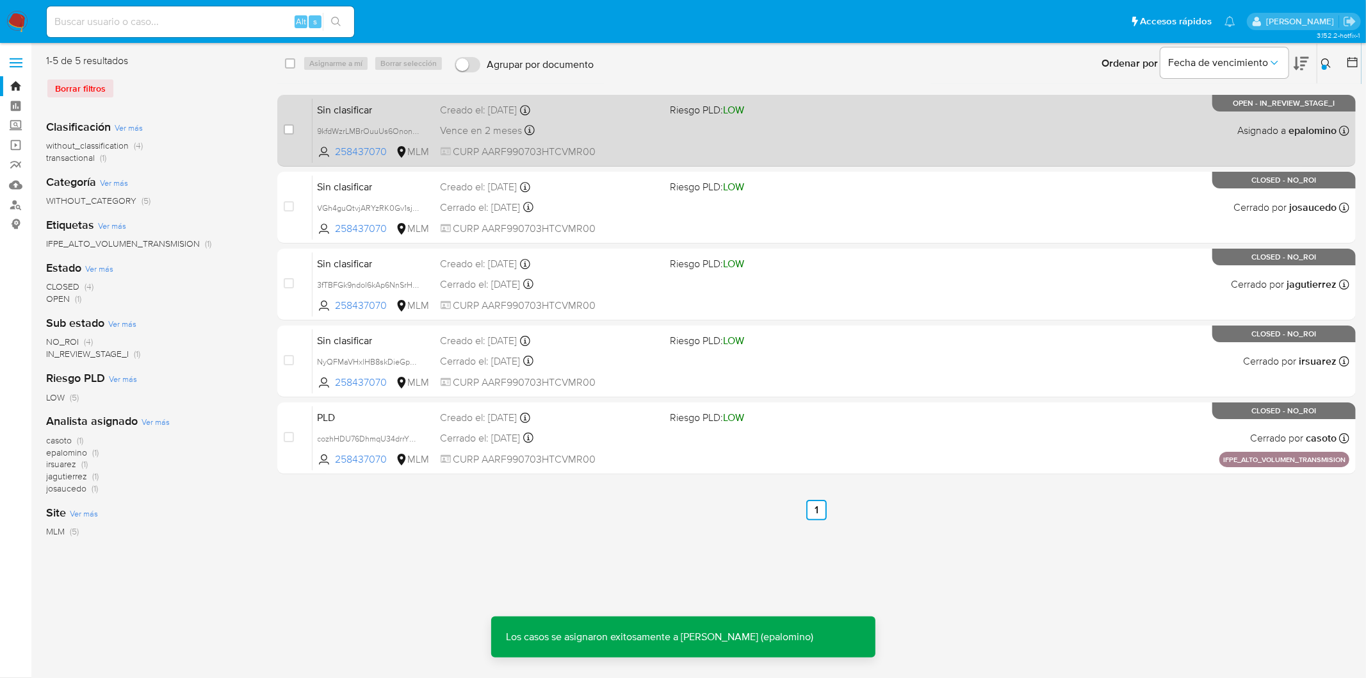
click at [348, 108] on span "Sin clasificar" at bounding box center [374, 109] width 113 height 17
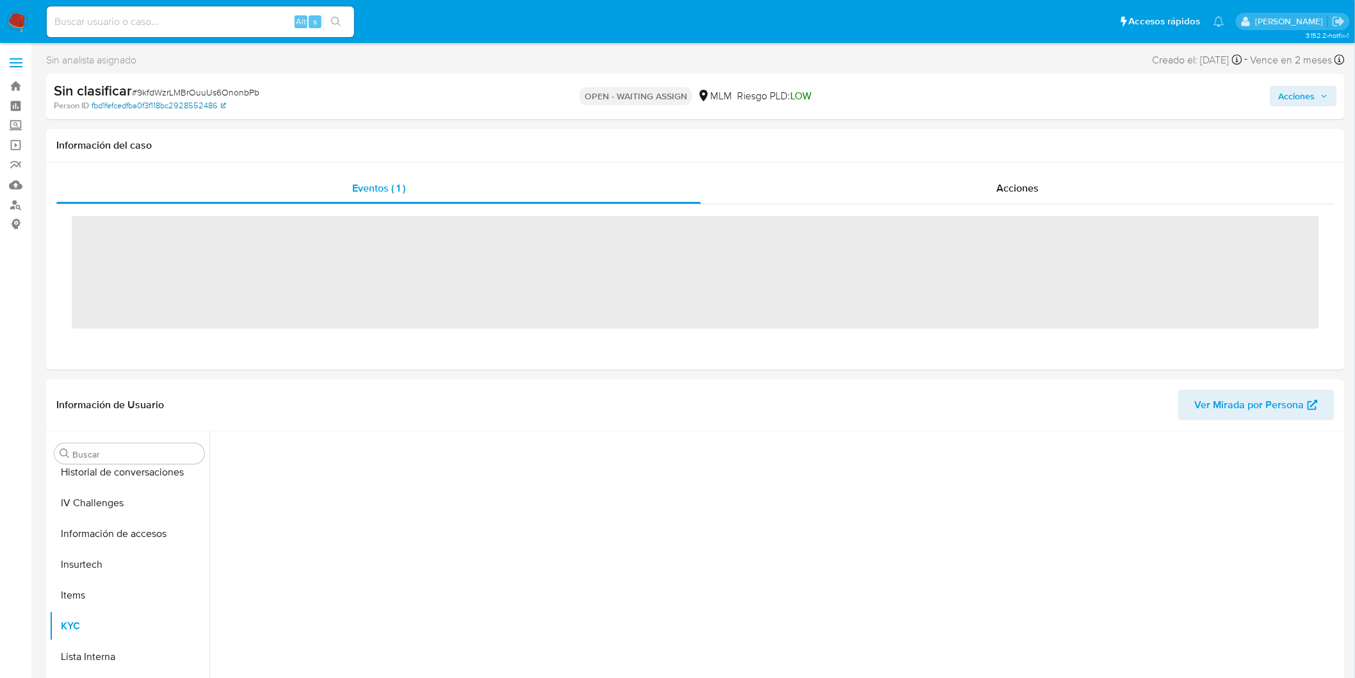
scroll to position [510, 0]
click at [215, 90] on span "# 9kfdWzrLMBrOuuUs6OnonbPb" at bounding box center [195, 92] width 127 height 13
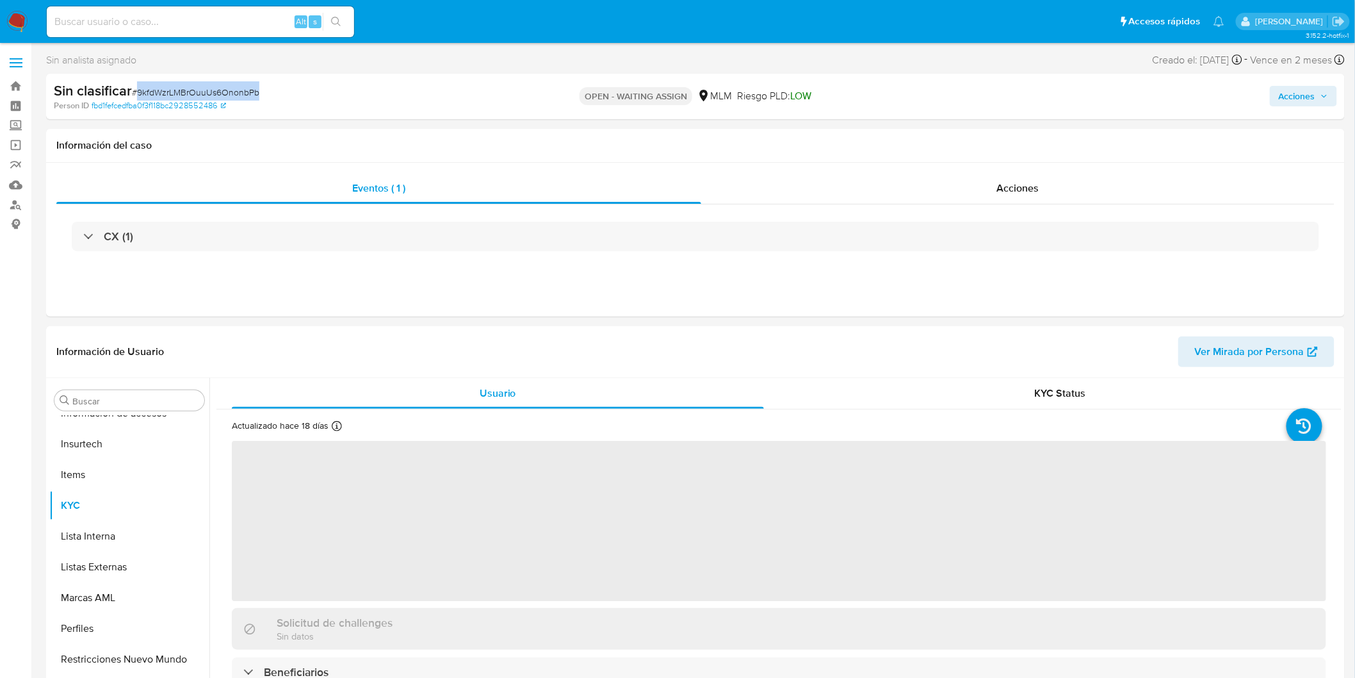
click at [215, 90] on span "# 9kfdWzrLMBrOuuUs6OnonbPb" at bounding box center [195, 92] width 127 height 13
copy span "9kfdWzrLMBrOuuUs6OnonbPb"
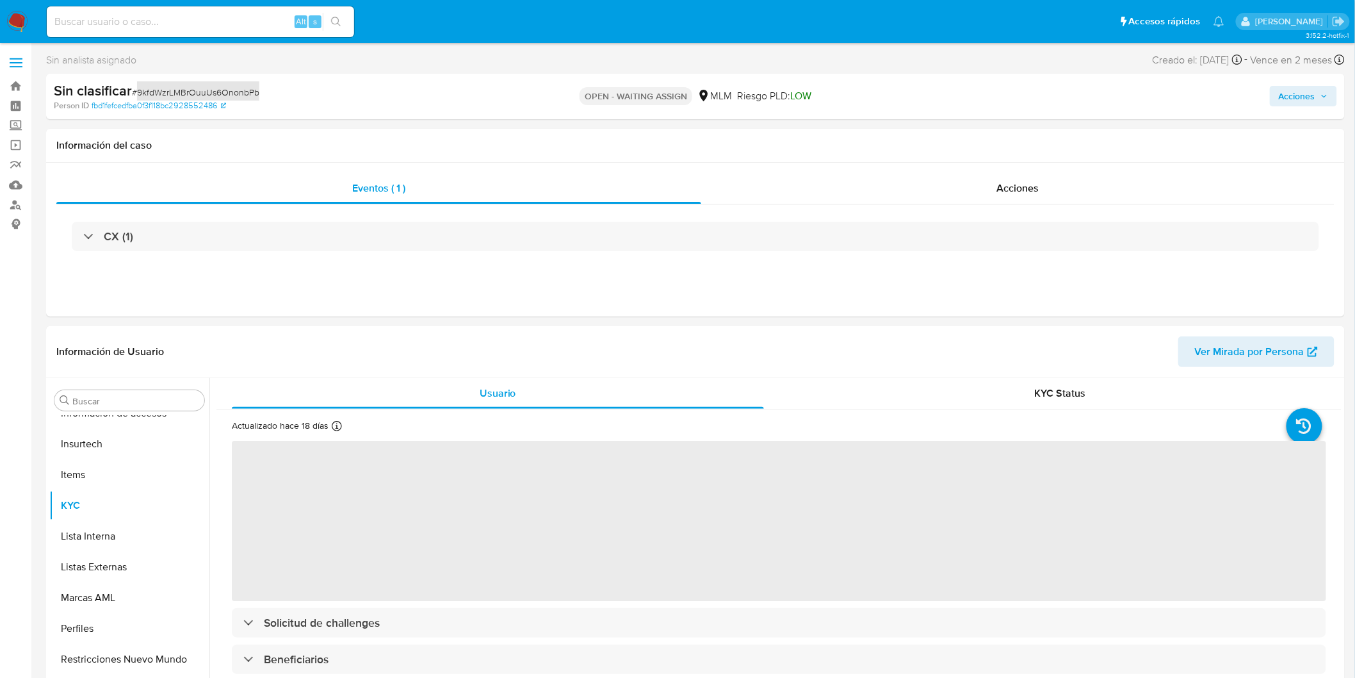
select select "10"
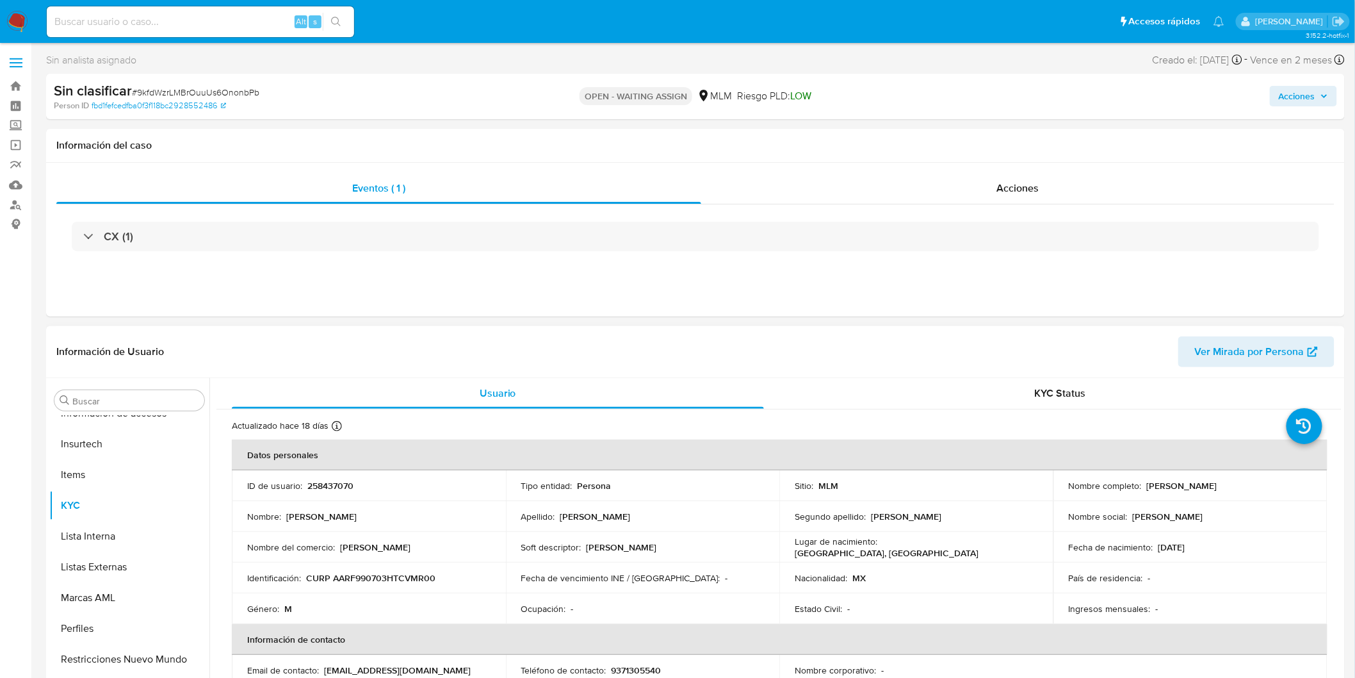
click at [338, 482] on p "258437070" at bounding box center [330, 486] width 46 height 12
copy p "258437070"
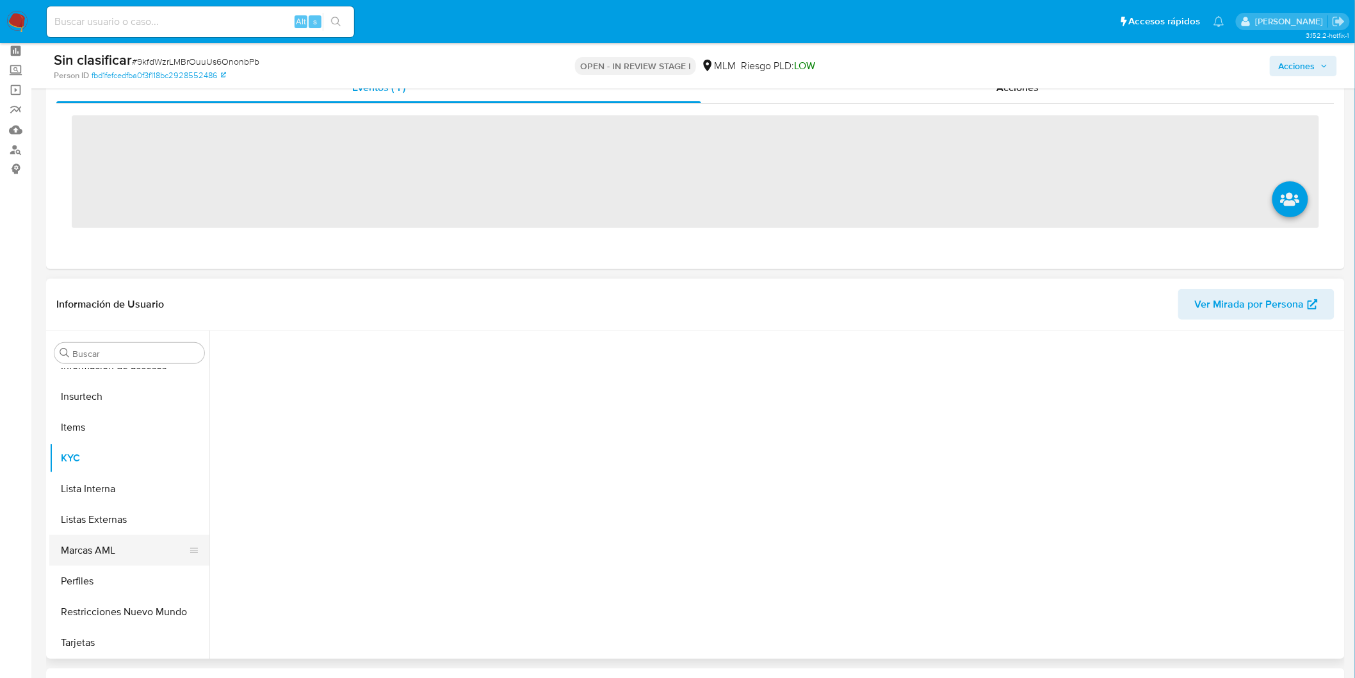
scroll to position [142, 0]
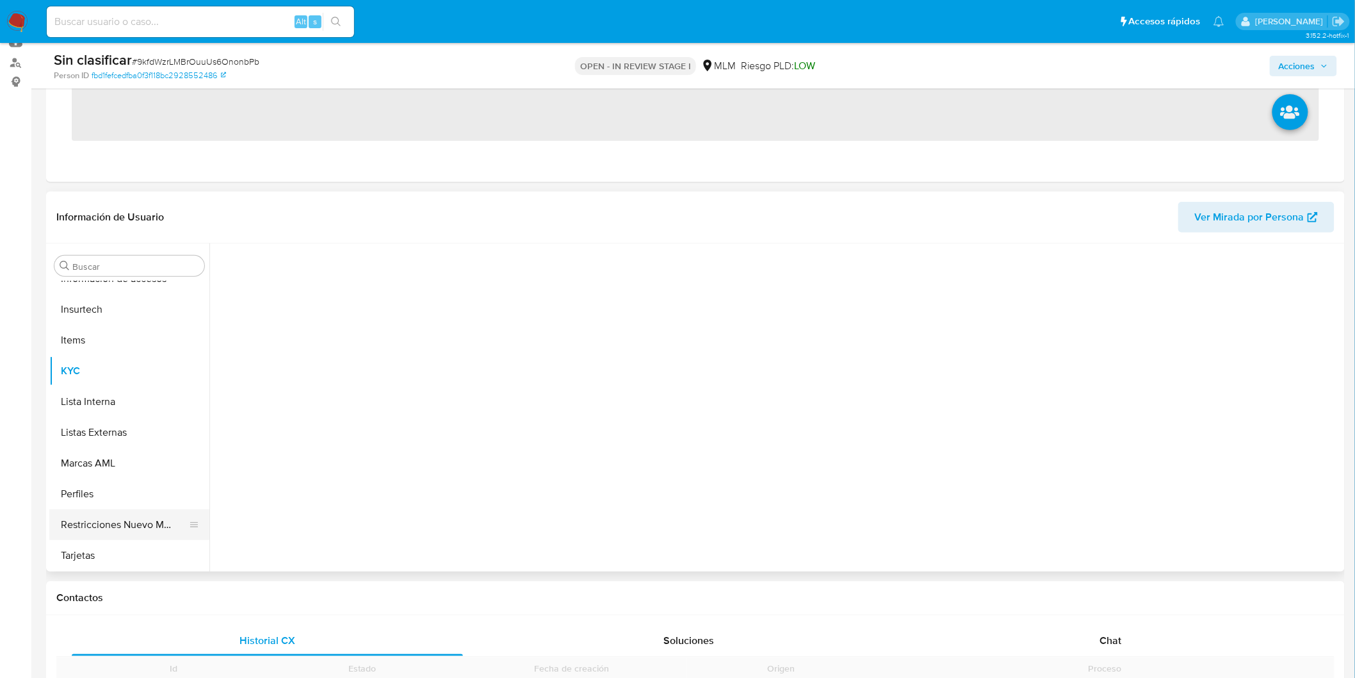
click at [142, 516] on button "Restricciones Nuevo Mundo" at bounding box center [124, 524] width 150 height 31
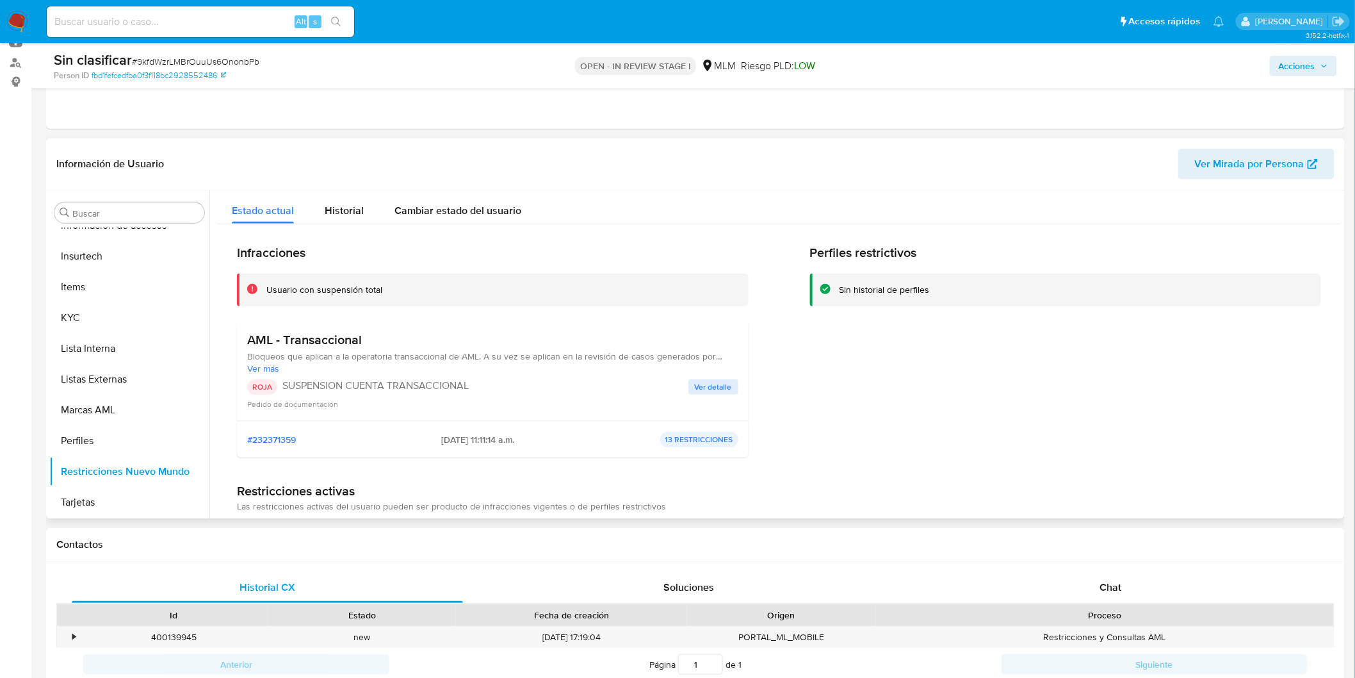
select select "10"
click at [714, 386] on span "Ver detalle" at bounding box center [713, 386] width 37 height 13
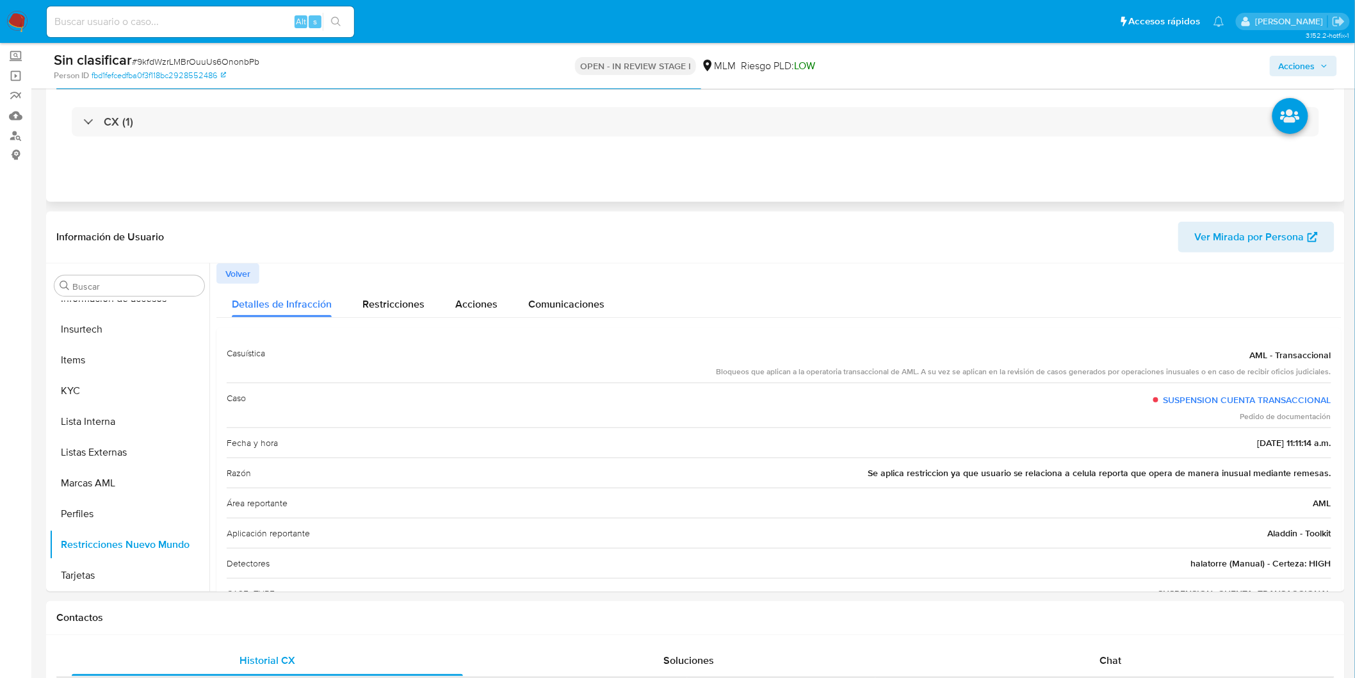
scroll to position [0, 0]
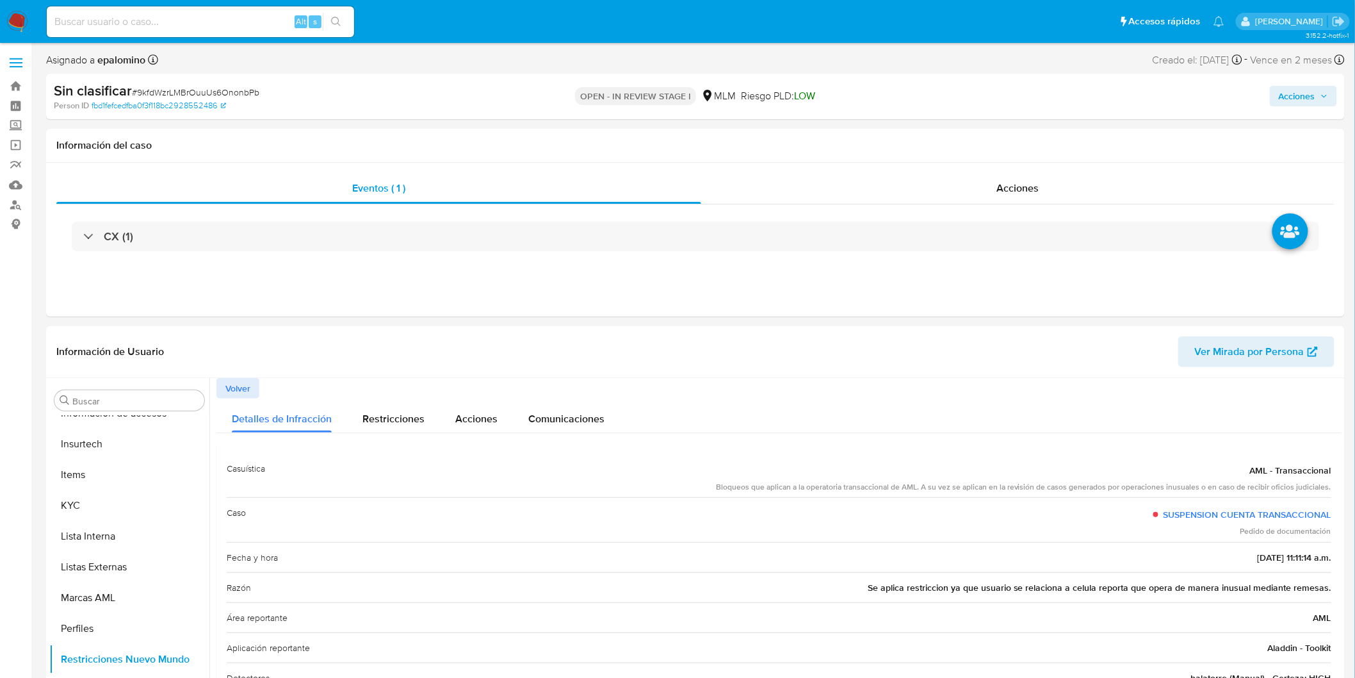
click at [1305, 98] on span "Acciones" at bounding box center [1297, 96] width 37 height 20
click at [1288, 300] on span "Enviar" at bounding box center [1288, 302] width 25 height 18
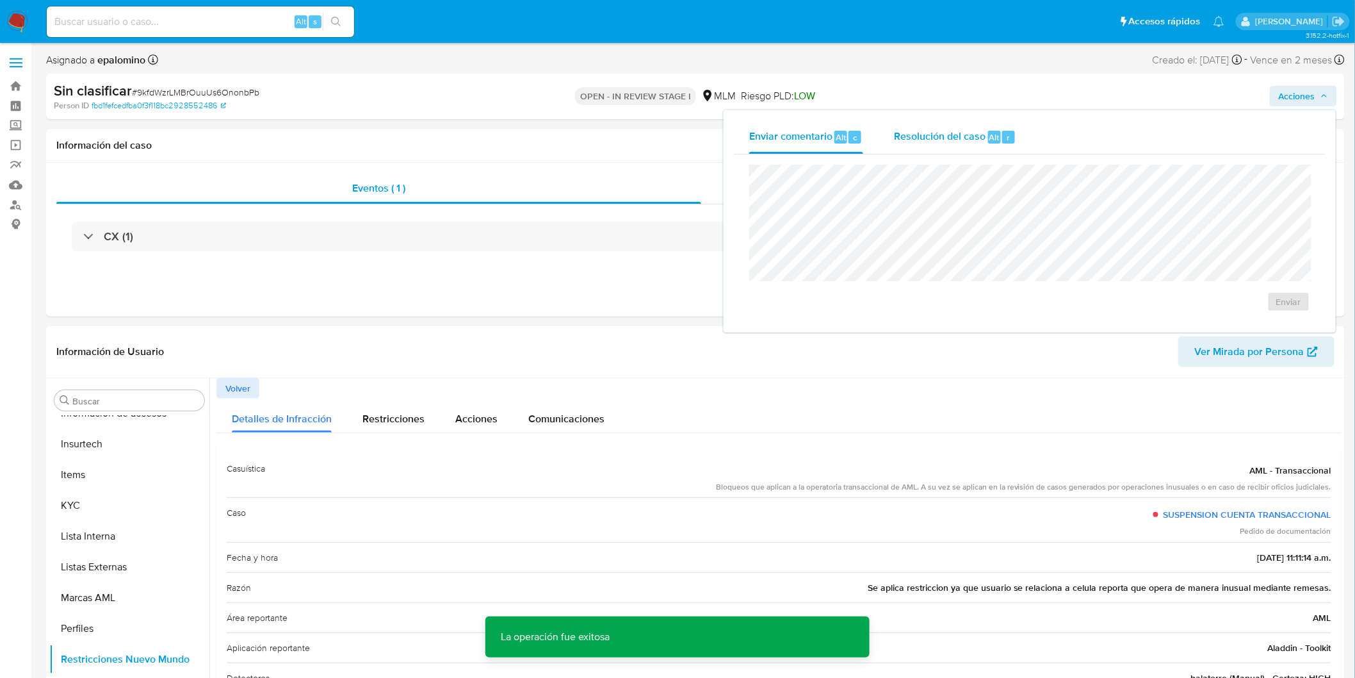
click at [1022, 135] on button "Resolución del caso Alt r" at bounding box center [955, 136] width 153 height 33
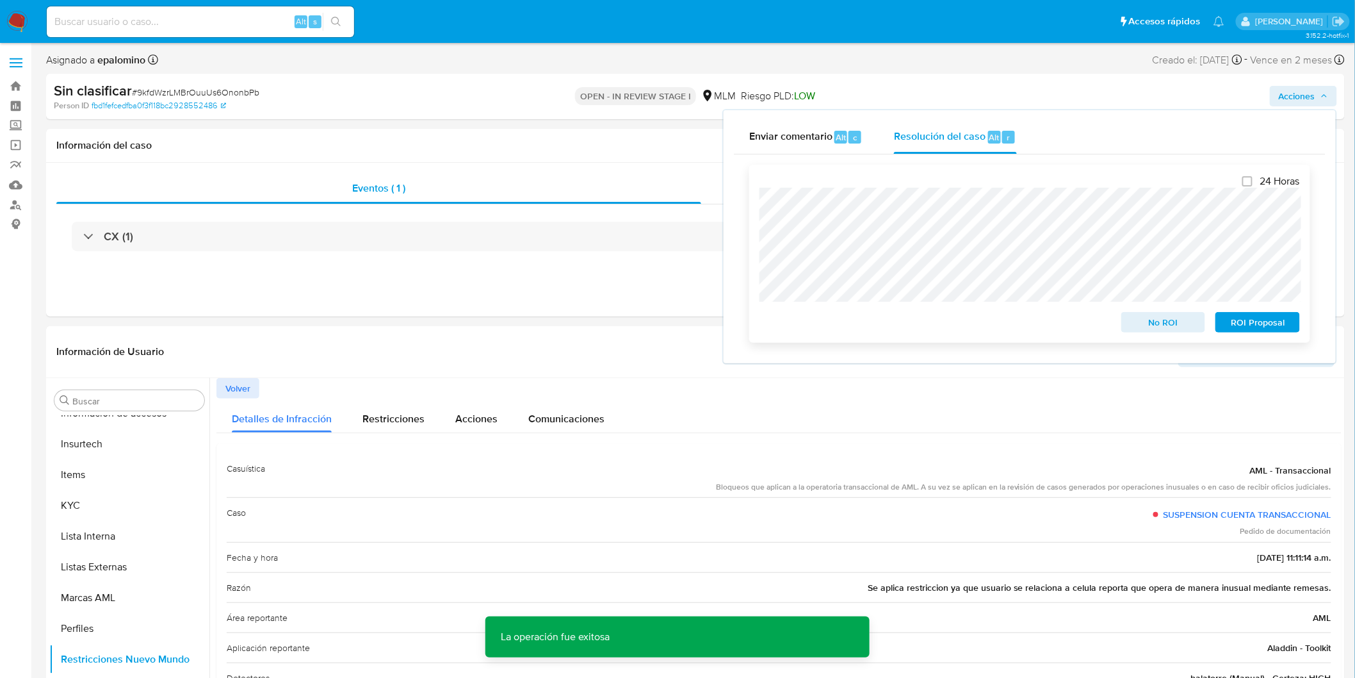
click at [1161, 327] on span "No ROI" at bounding box center [1163, 322] width 67 height 18
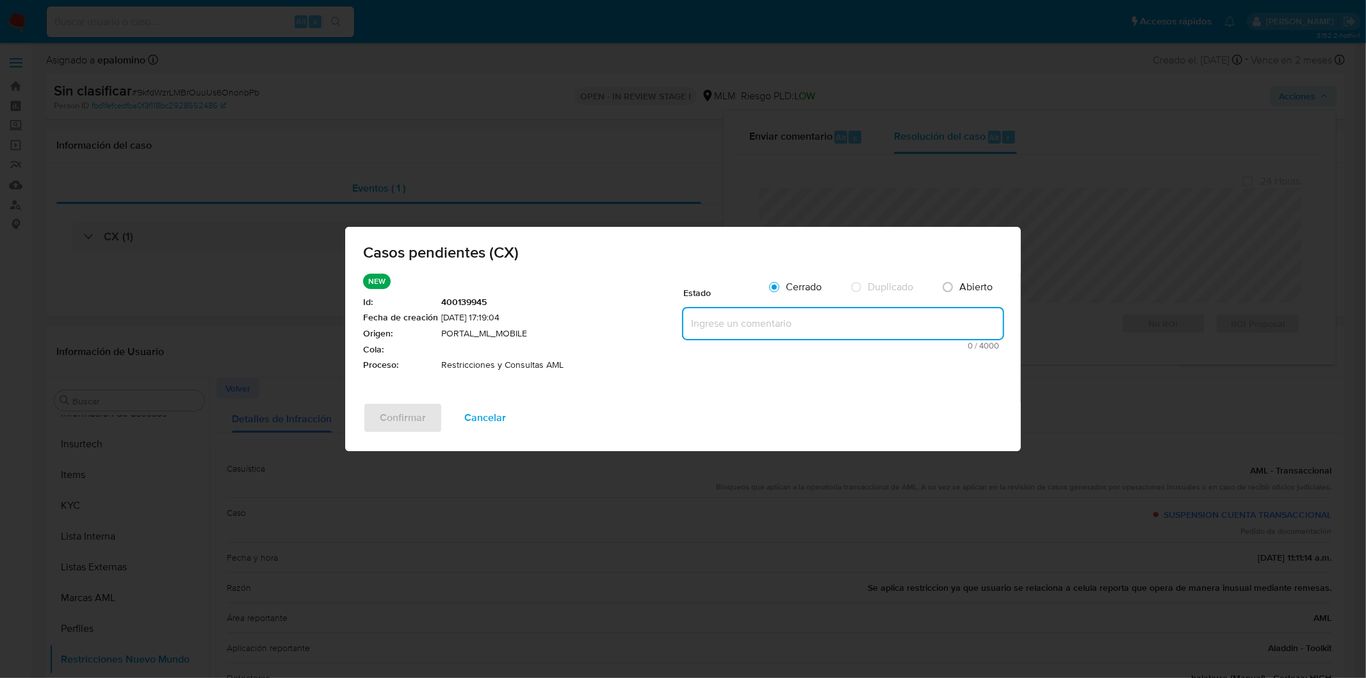
click at [697, 321] on textarea at bounding box center [843, 323] width 320 height 31
paste textarea "no se realizará reactivación de la cuenta"
type textarea "no se realizará reactivación de la cuenta"
click at [400, 407] on span "Confirmar" at bounding box center [403, 417] width 46 height 28
